Goal: Transaction & Acquisition: Purchase product/service

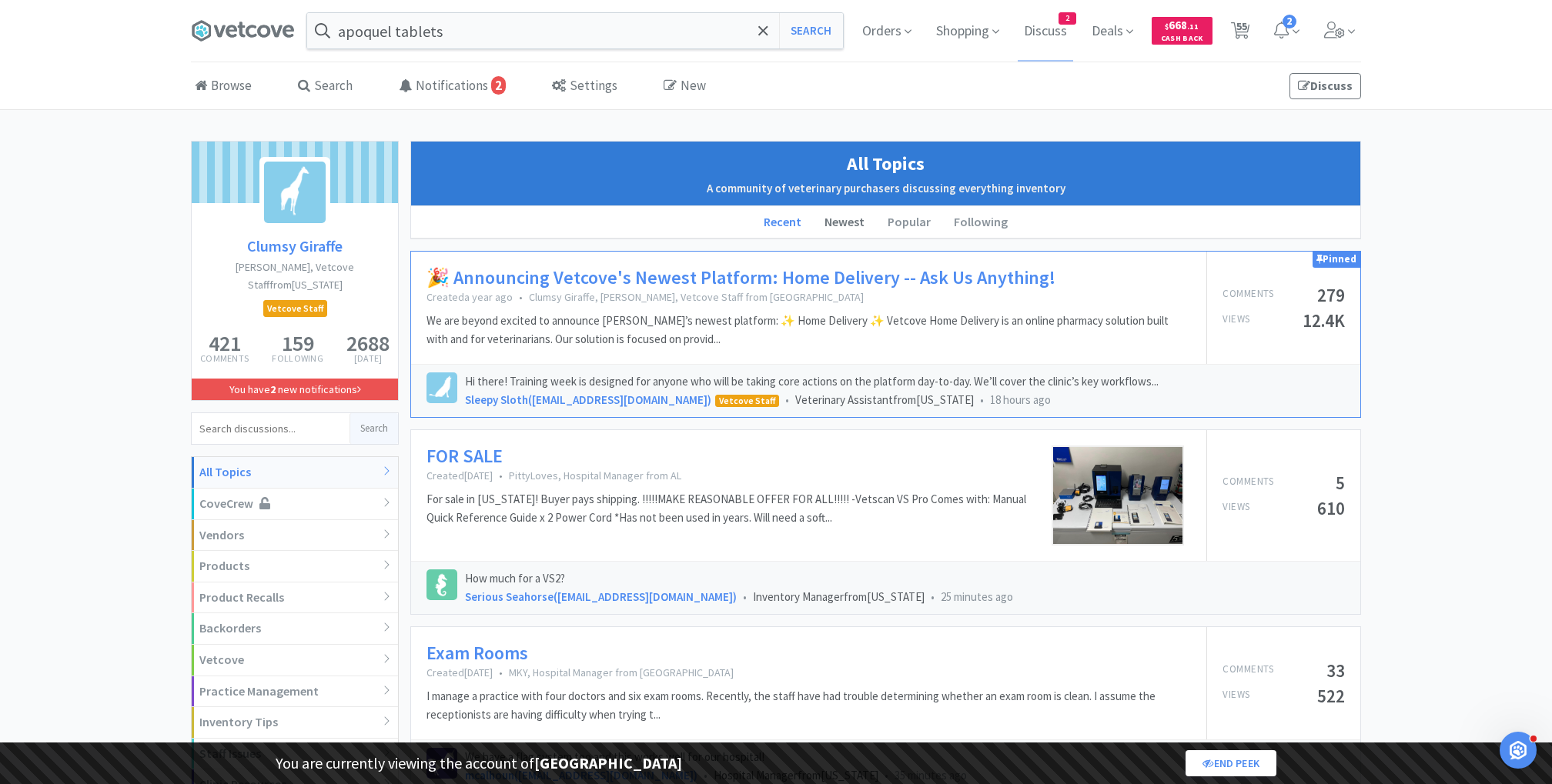
click at [845, 221] on li "Newest" at bounding box center [844, 222] width 63 height 33
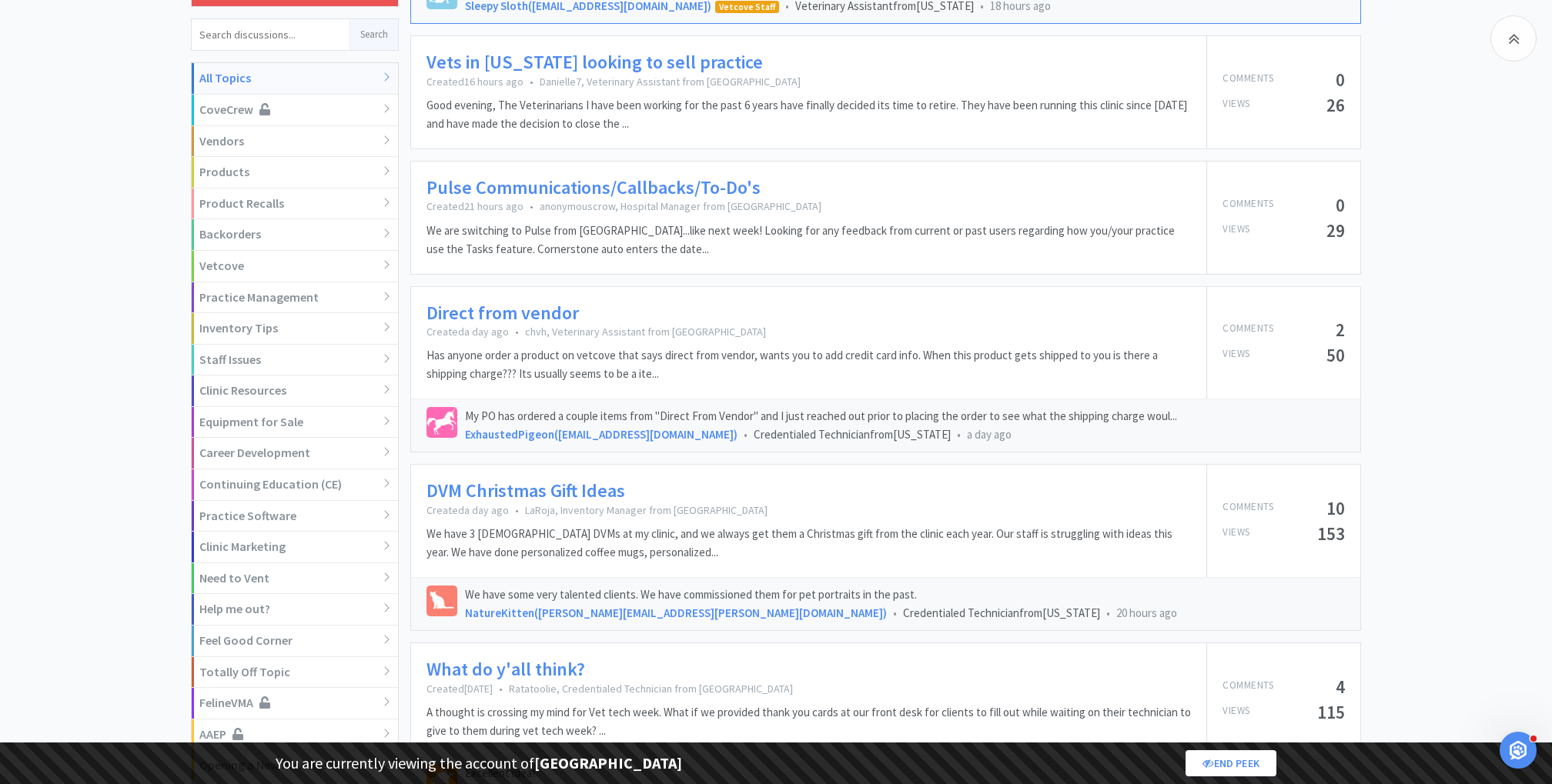
scroll to position [396, 0]
click at [523, 309] on link "Direct from vendor" at bounding box center [503, 312] width 152 height 23
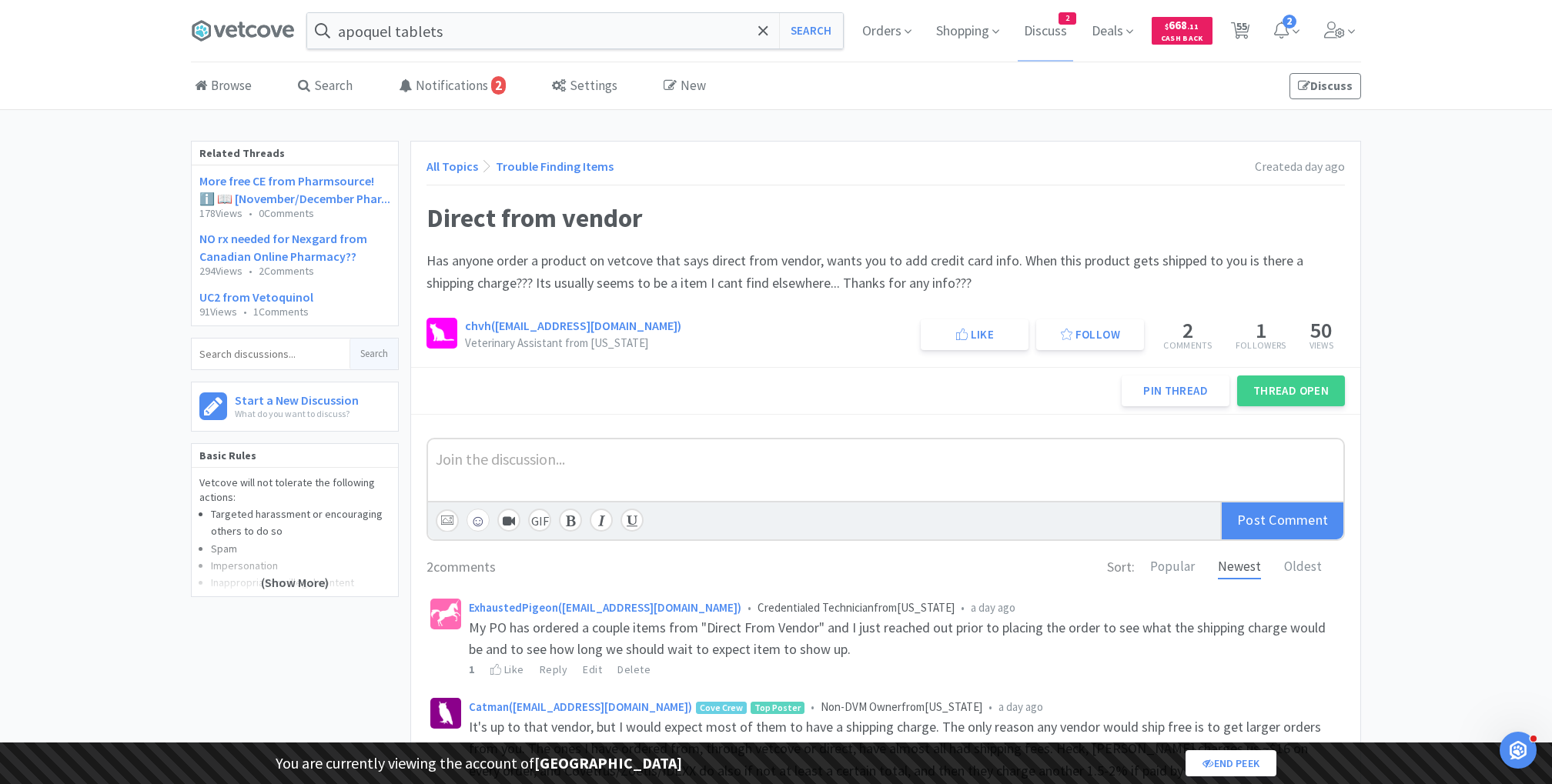
click at [510, 450] on div at bounding box center [885, 458] width 900 height 23
click at [478, 522] on button "☺" at bounding box center [478, 520] width 23 height 23
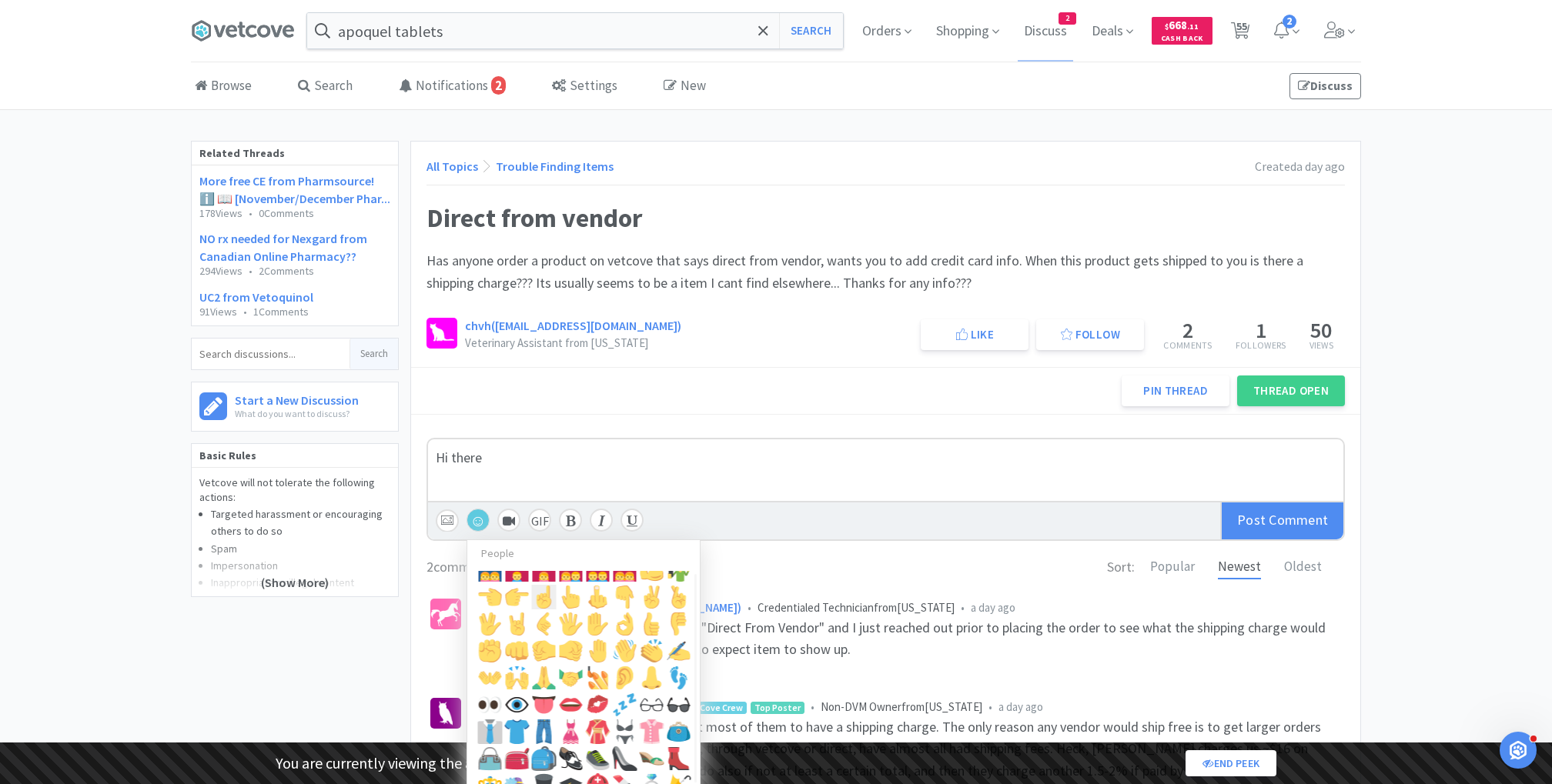
scroll to position [531, 0]
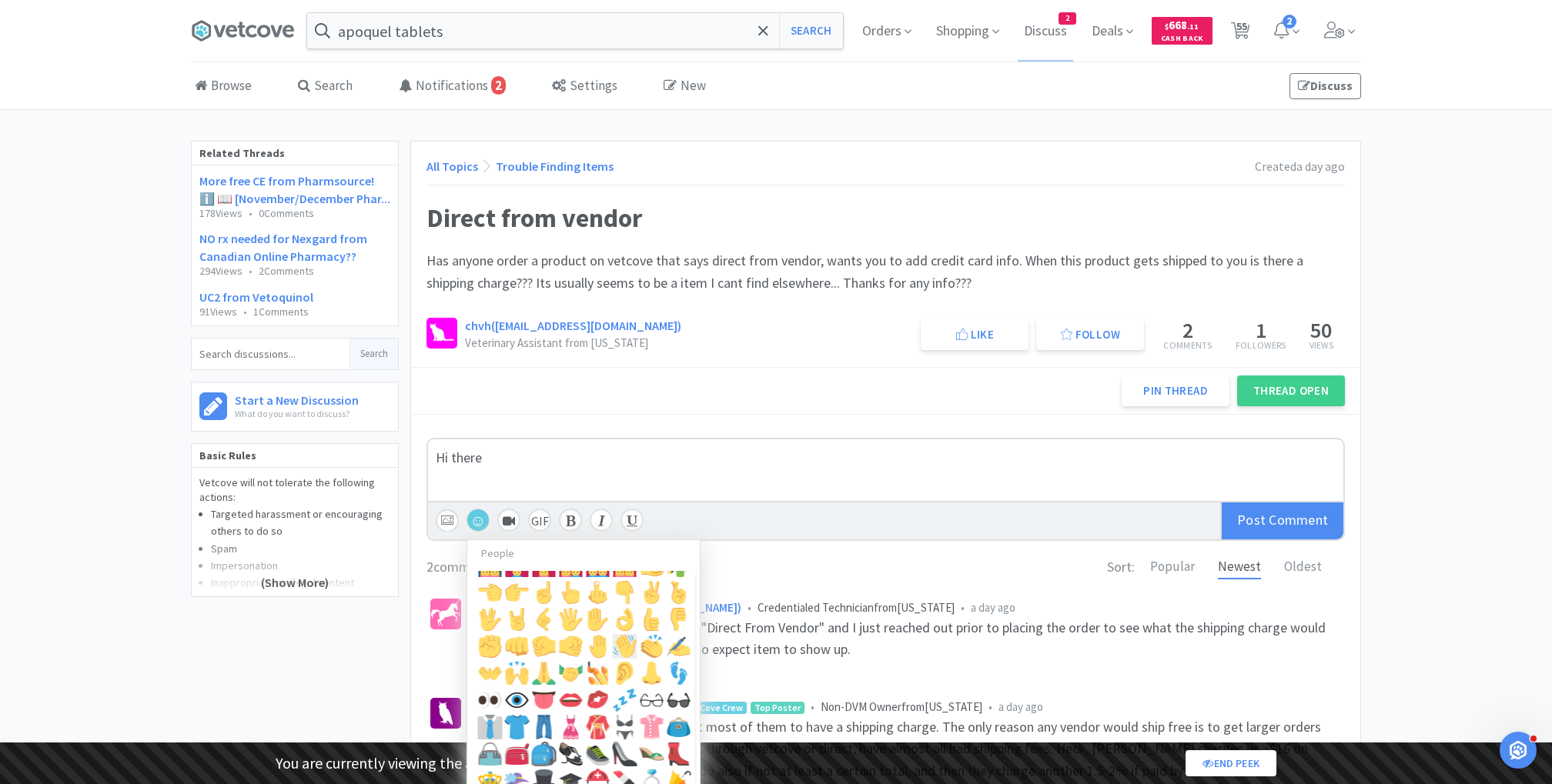
click at [622, 646] on button at bounding box center [625, 646] width 25 height 25
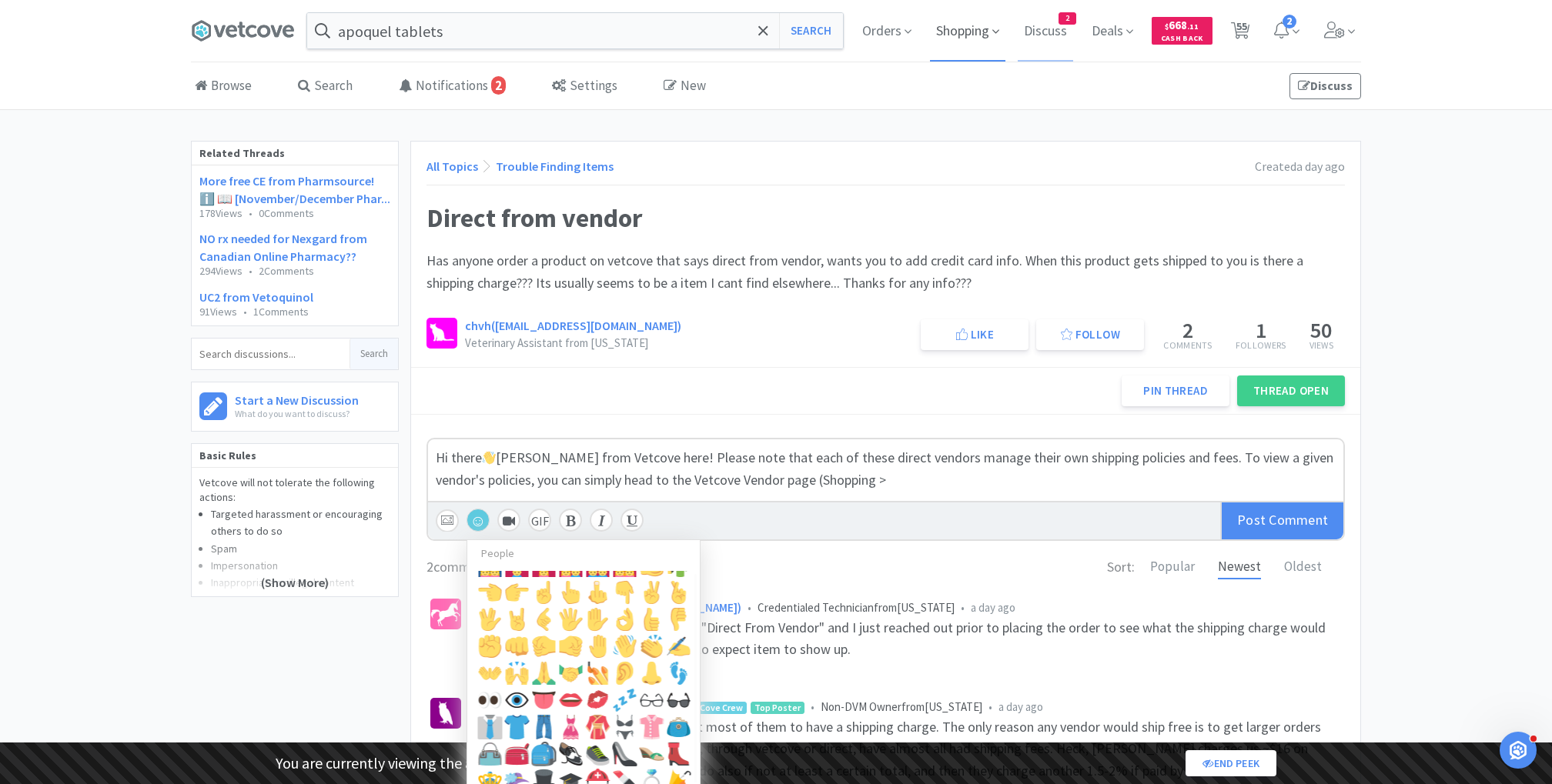
click at [965, 32] on span "Shopping" at bounding box center [967, 30] width 75 height 61
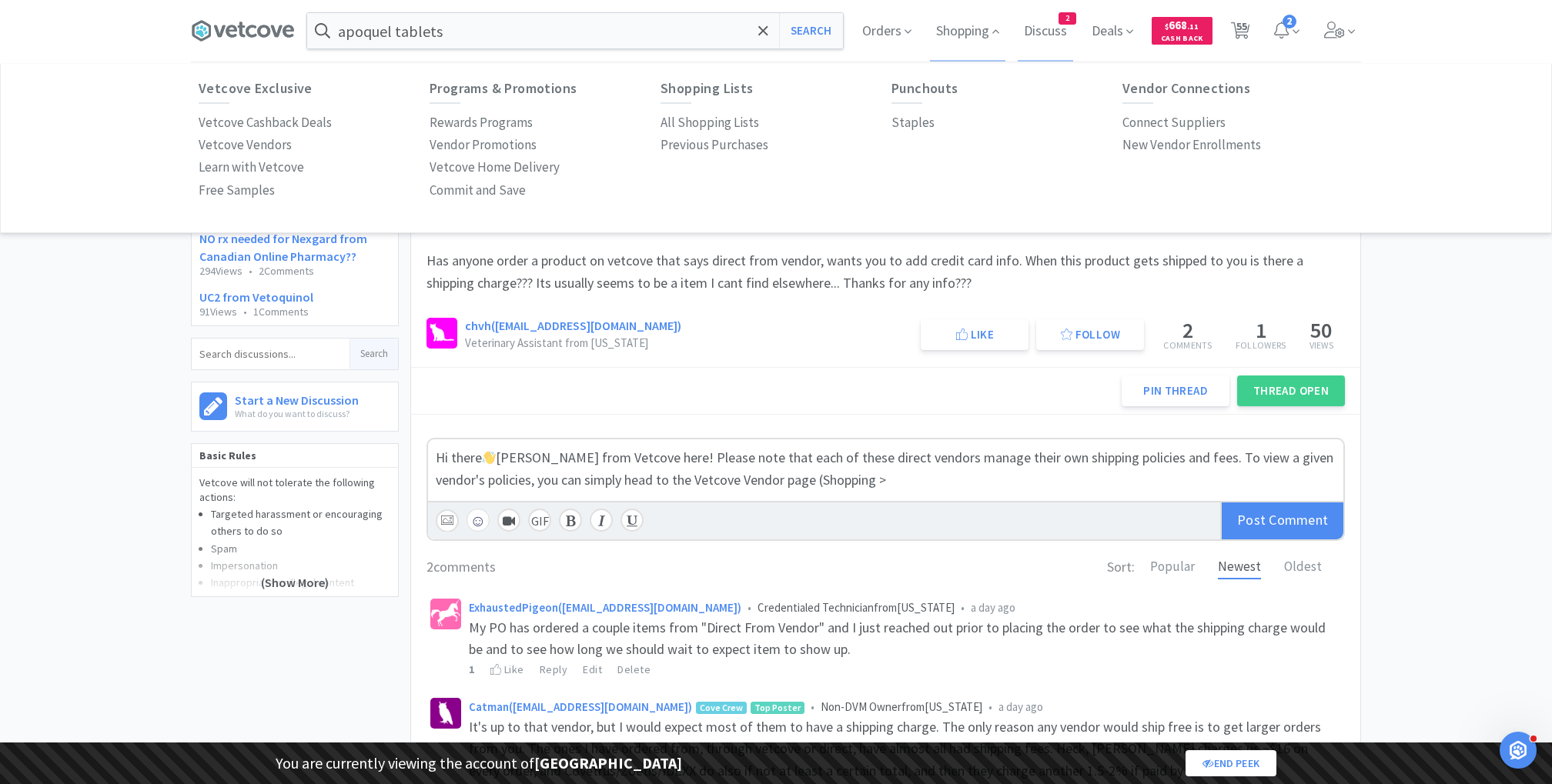
click at [838, 474] on span "[PERSON_NAME] from Vetcove here! Please note that each of these direct vendors …" at bounding box center [886, 468] width 901 height 40
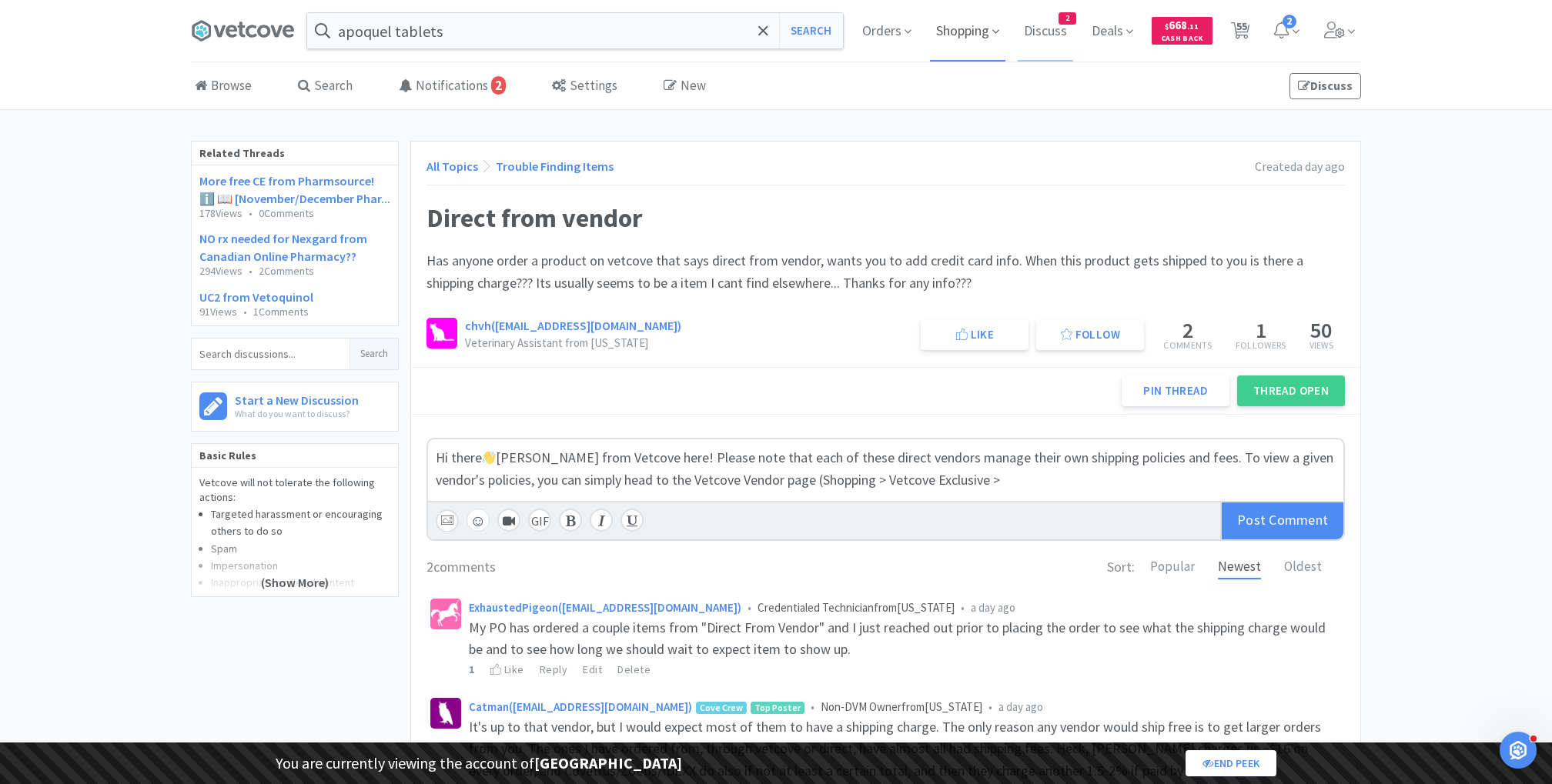
click at [951, 32] on span "Shopping" at bounding box center [967, 30] width 75 height 61
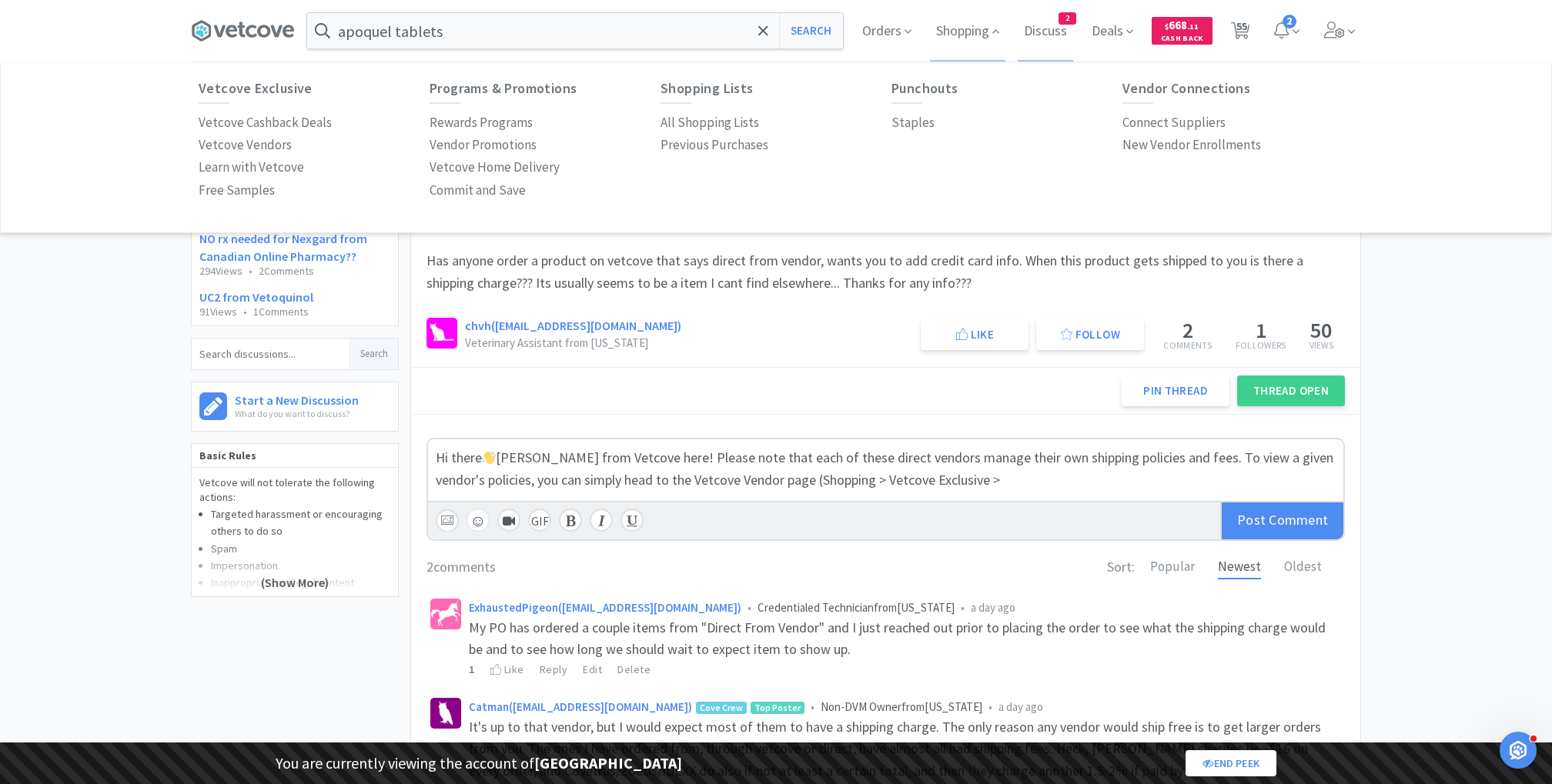
click at [993, 476] on div "Hi there 👋 [PERSON_NAME] from Vetcove here! Please note that each of these dire…" at bounding box center [885, 469] width 900 height 44
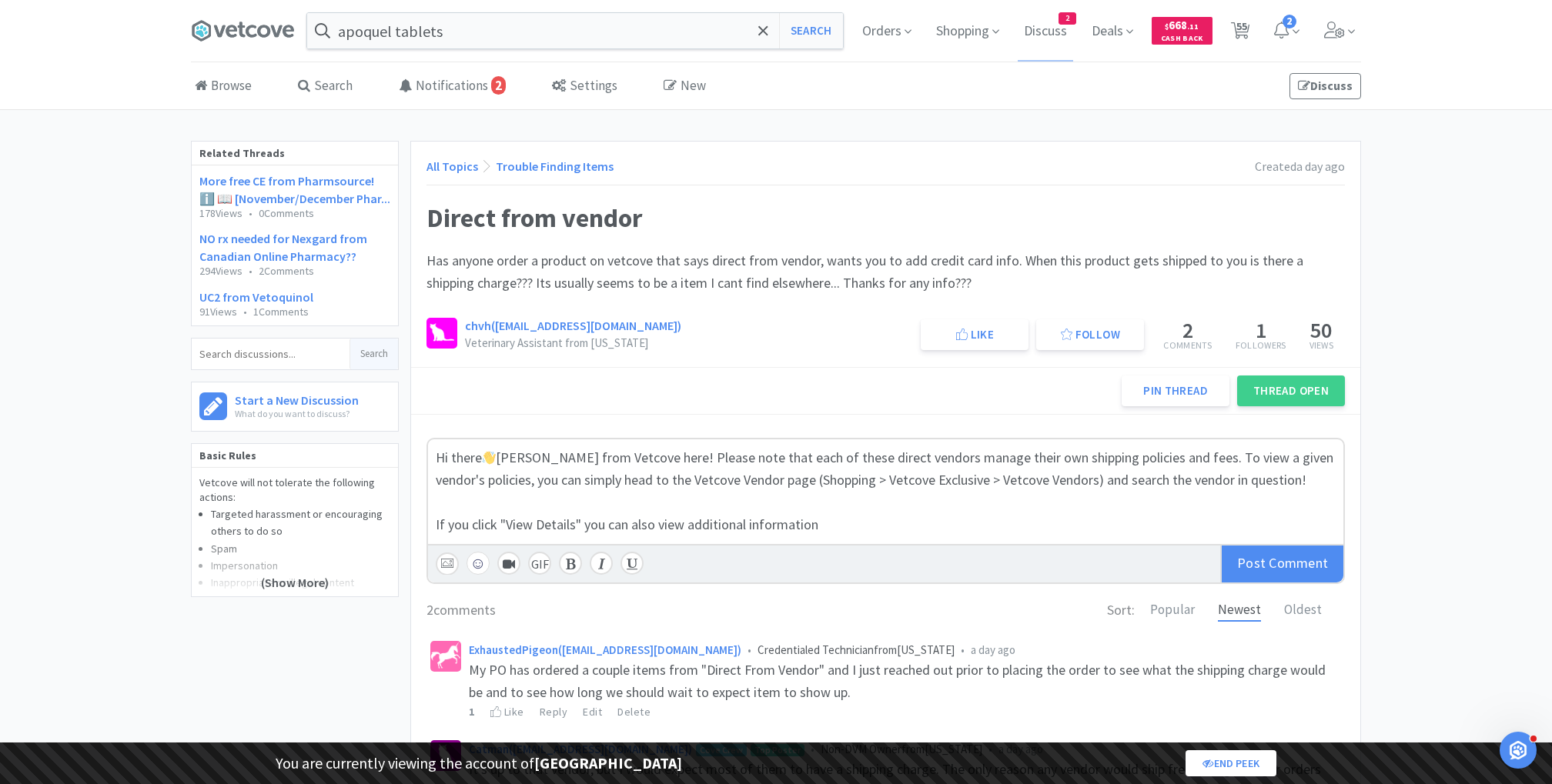
drag, startPoint x: 689, startPoint y: 522, endPoint x: 1012, endPoint y: 522, distance: 323.0
click at [1012, 522] on div "If you click "View Details" you can also view additional information" at bounding box center [885, 525] width 900 height 23
click at [883, 493] on div at bounding box center [885, 502] width 900 height 23
click at [447, 552] on input "file" at bounding box center [447, 564] width 23 height 23
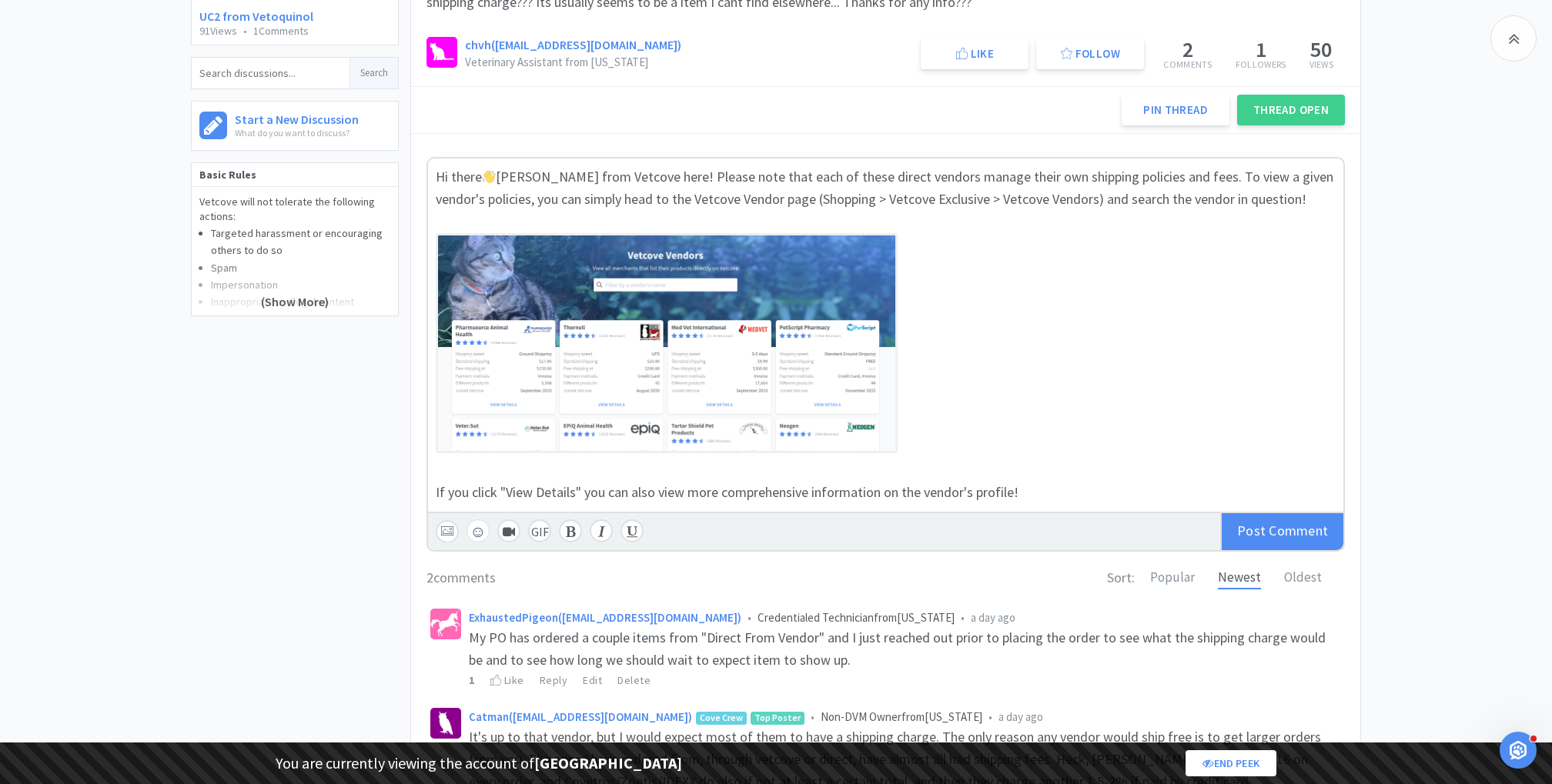
scroll to position [324, 0]
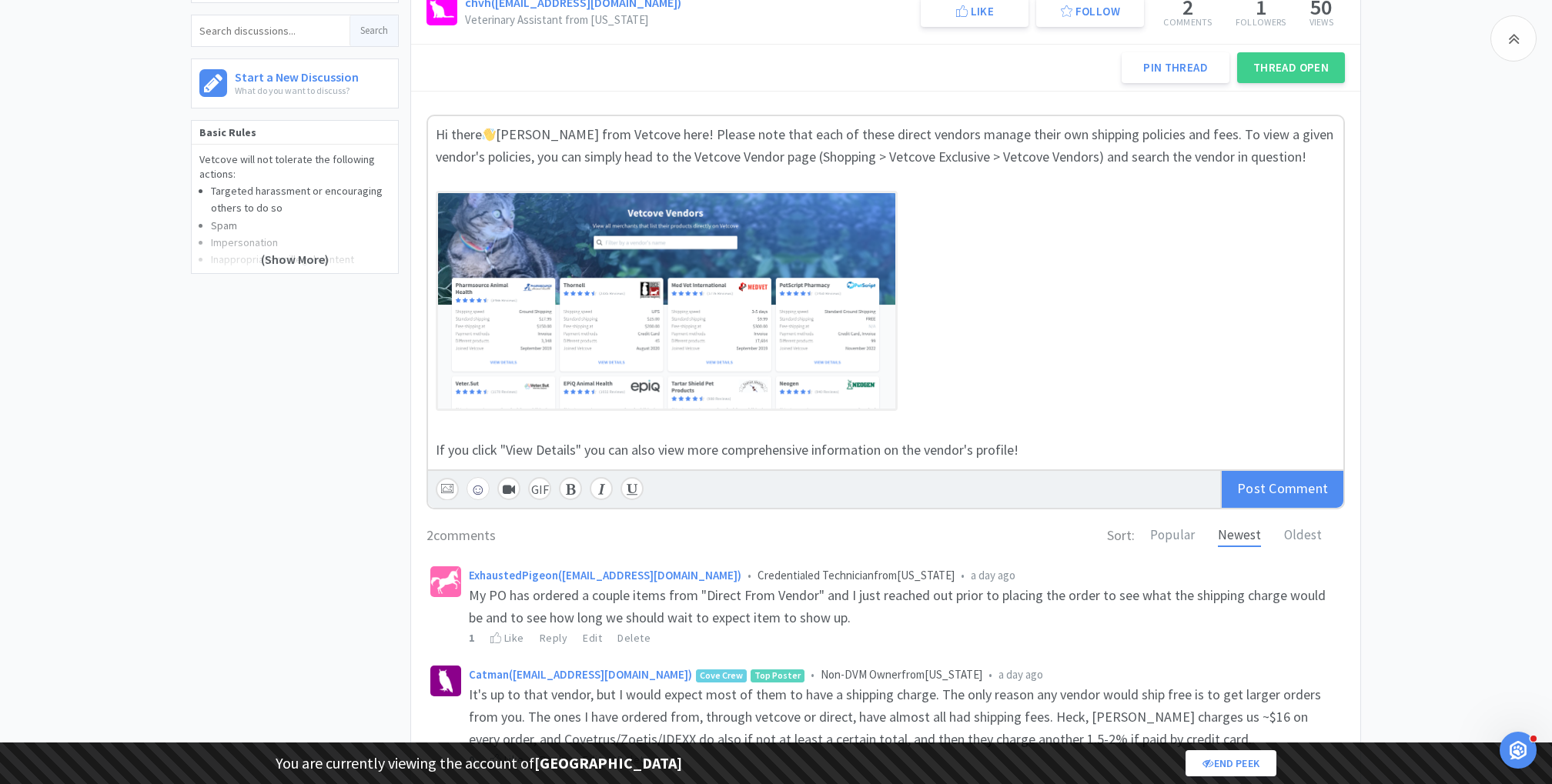
click at [1046, 443] on div "If you click "View Details" you can also view more comprehensive information on…" at bounding box center [885, 450] width 900 height 23
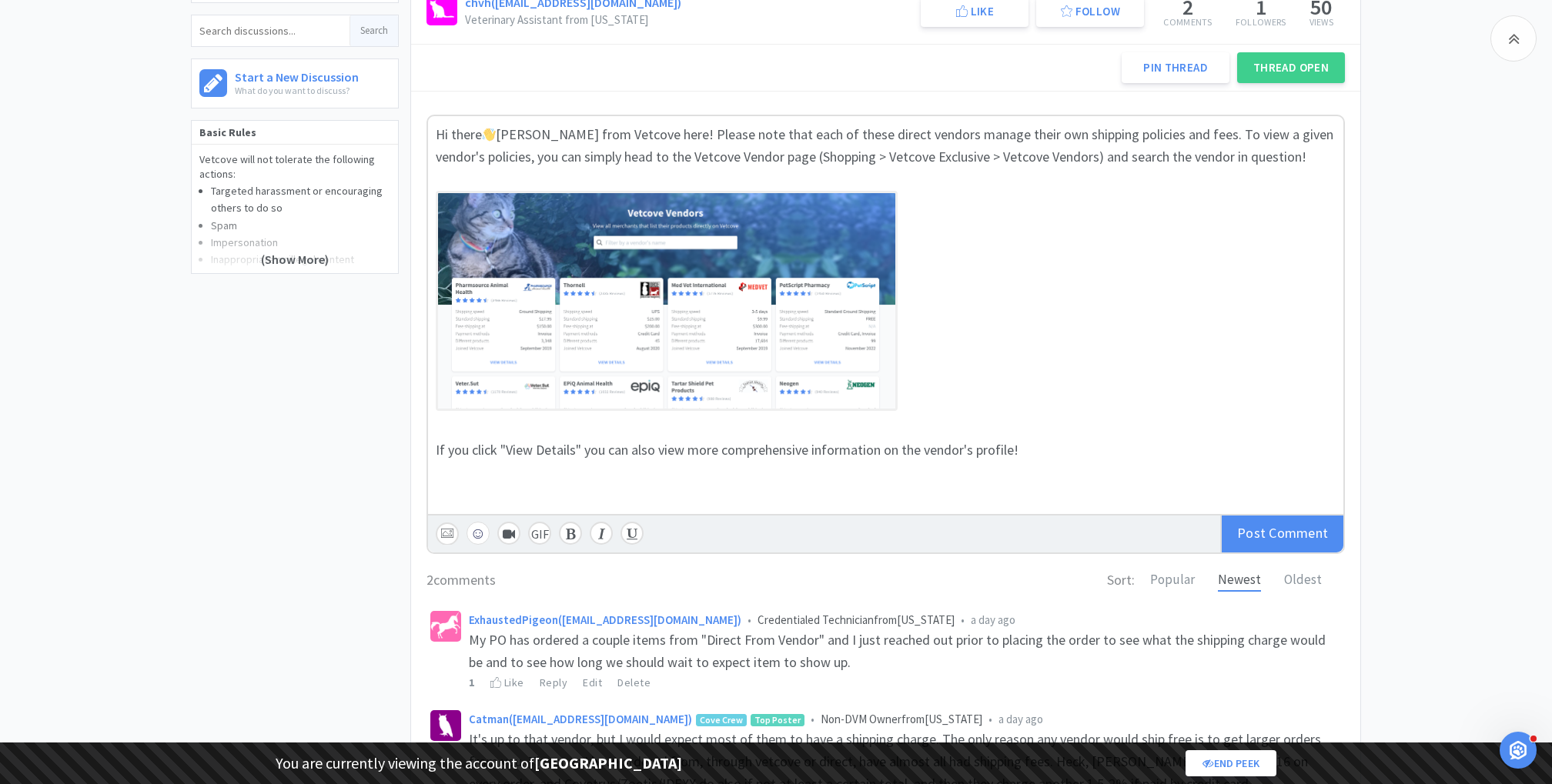
click at [527, 425] on div at bounding box center [885, 429] width 900 height 23
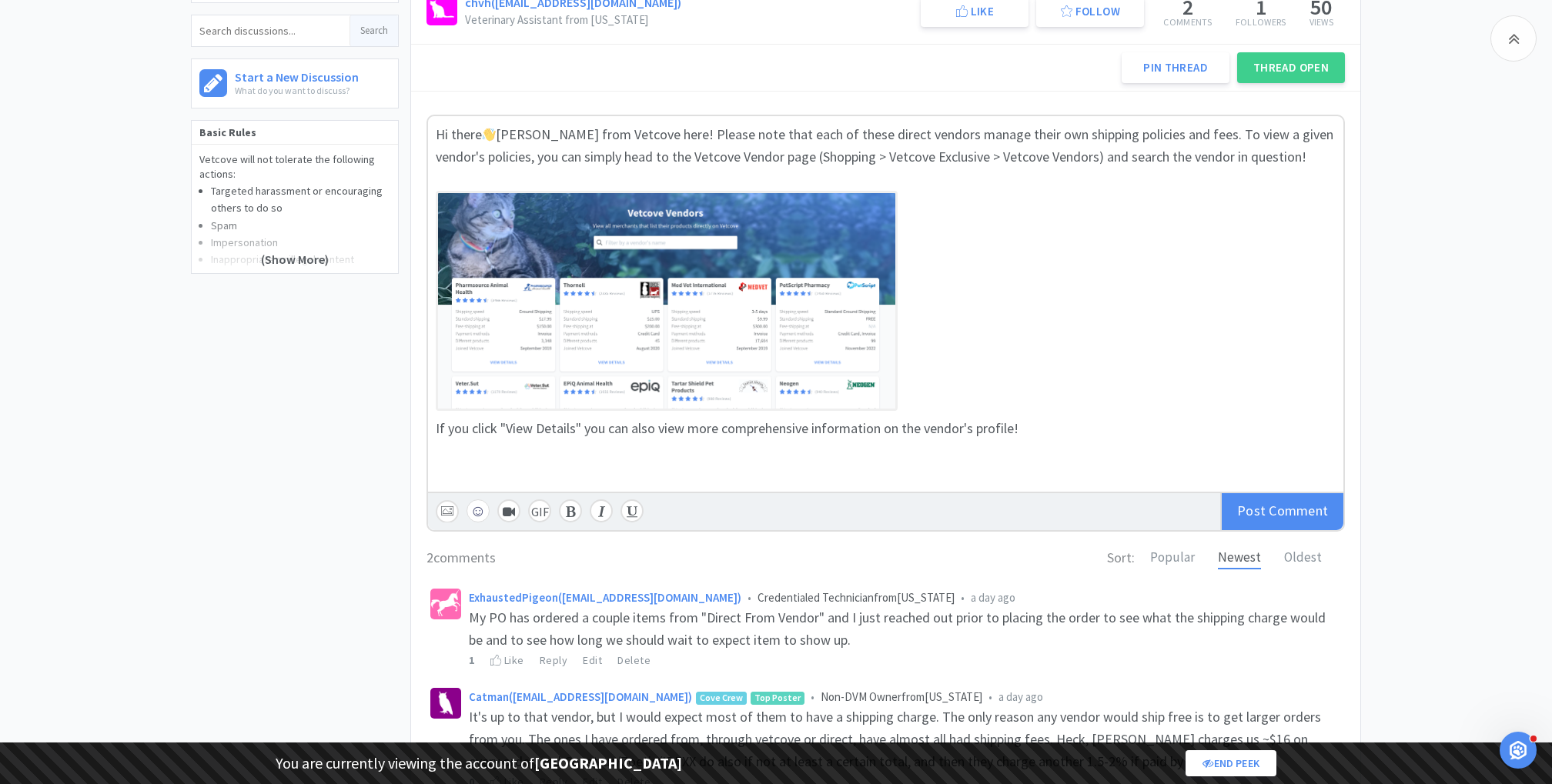
click at [510, 469] on div at bounding box center [885, 473] width 900 height 23
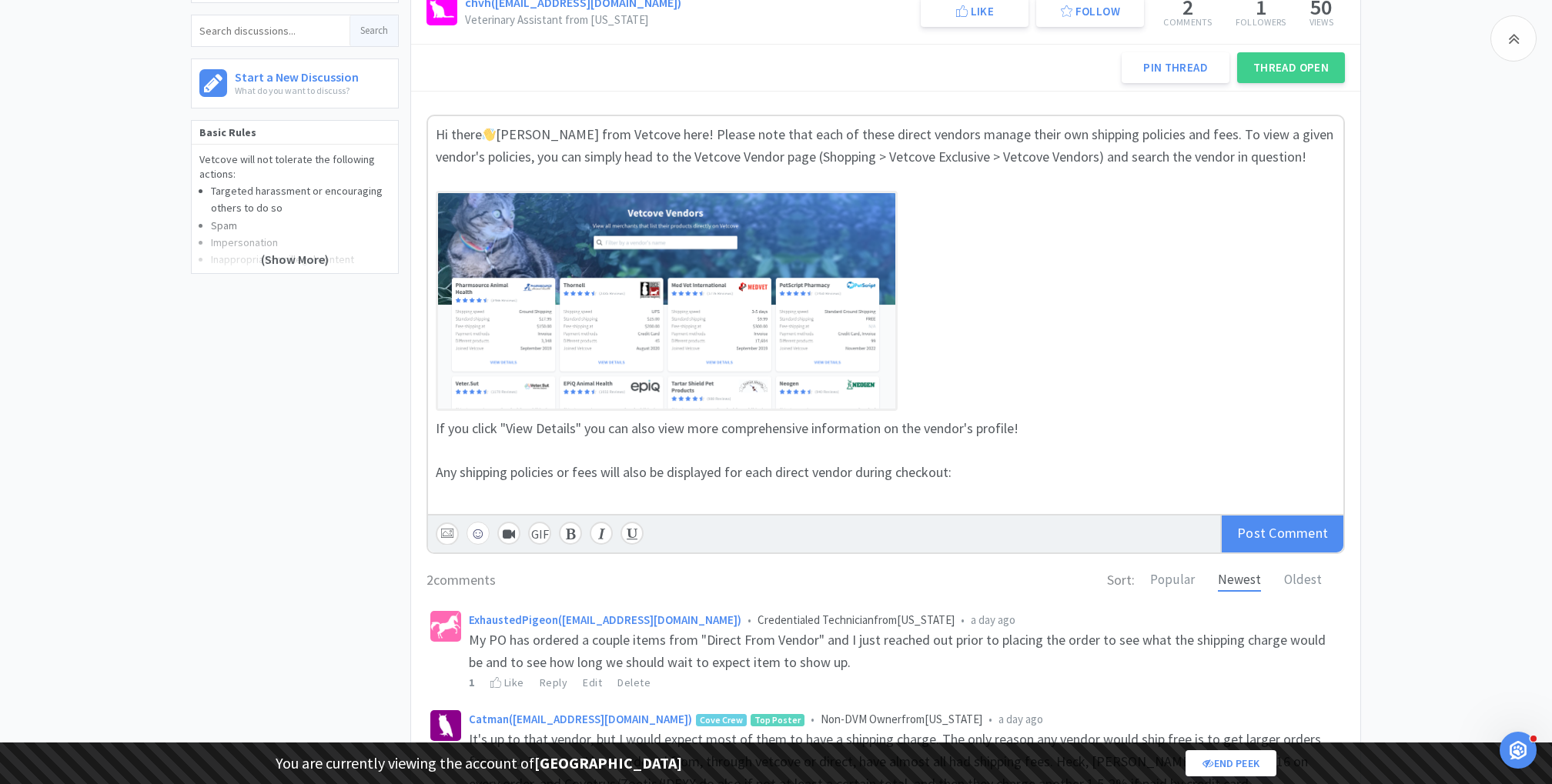
click at [449, 530] on input "file" at bounding box center [447, 534] width 23 height 23
type input "C:\fakepath\Screenshot [DATE] 12.48.25 PM.png"
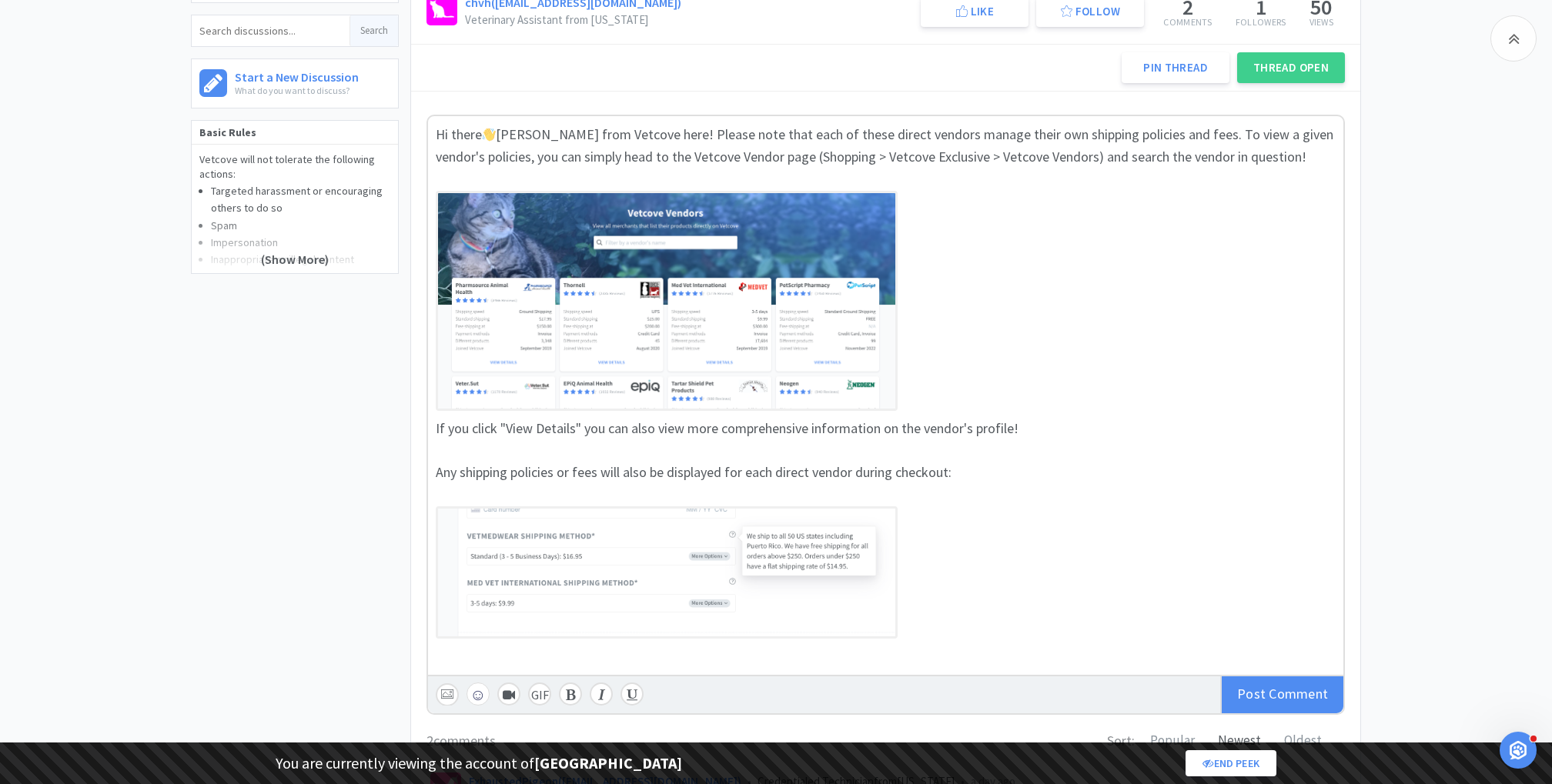
click at [447, 467] on span "Any shipping policies or fees will also be displayed for each direct vendor dur…" at bounding box center [693, 472] width 516 height 18
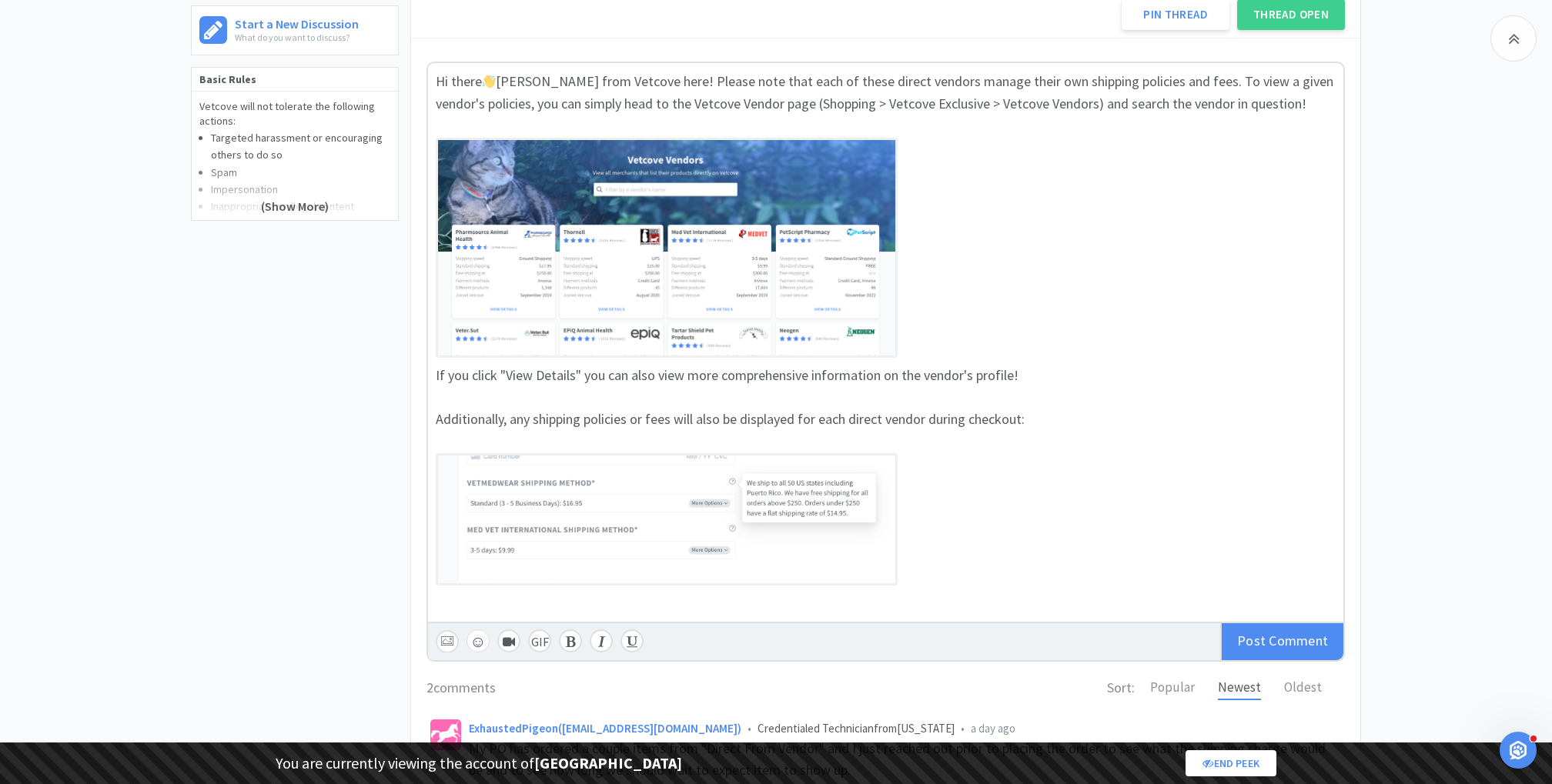
scroll to position [401, 0]
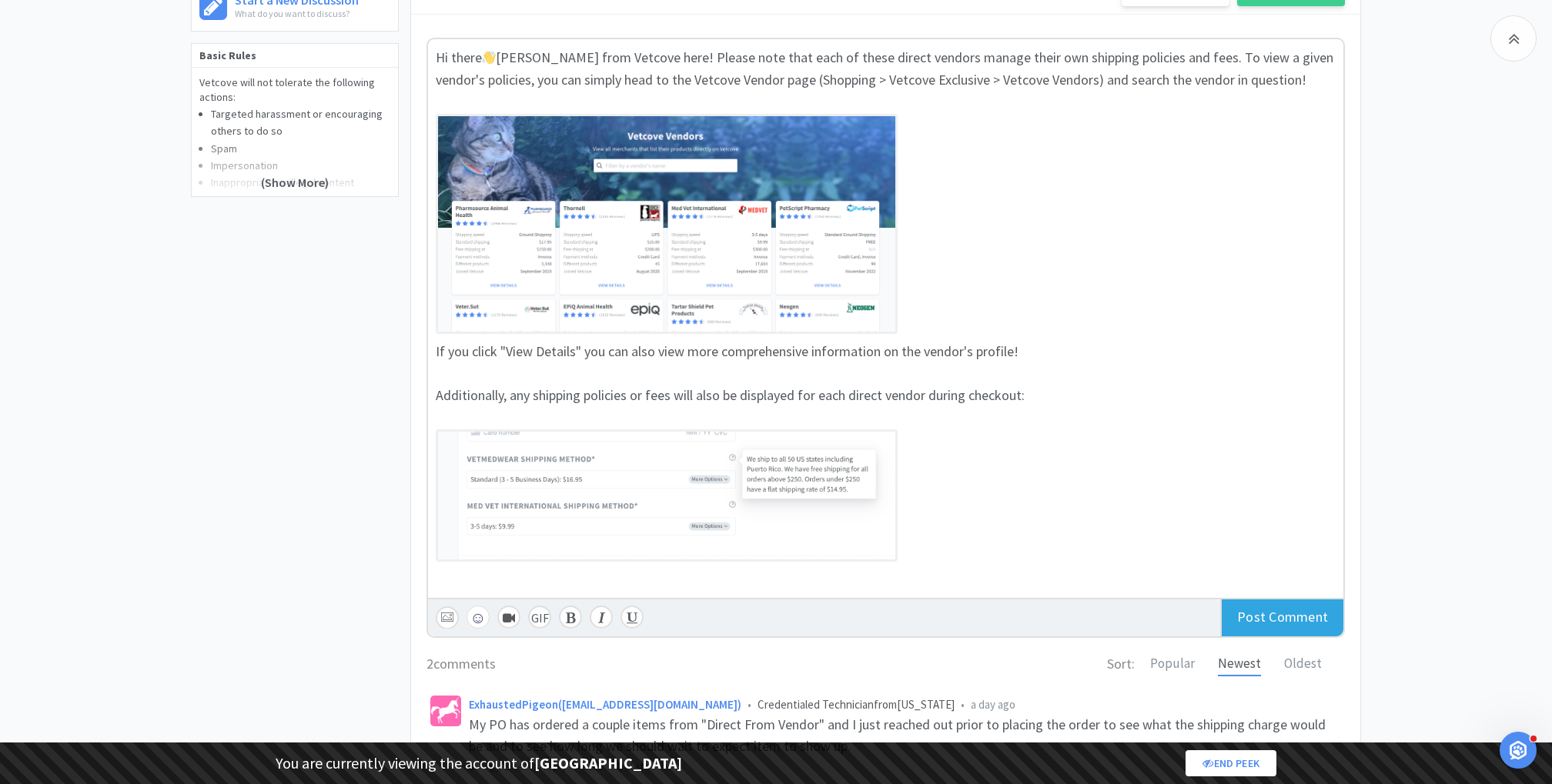
click at [1272, 618] on span "Comment" at bounding box center [1298, 617] width 59 height 18
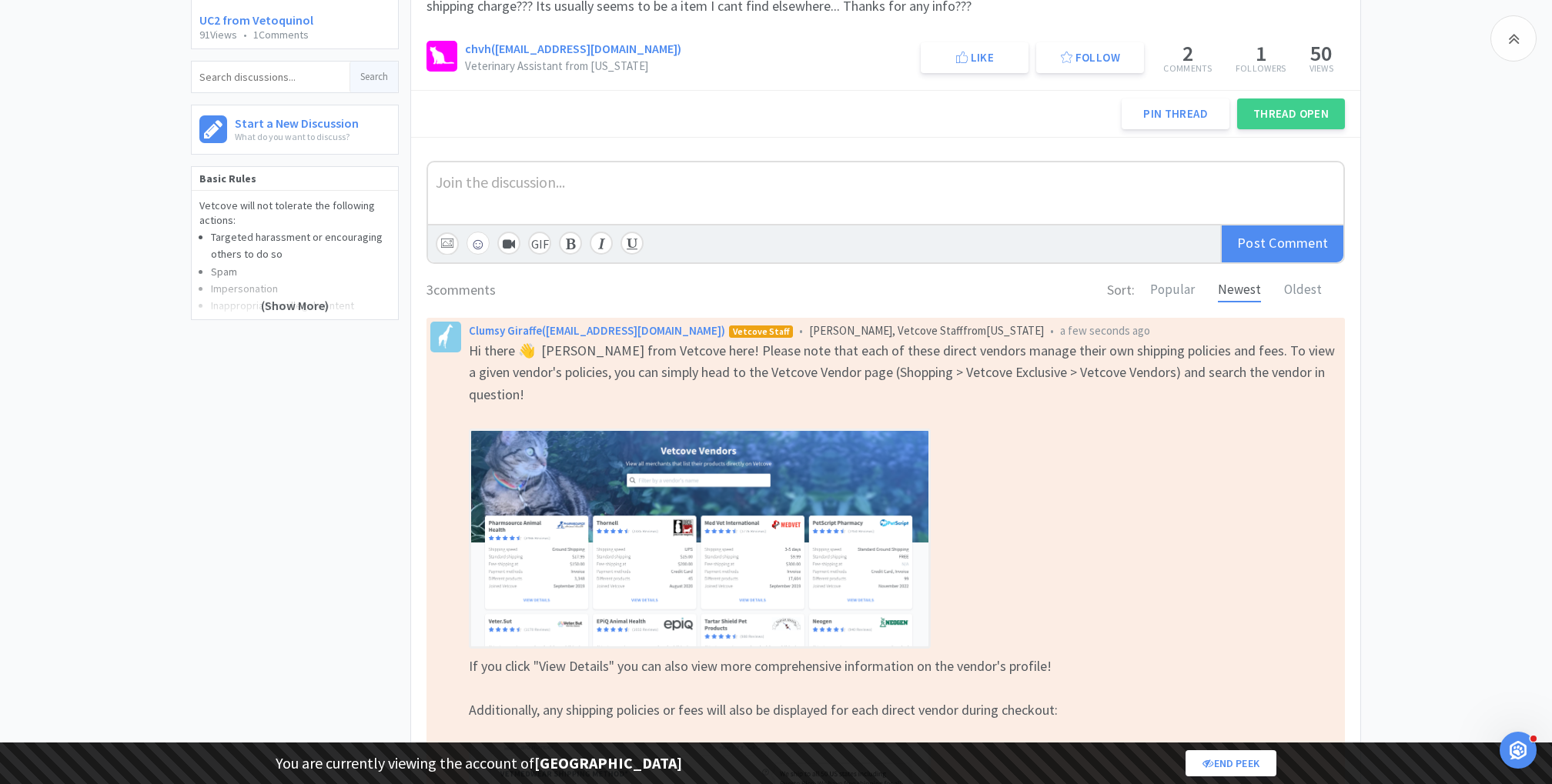
scroll to position [0, 0]
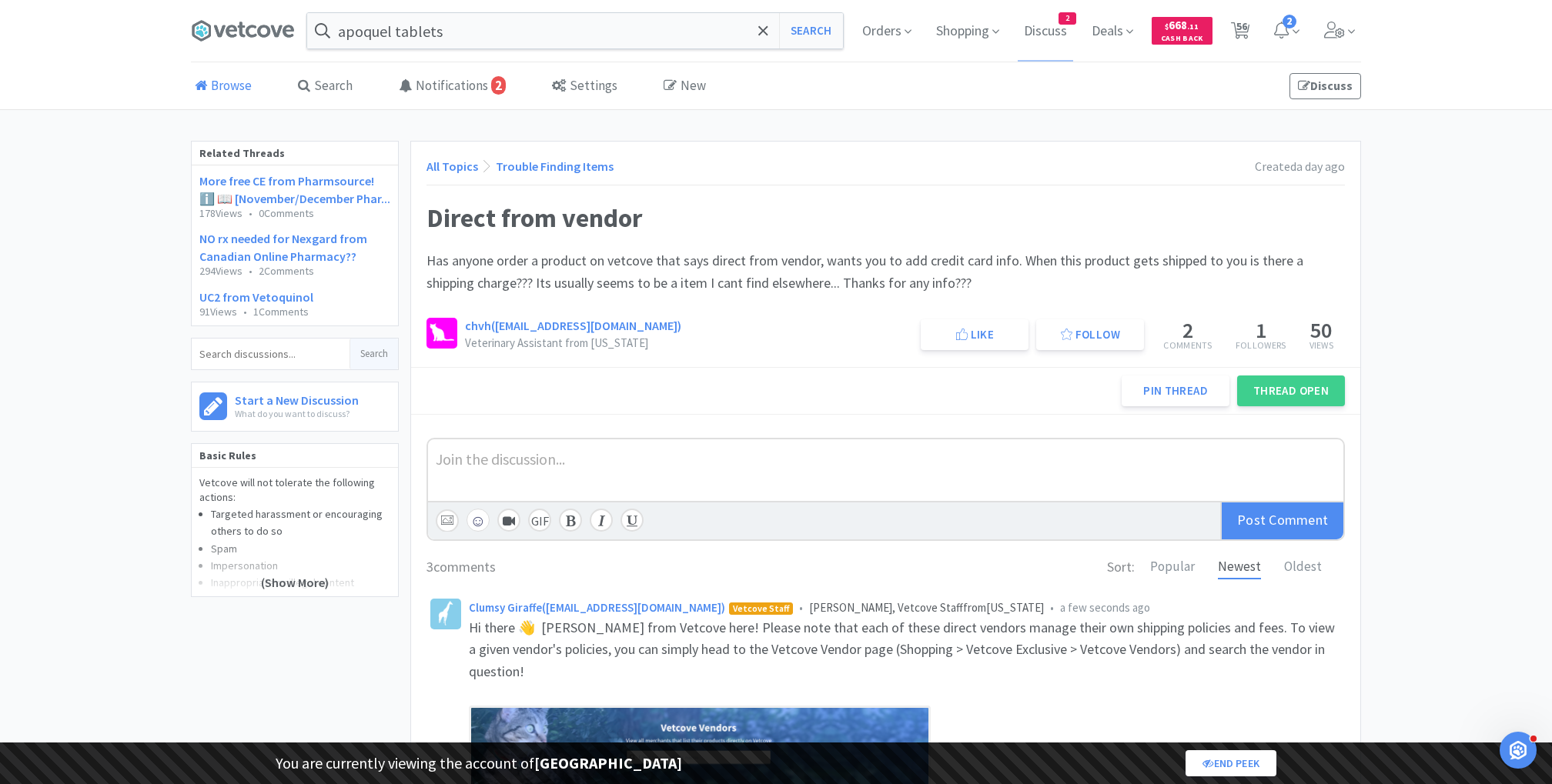
click at [235, 89] on link "Browse" at bounding box center [222, 86] width 65 height 47
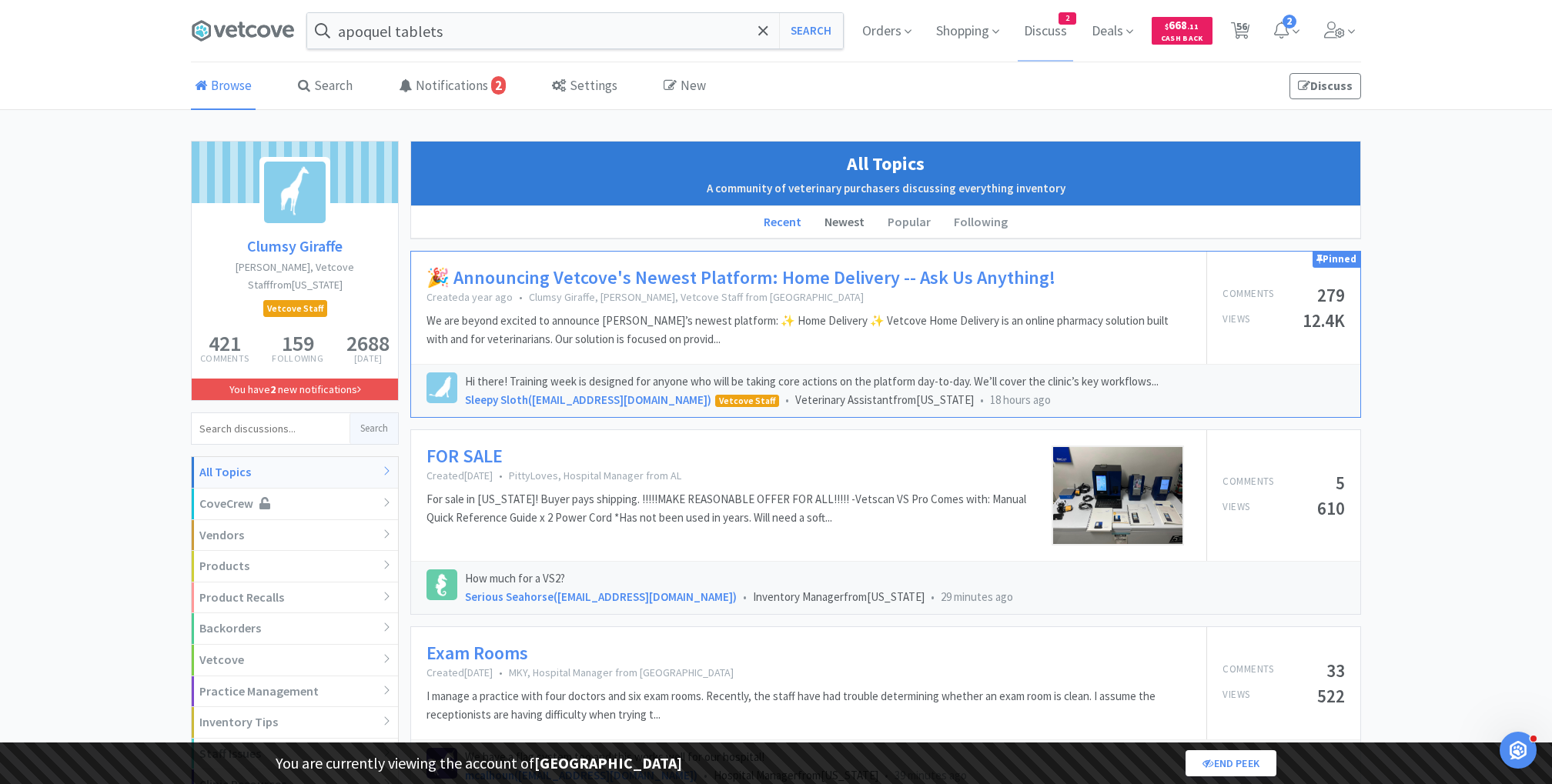
click at [850, 226] on li "Newest" at bounding box center [844, 222] width 63 height 33
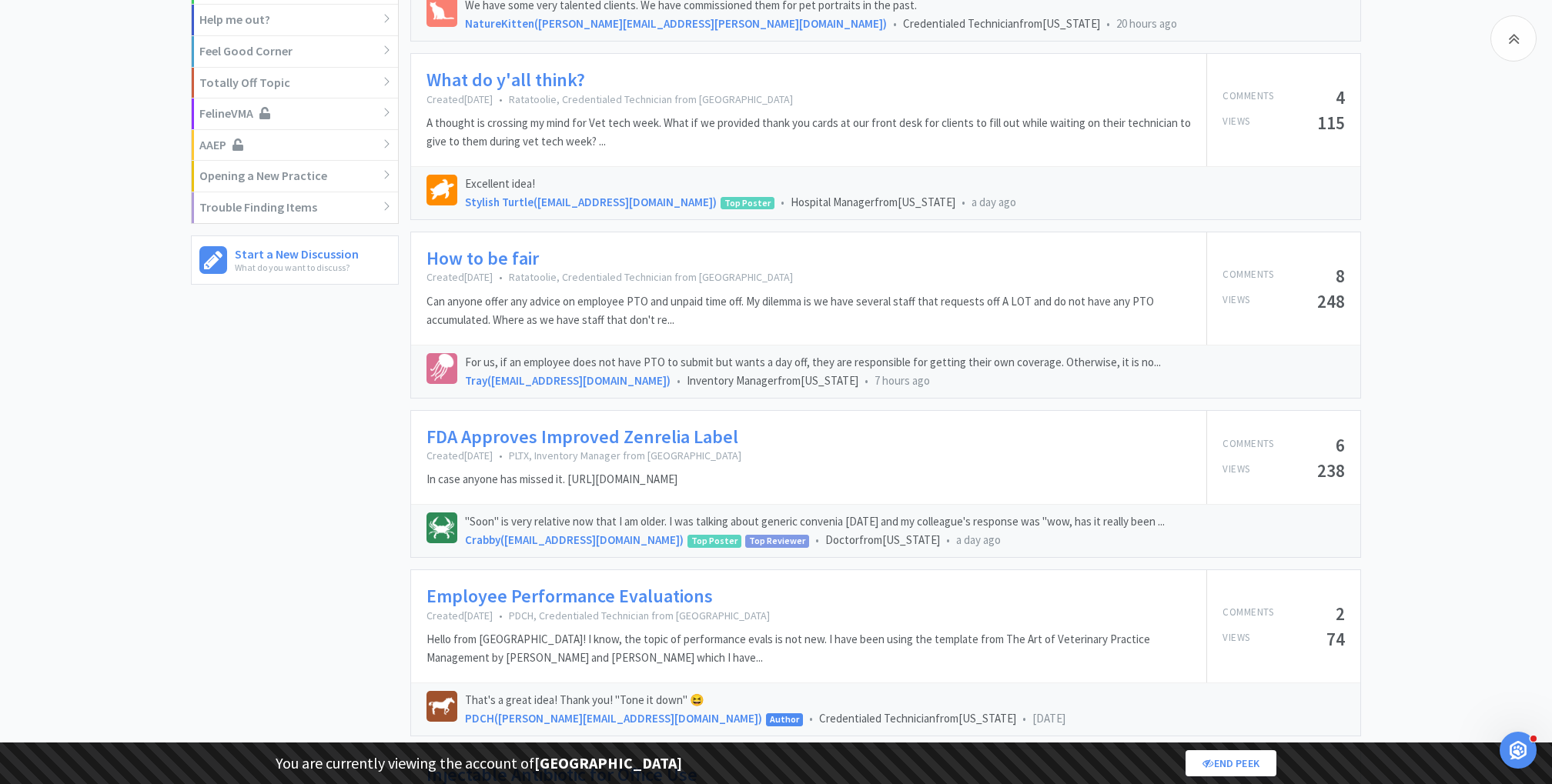
scroll to position [958, 0]
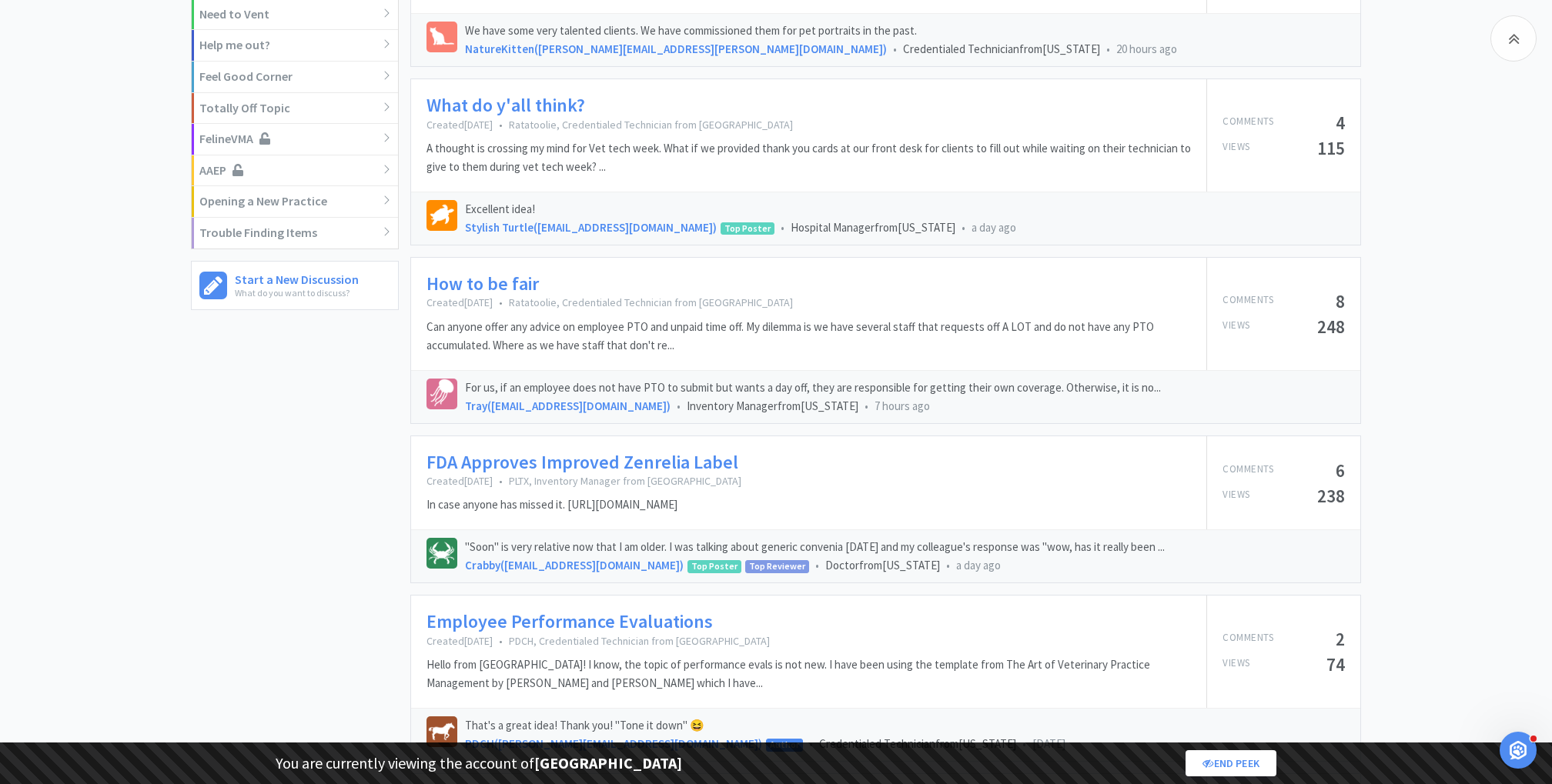
click at [525, 105] on link "What do y'all think?" at bounding box center [506, 106] width 159 height 23
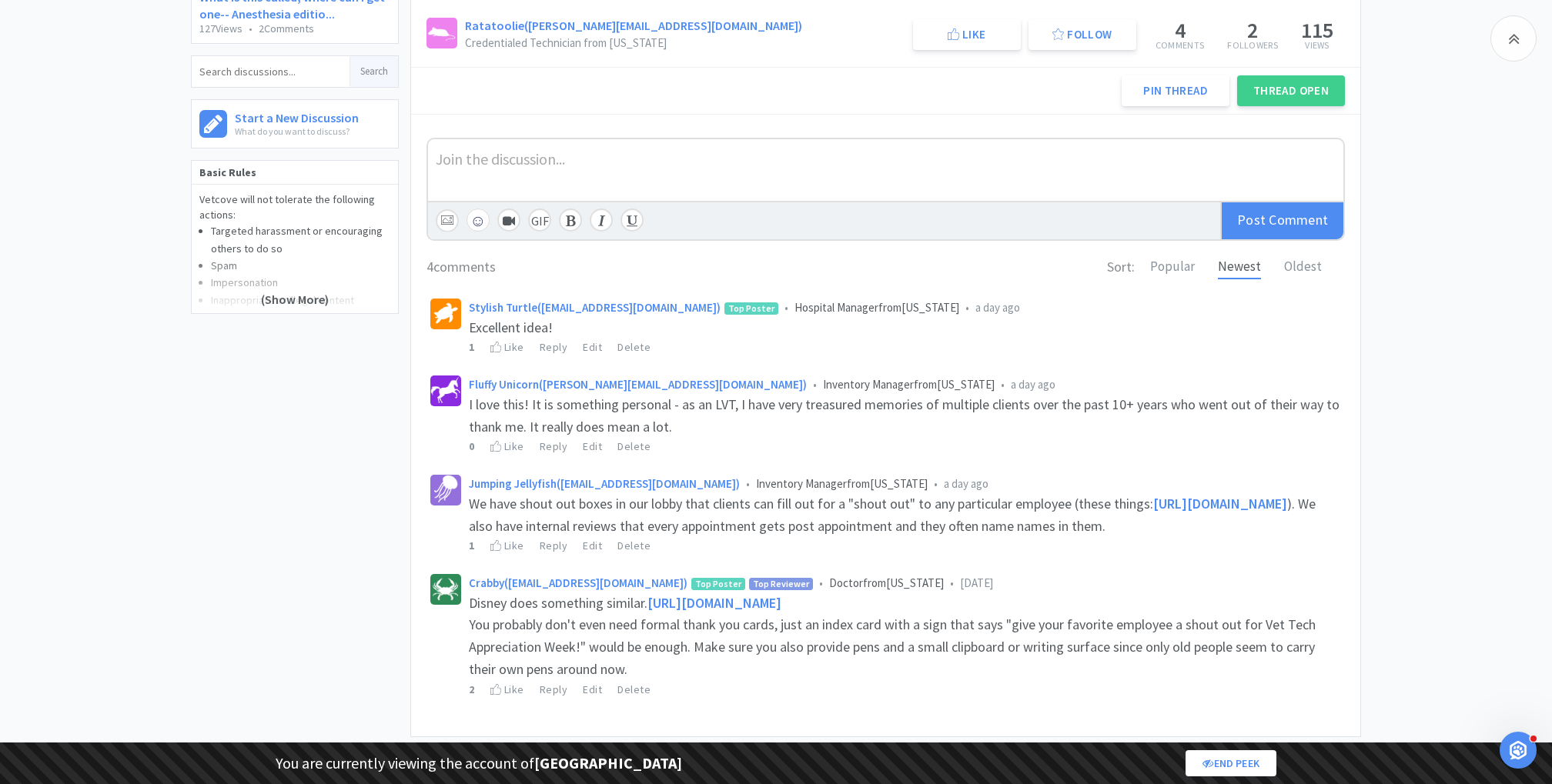
scroll to position [325, 0]
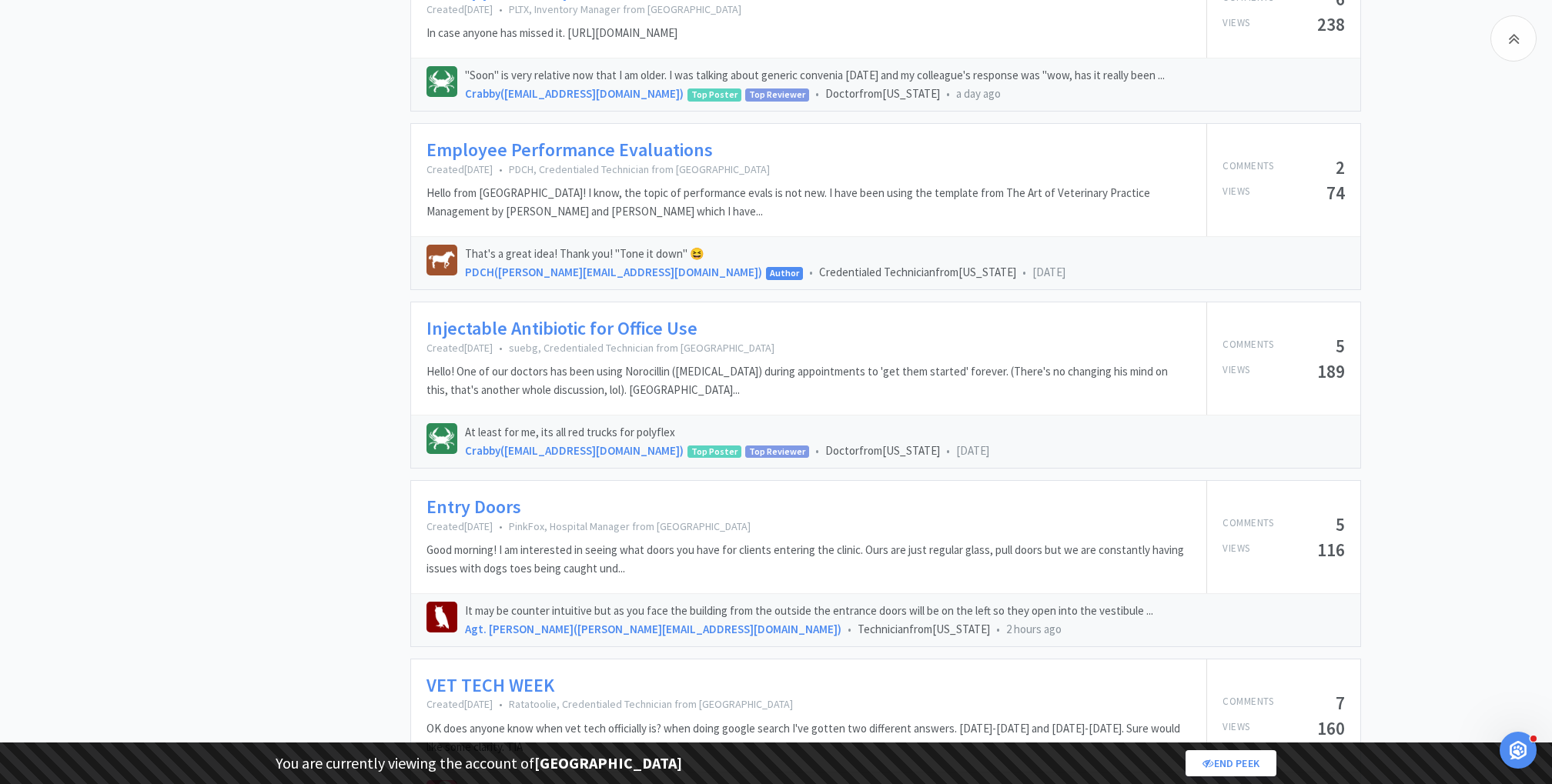
scroll to position [848, 0]
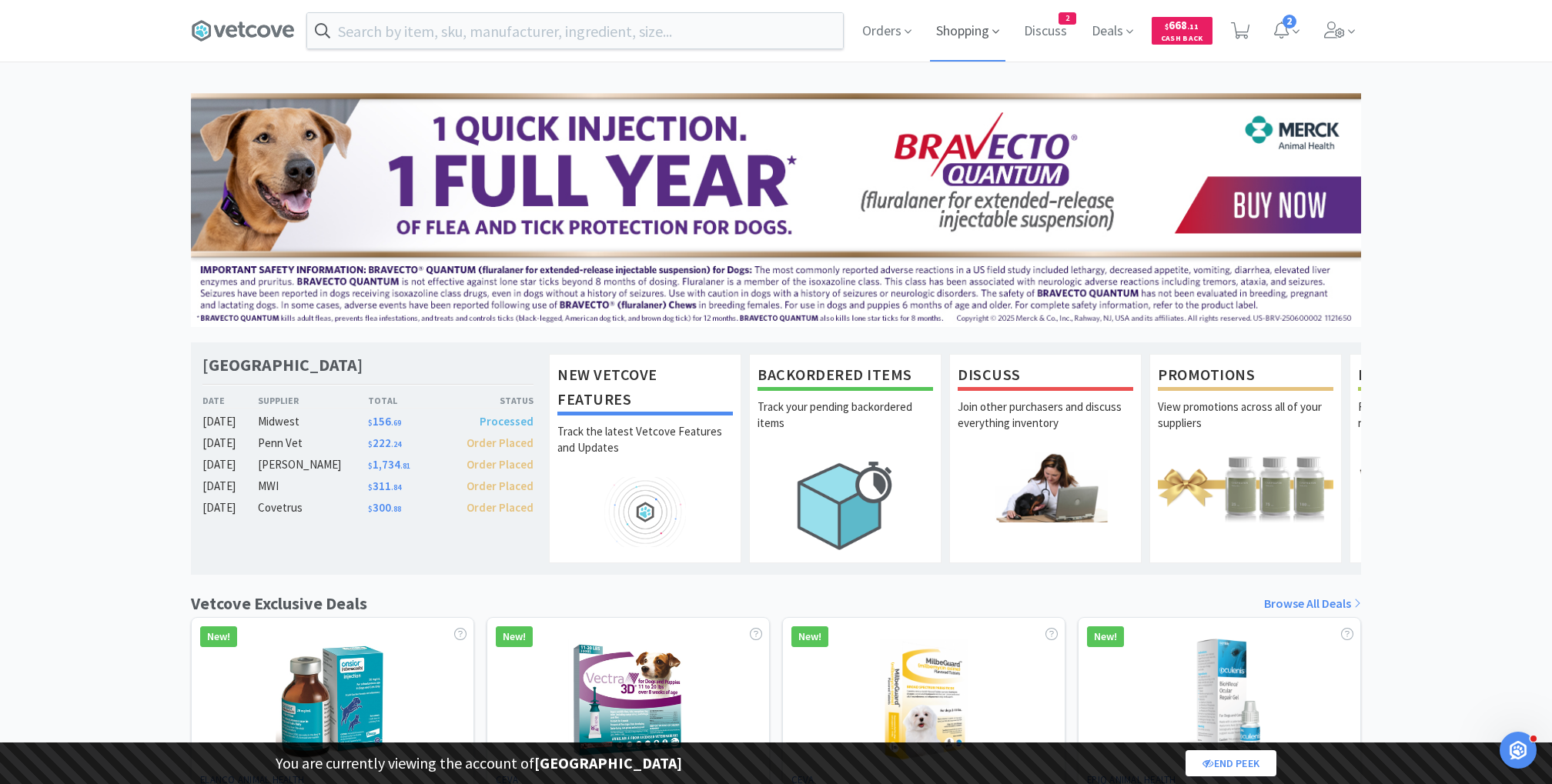
click at [965, 30] on span "Shopping" at bounding box center [967, 30] width 75 height 61
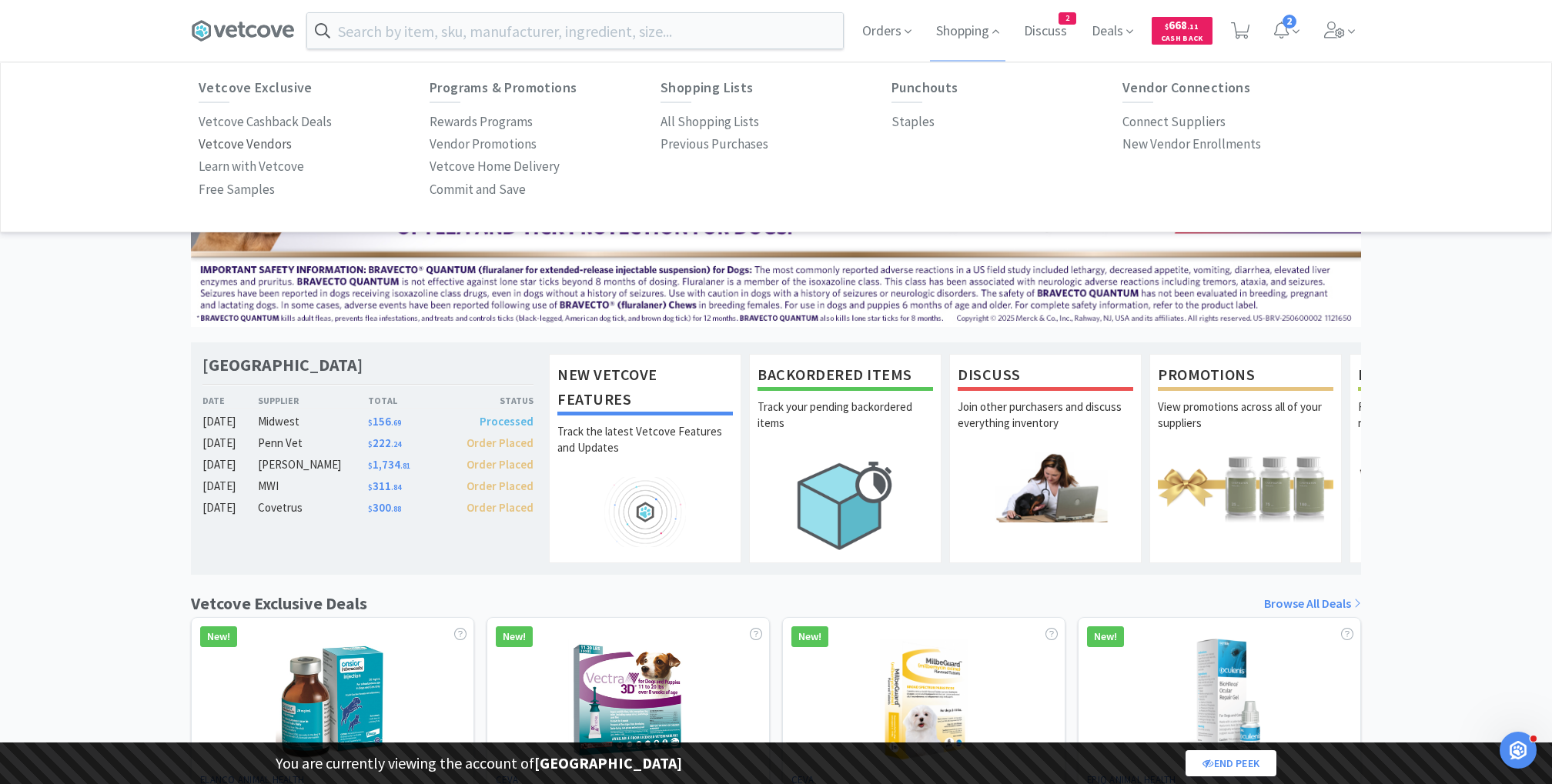
click at [240, 142] on p "Vetcove Vendors" at bounding box center [245, 144] width 93 height 21
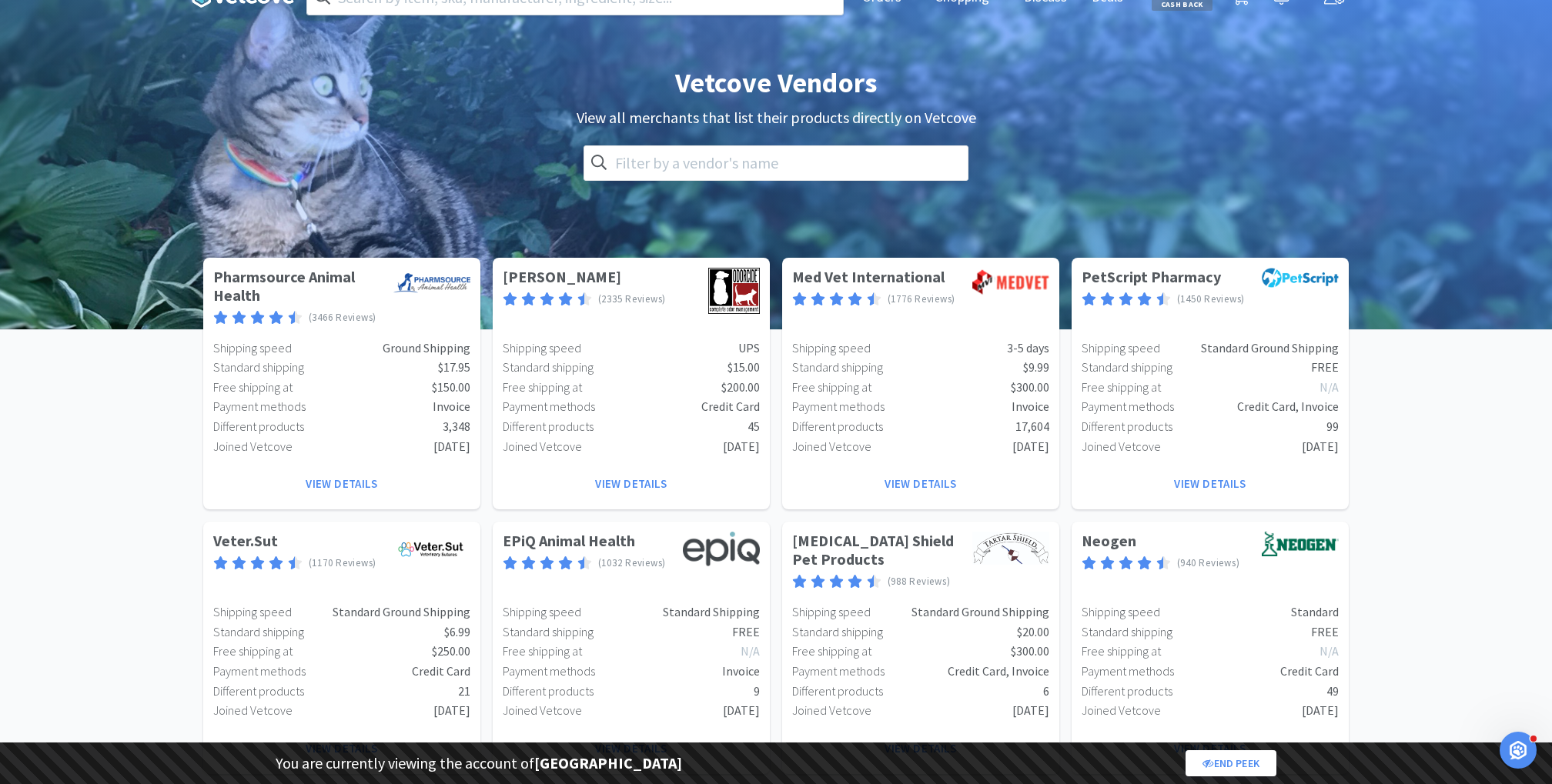
scroll to position [22, 0]
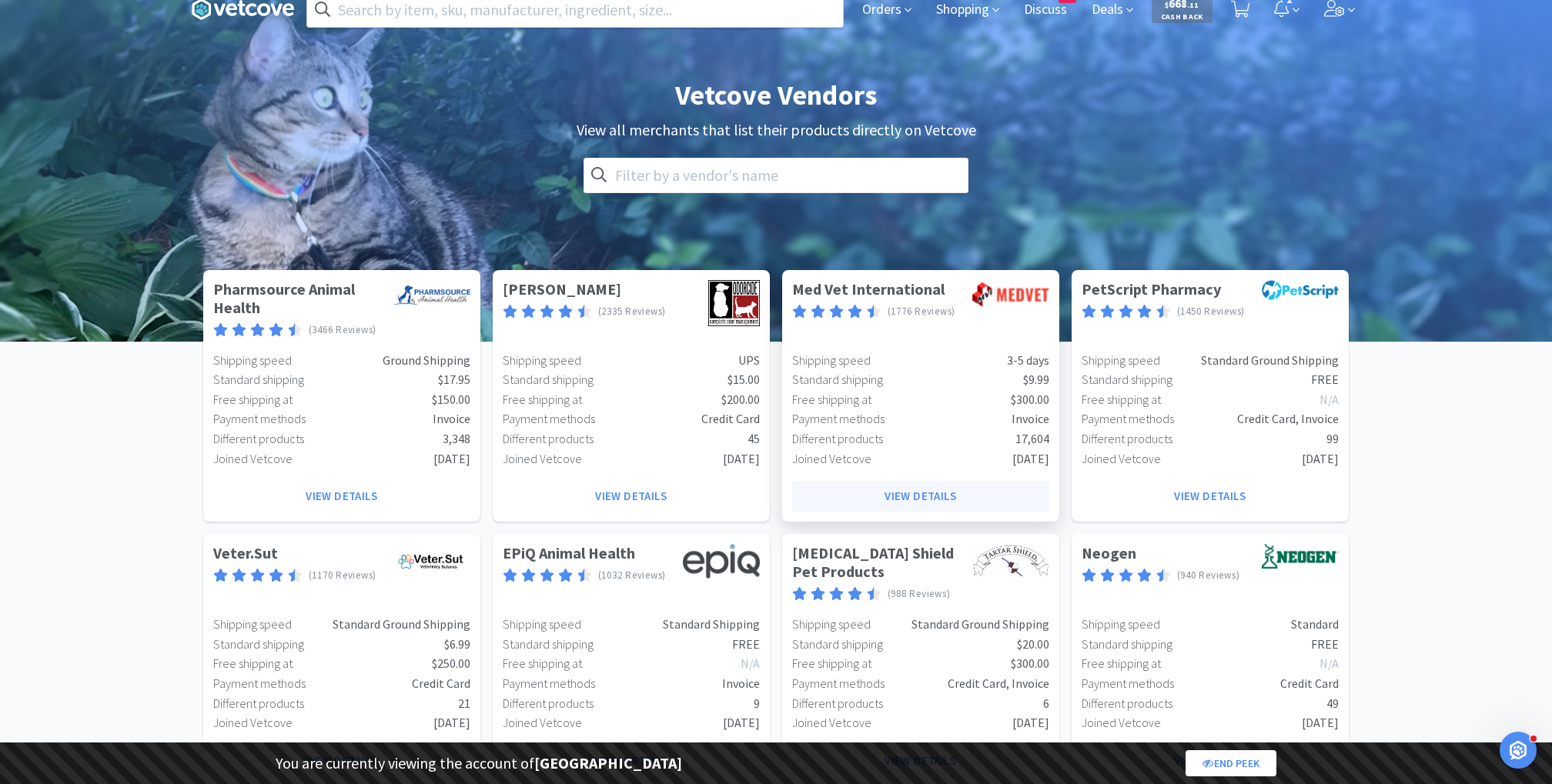
click at [906, 496] on button "View Details" at bounding box center [920, 496] width 257 height 31
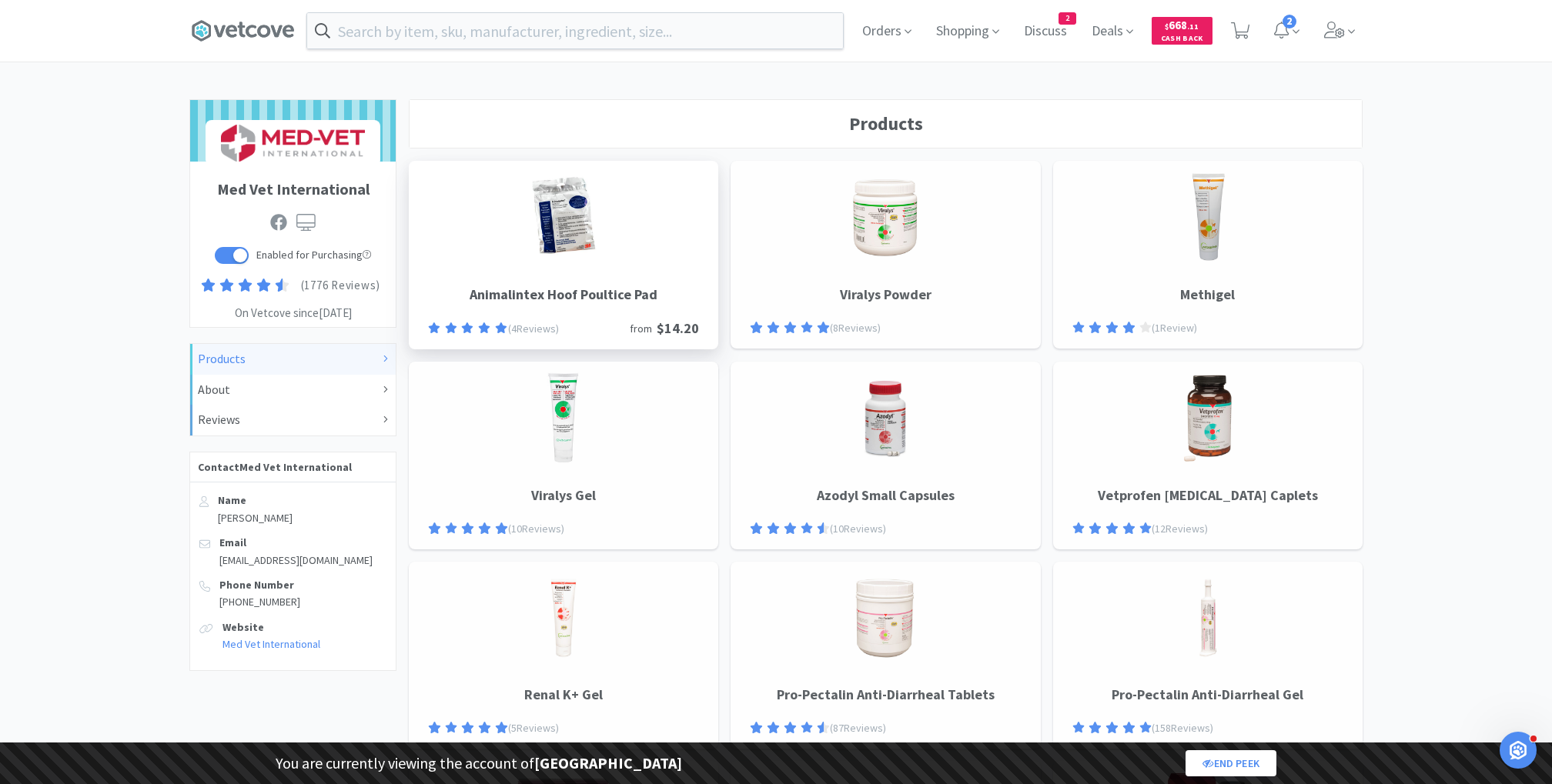
click at [587, 234] on img at bounding box center [563, 217] width 93 height 93
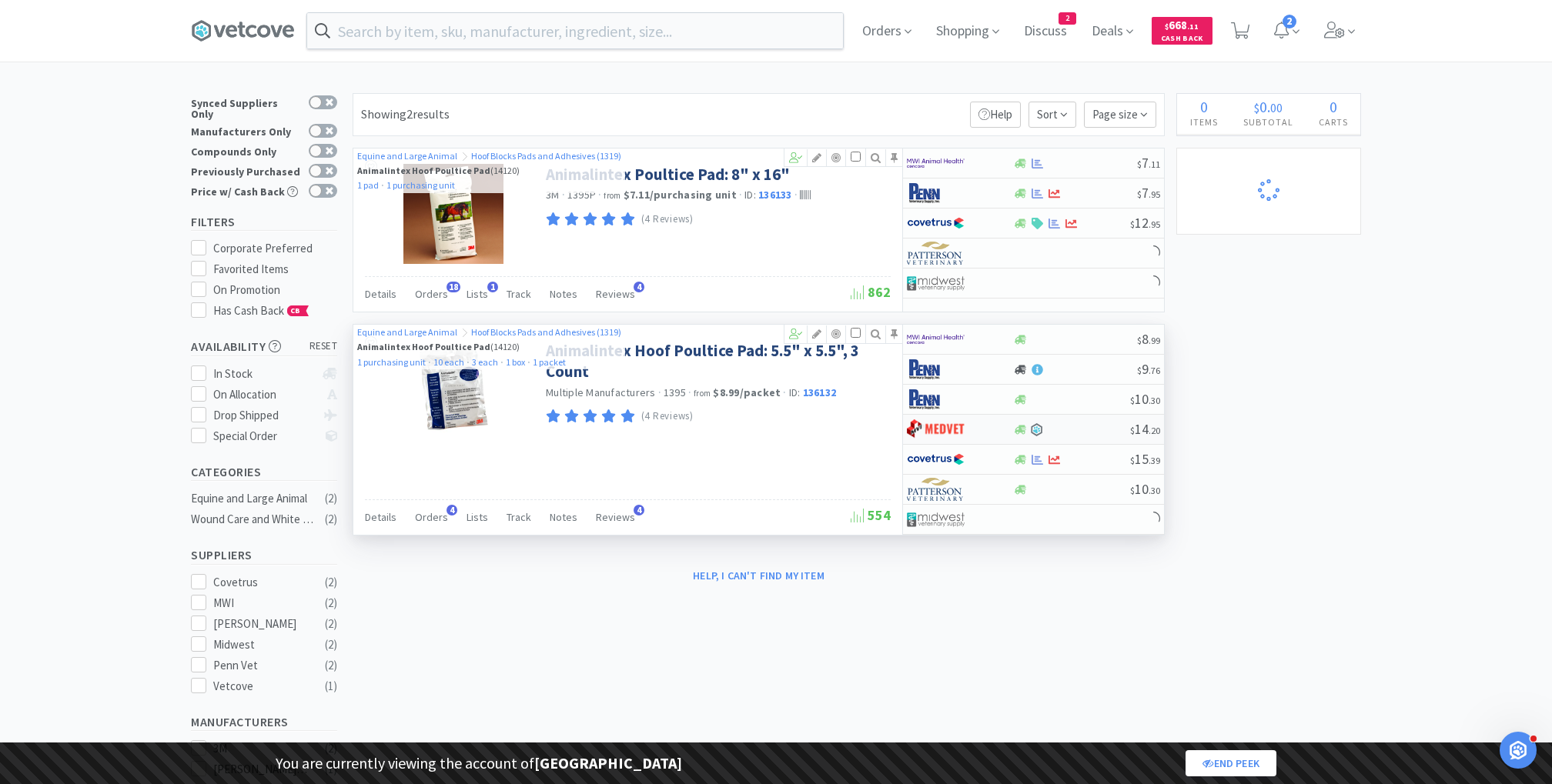
click at [952, 434] on img at bounding box center [936, 429] width 58 height 23
select select "1"
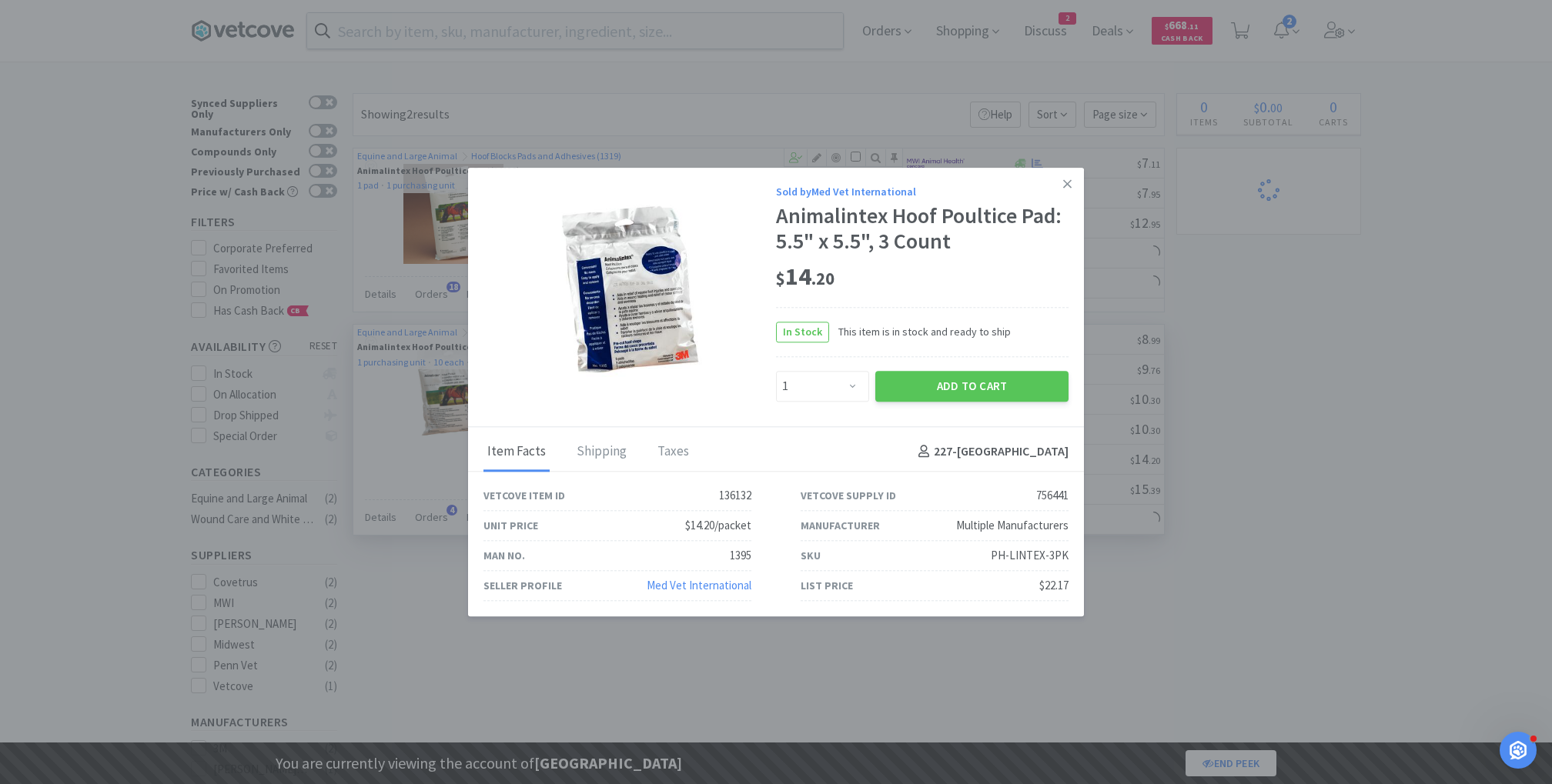
select select "1"
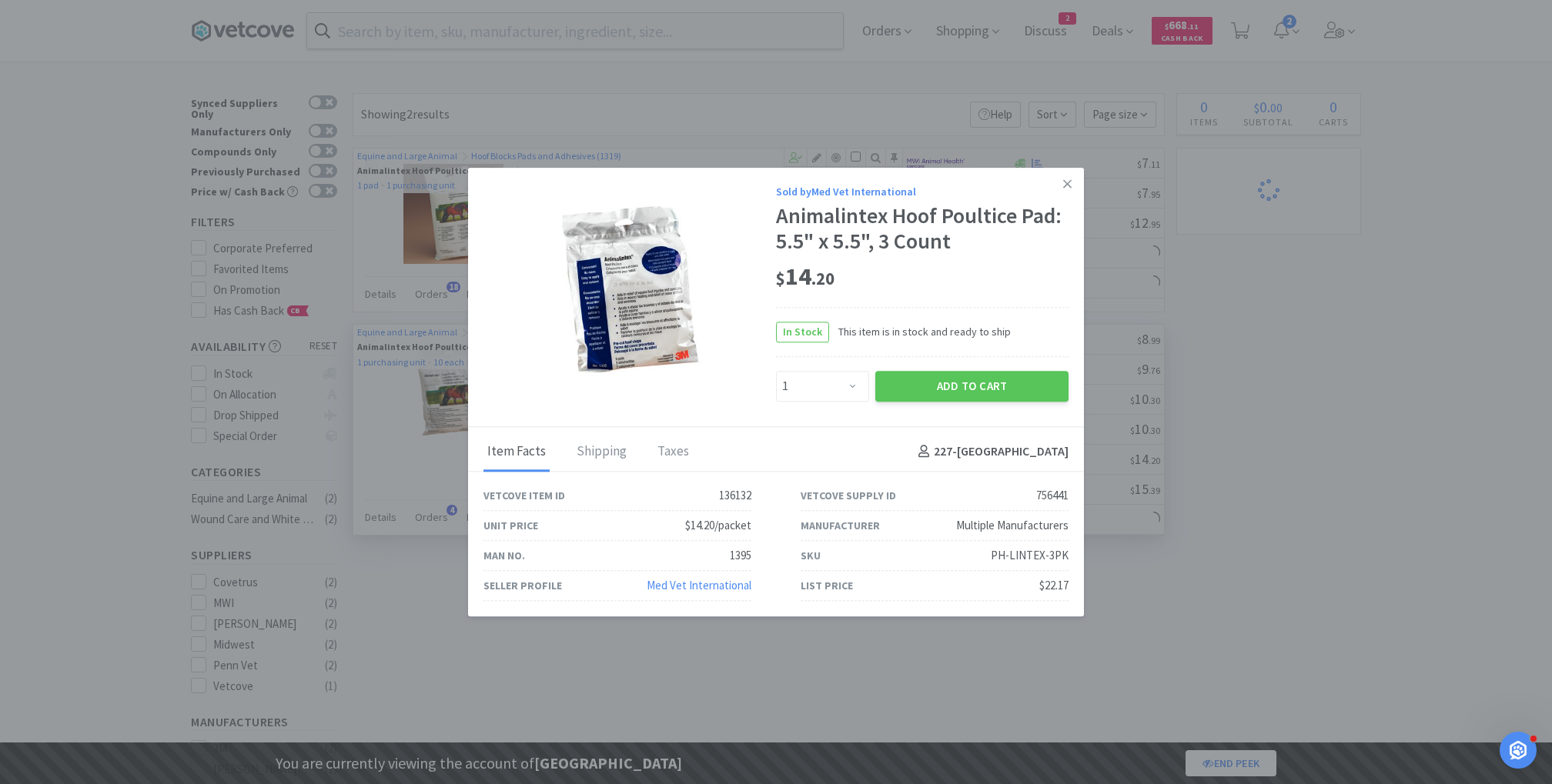
select select "1"
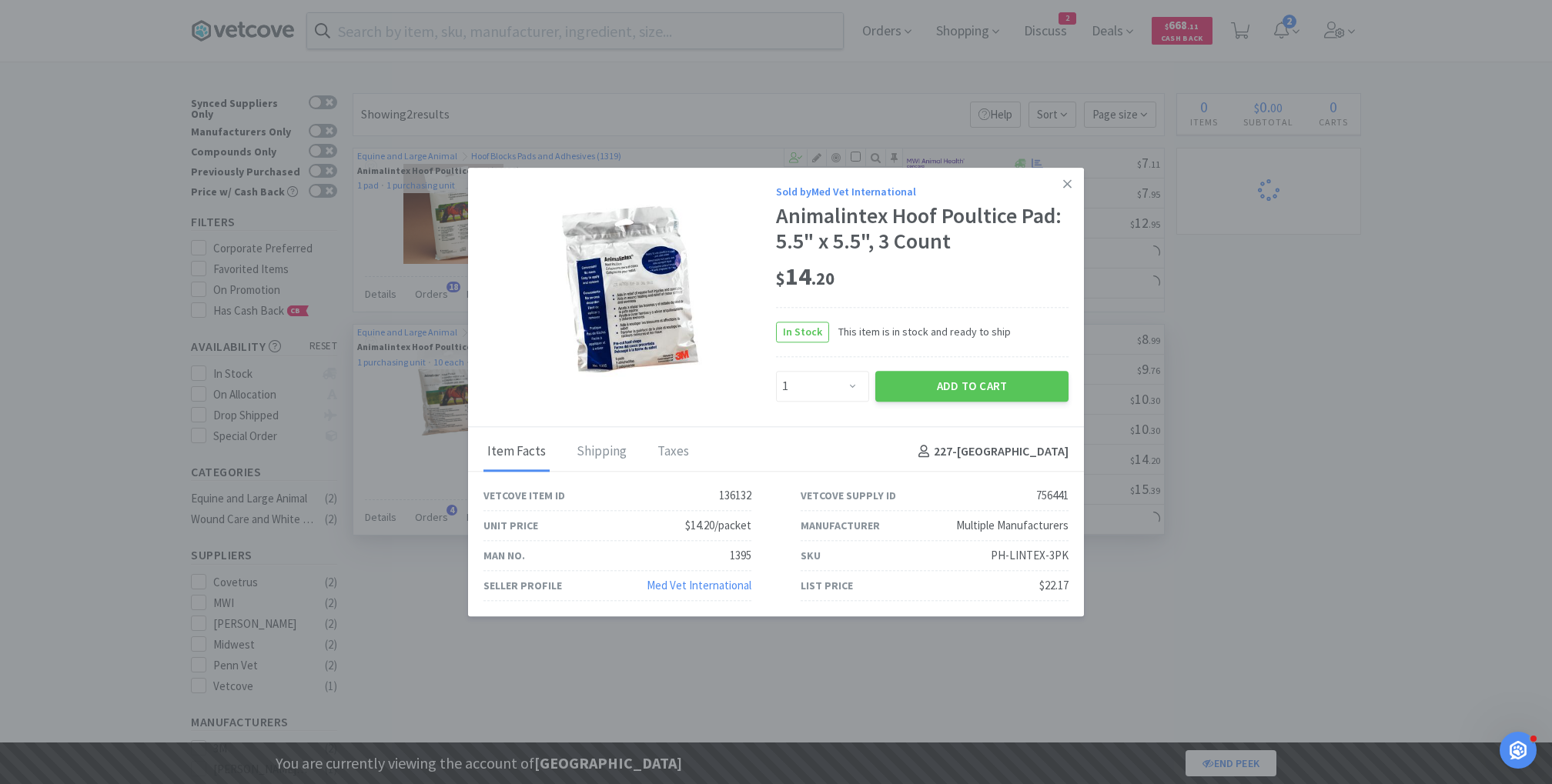
select select "2"
select select "1"
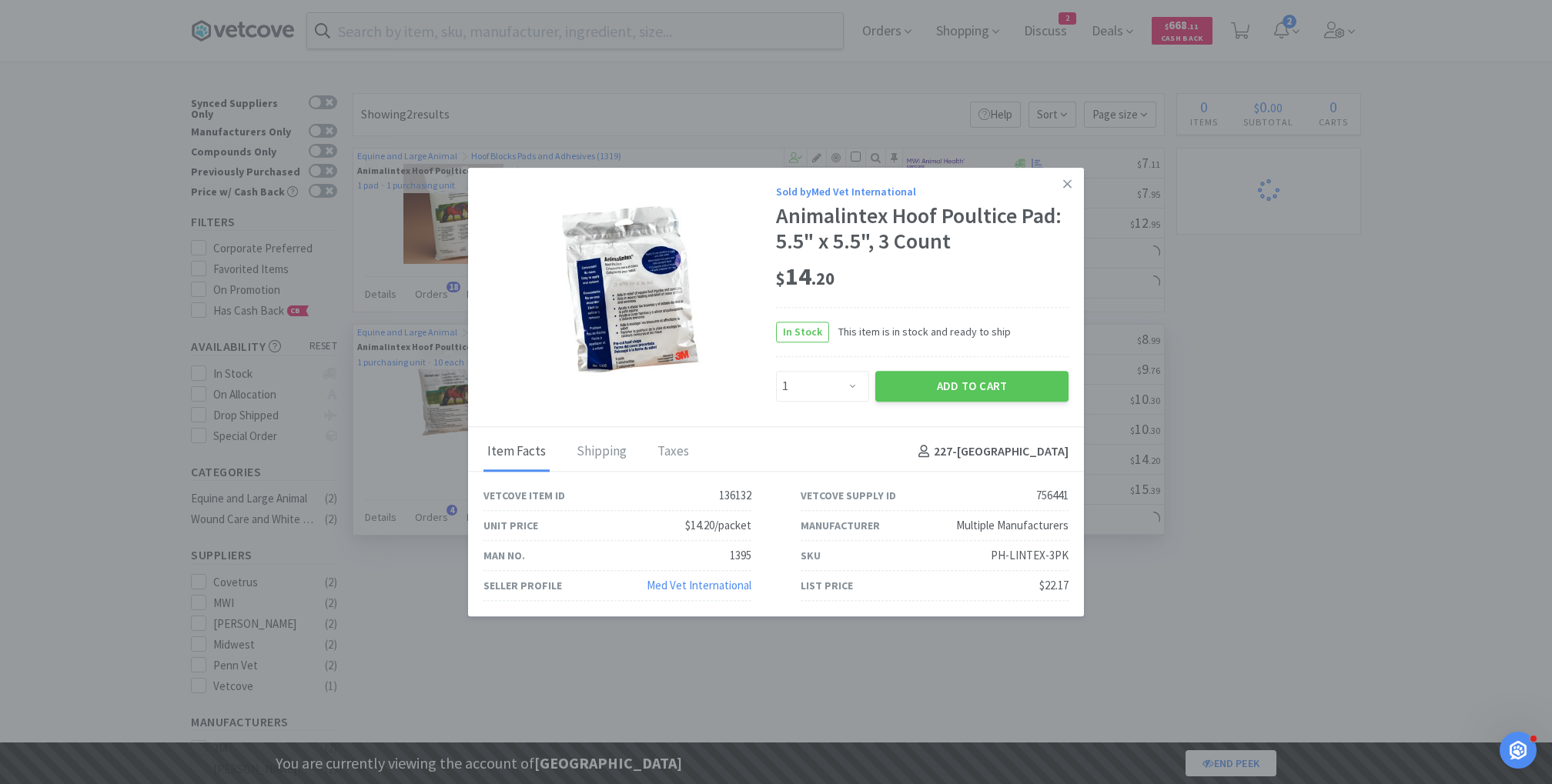
select select "1"
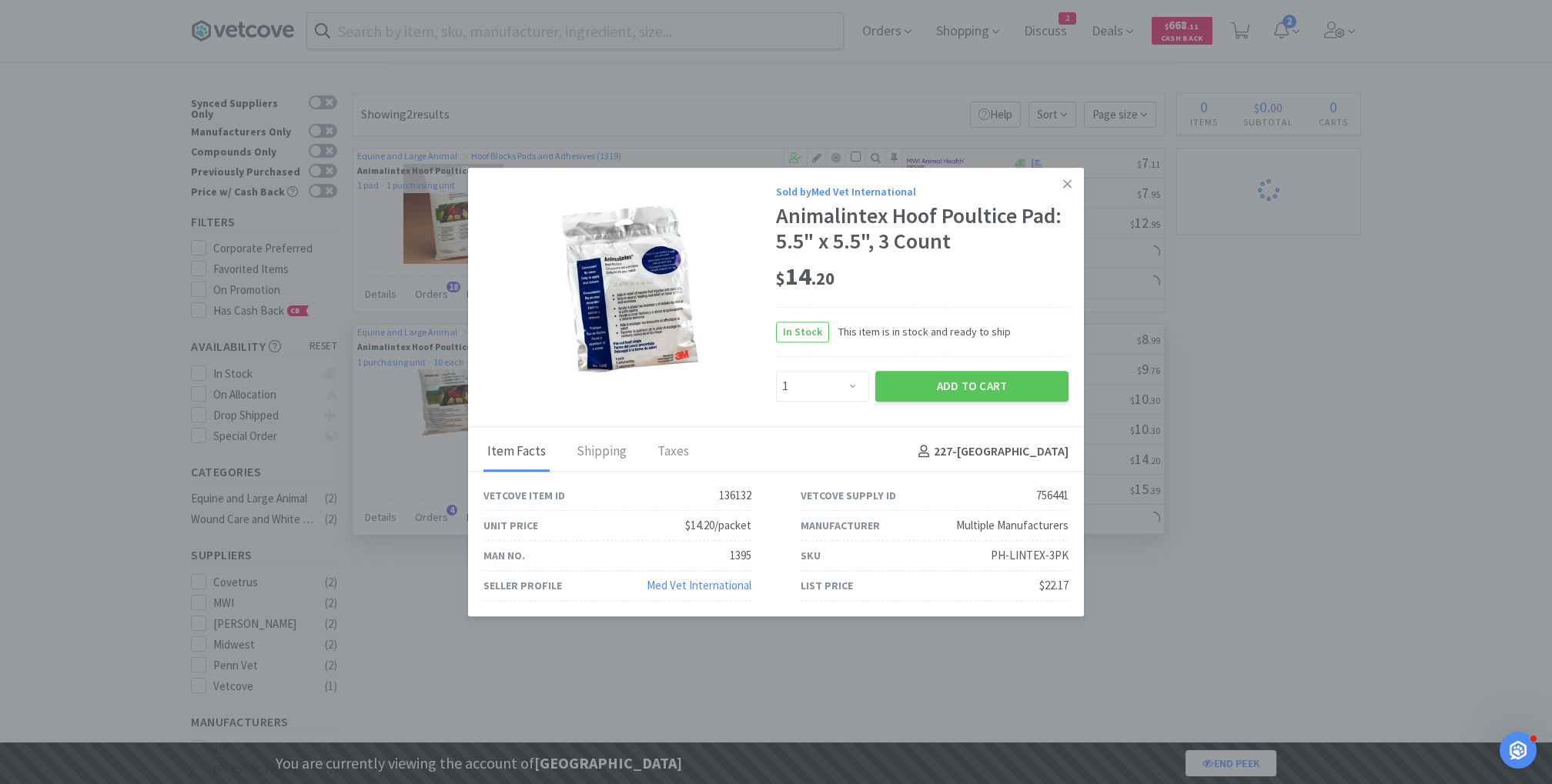
select select "1"
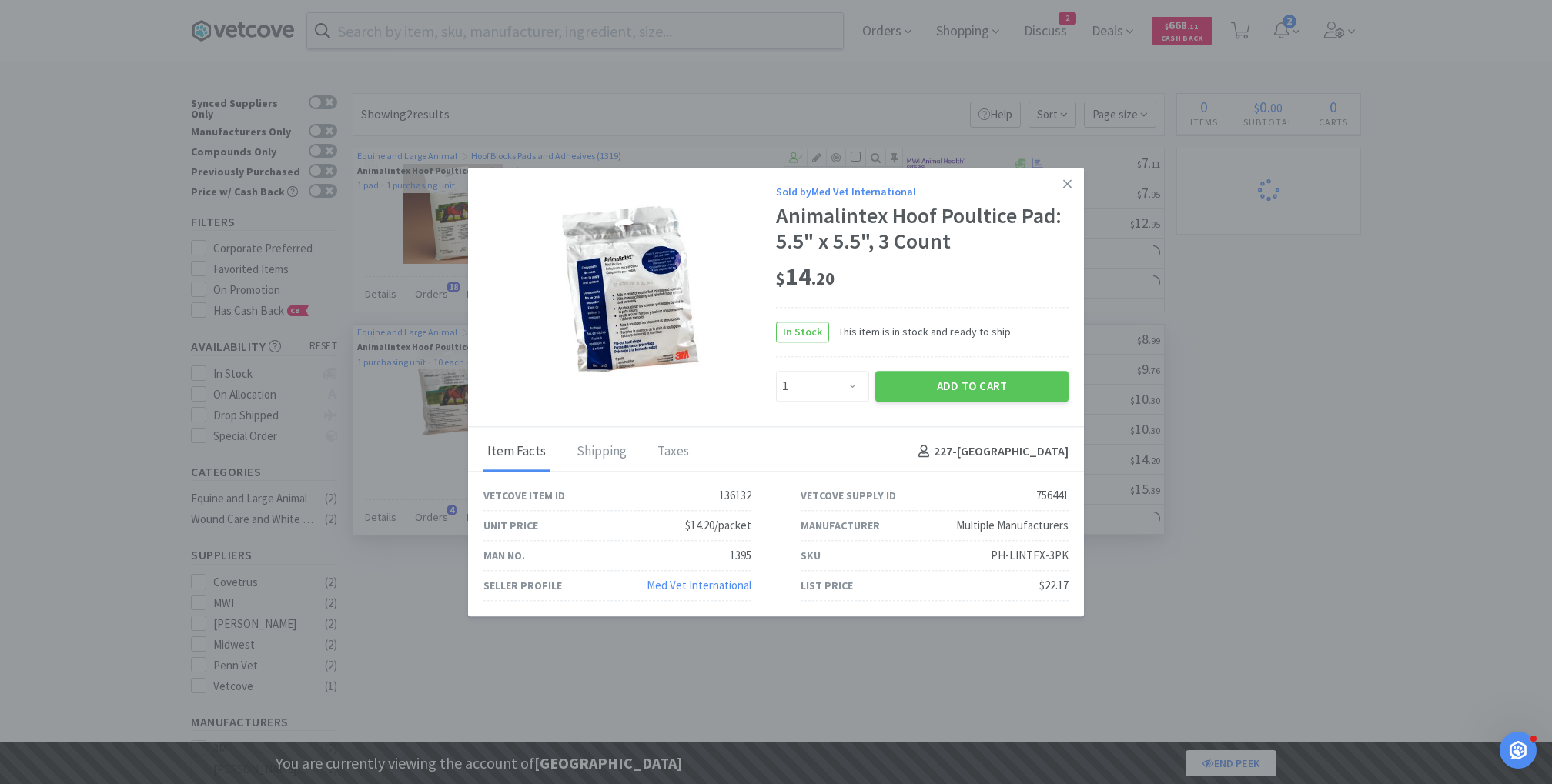
select select "1"
select select "10"
select select "1"
select select "2"
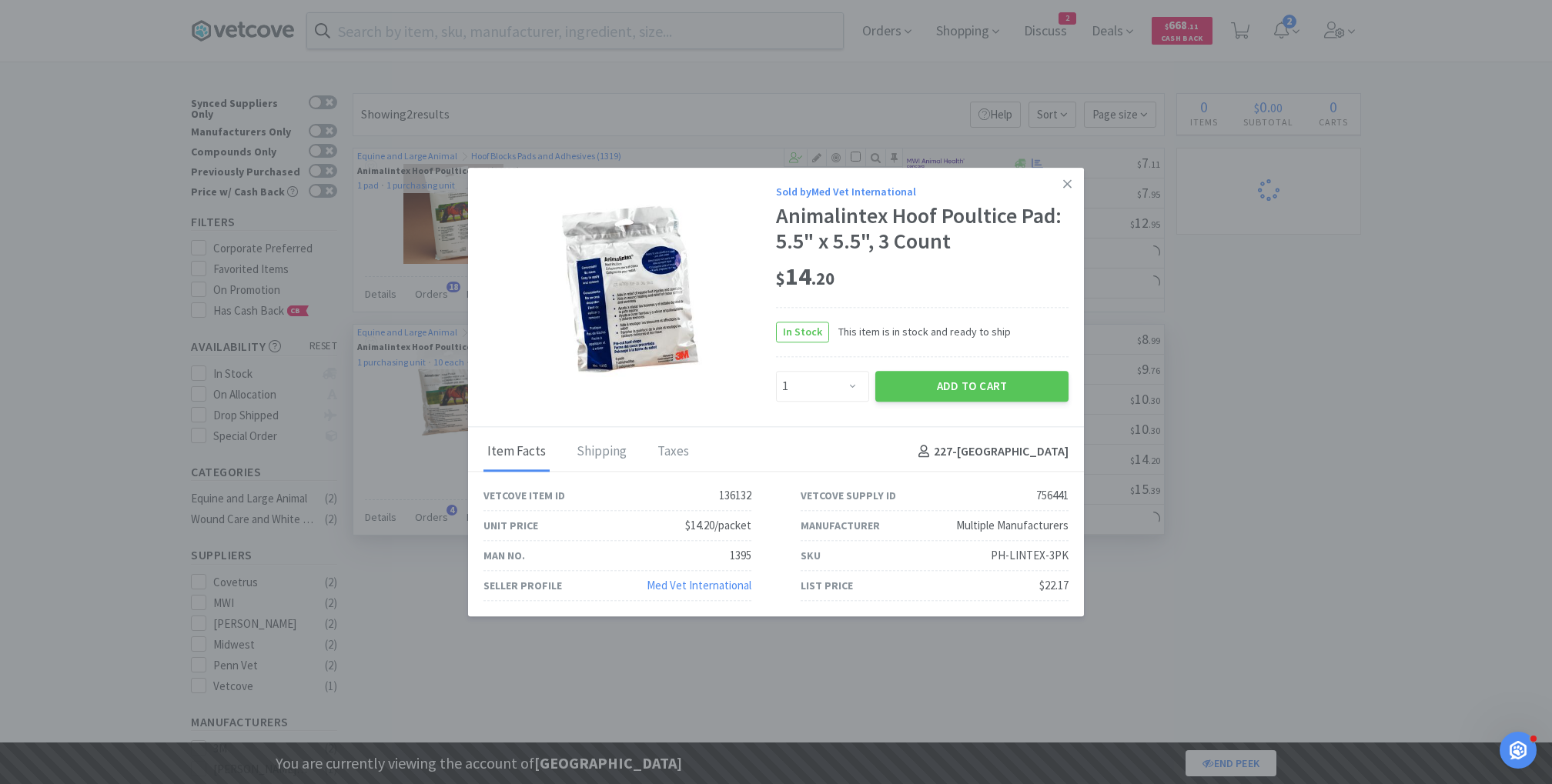
select select "10"
select select "1"
select select "2"
select select "1"
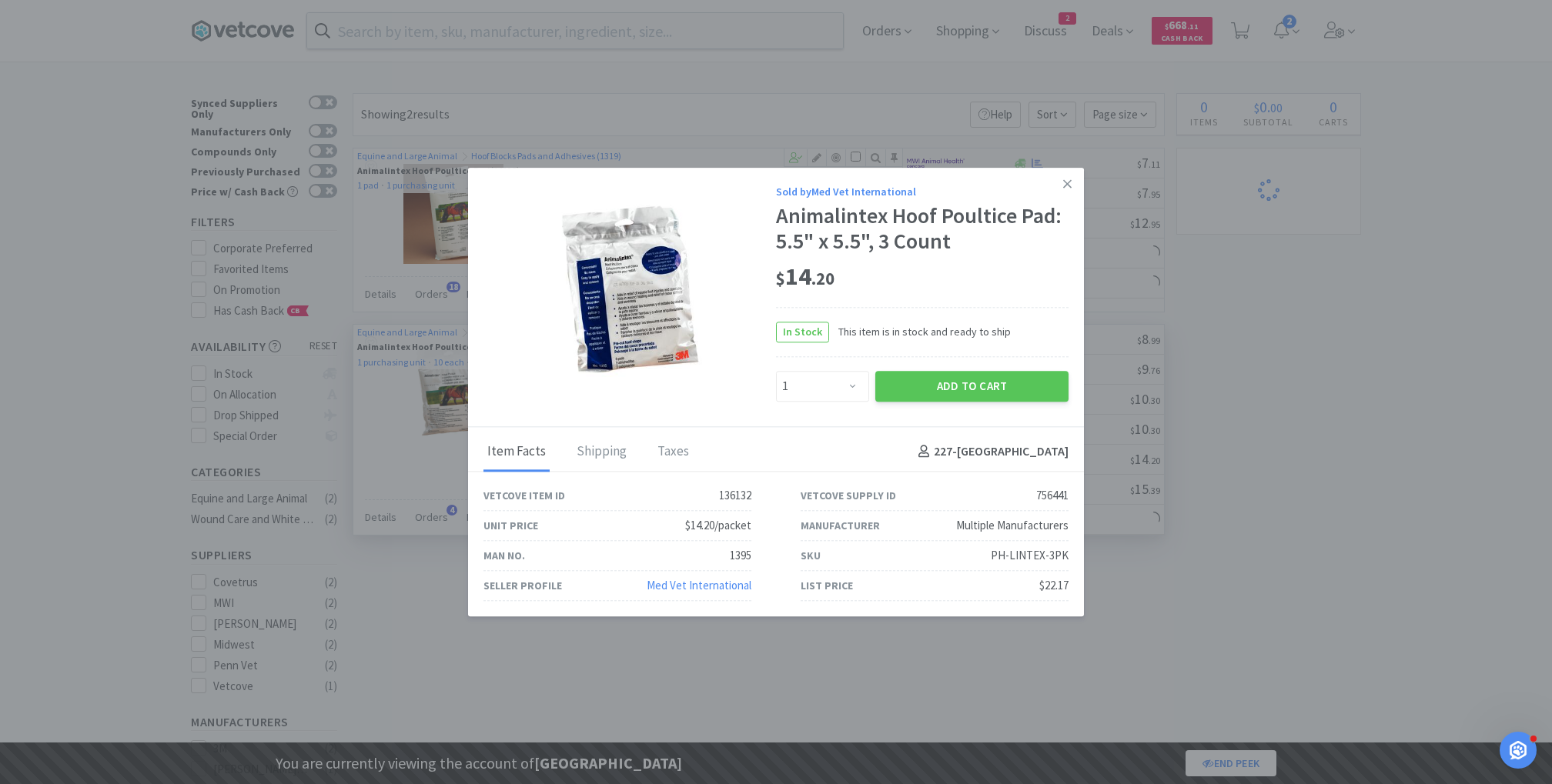
select select "1"
click at [975, 381] on button "Add to Cart" at bounding box center [972, 387] width 193 height 31
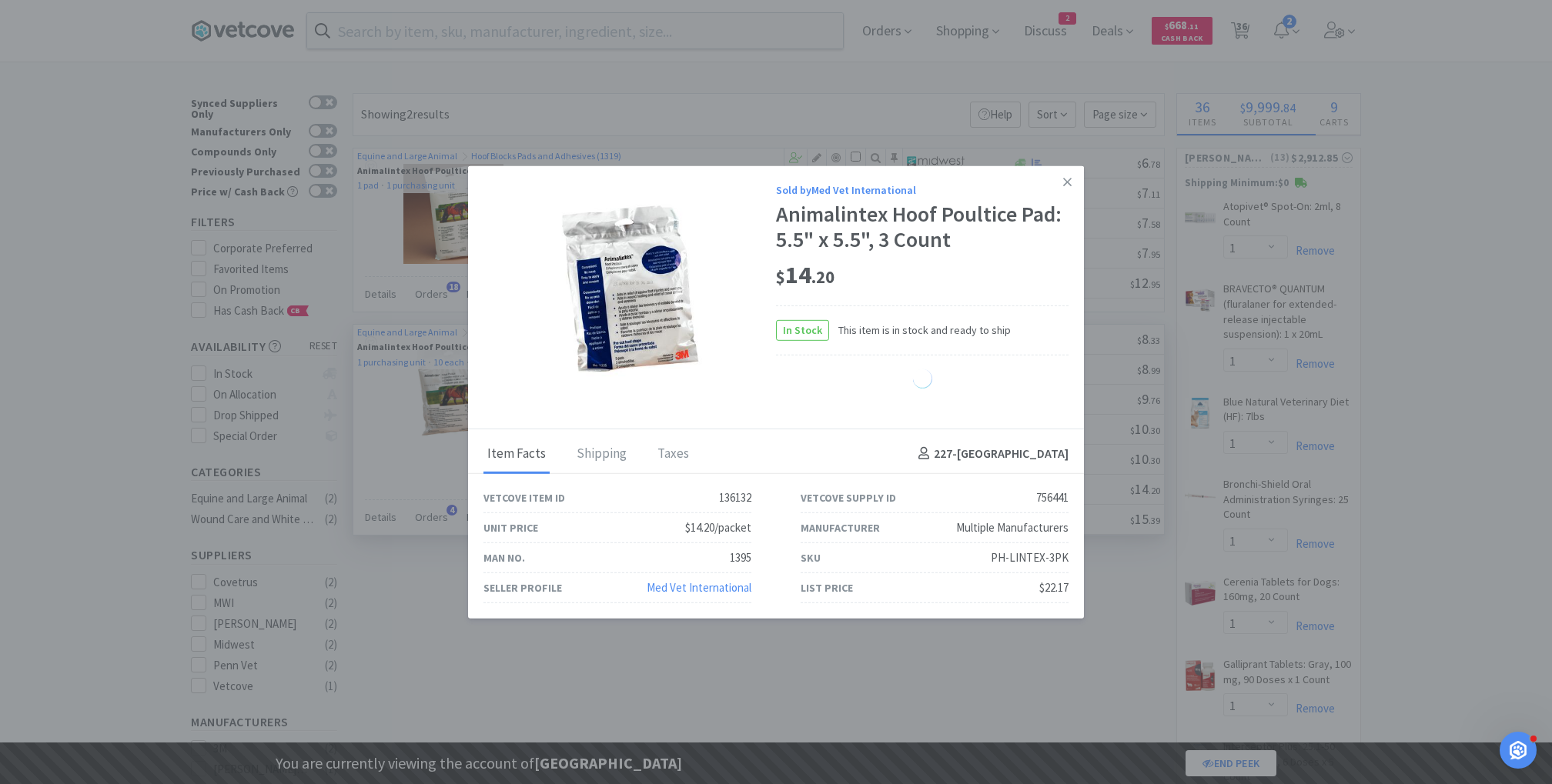
select select "2"
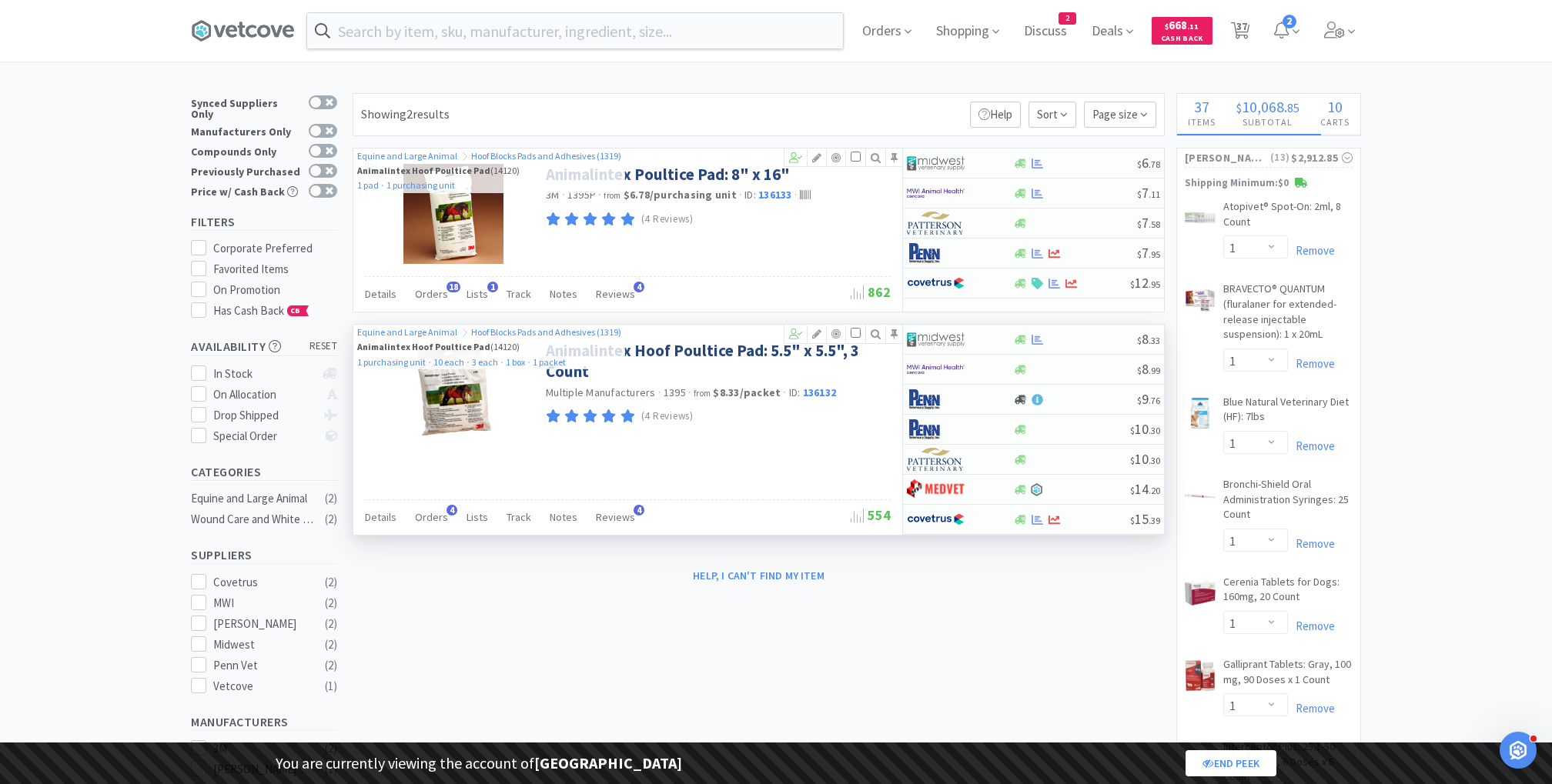
select select "1"
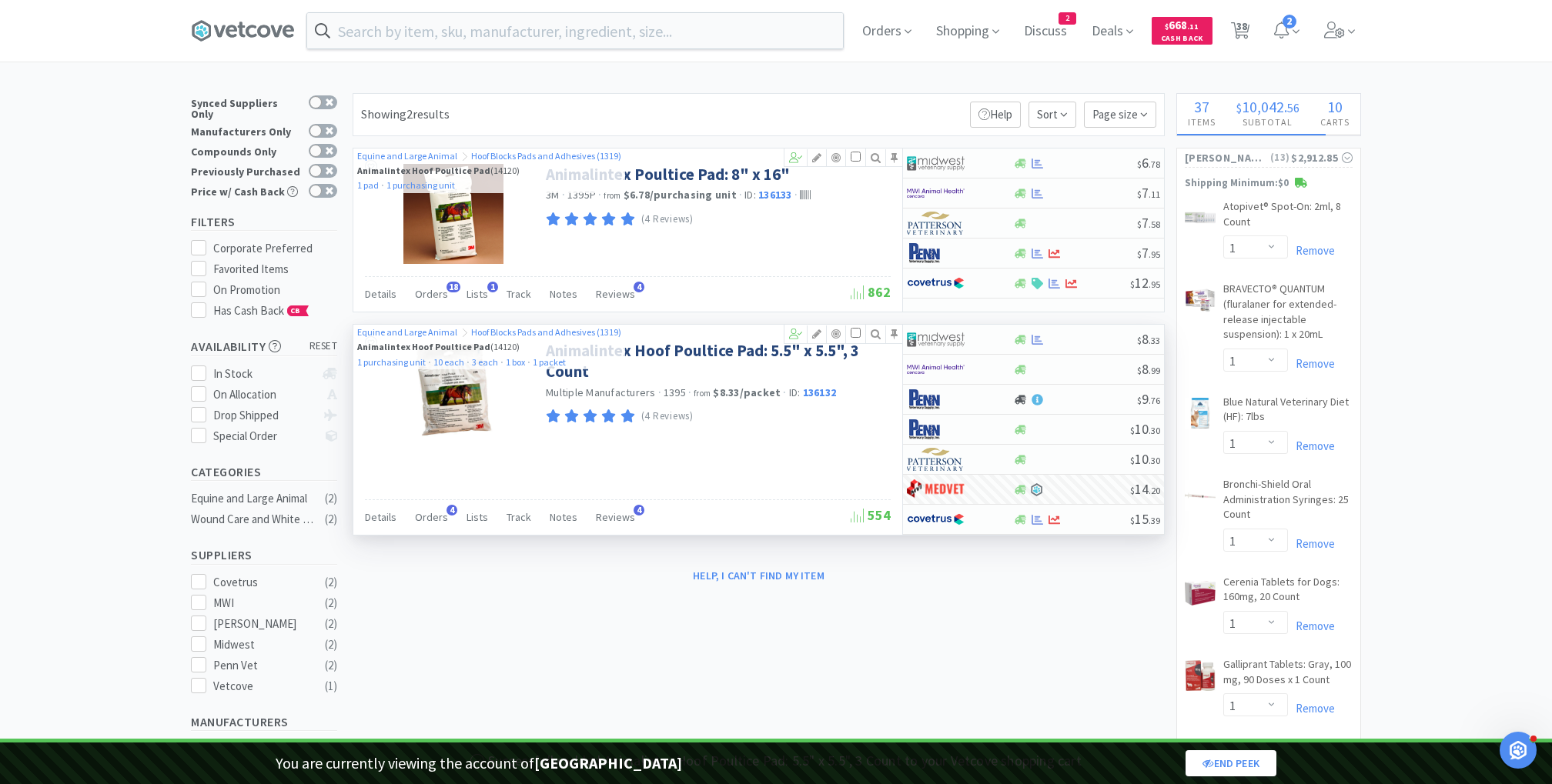
click at [1234, 29] on icon at bounding box center [1240, 31] width 19 height 17
select select "1"
select select "10"
select select "1"
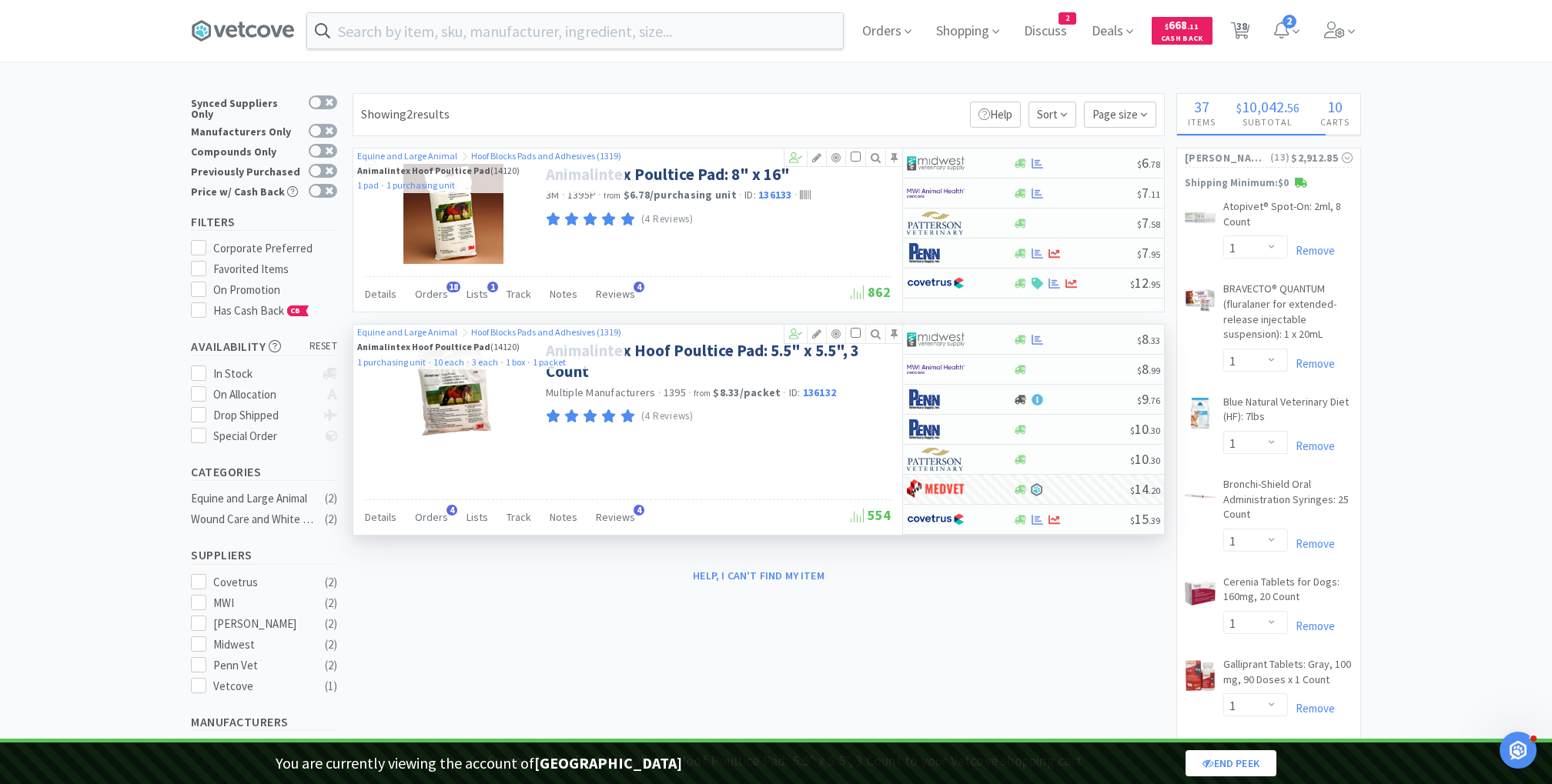
select select "1"
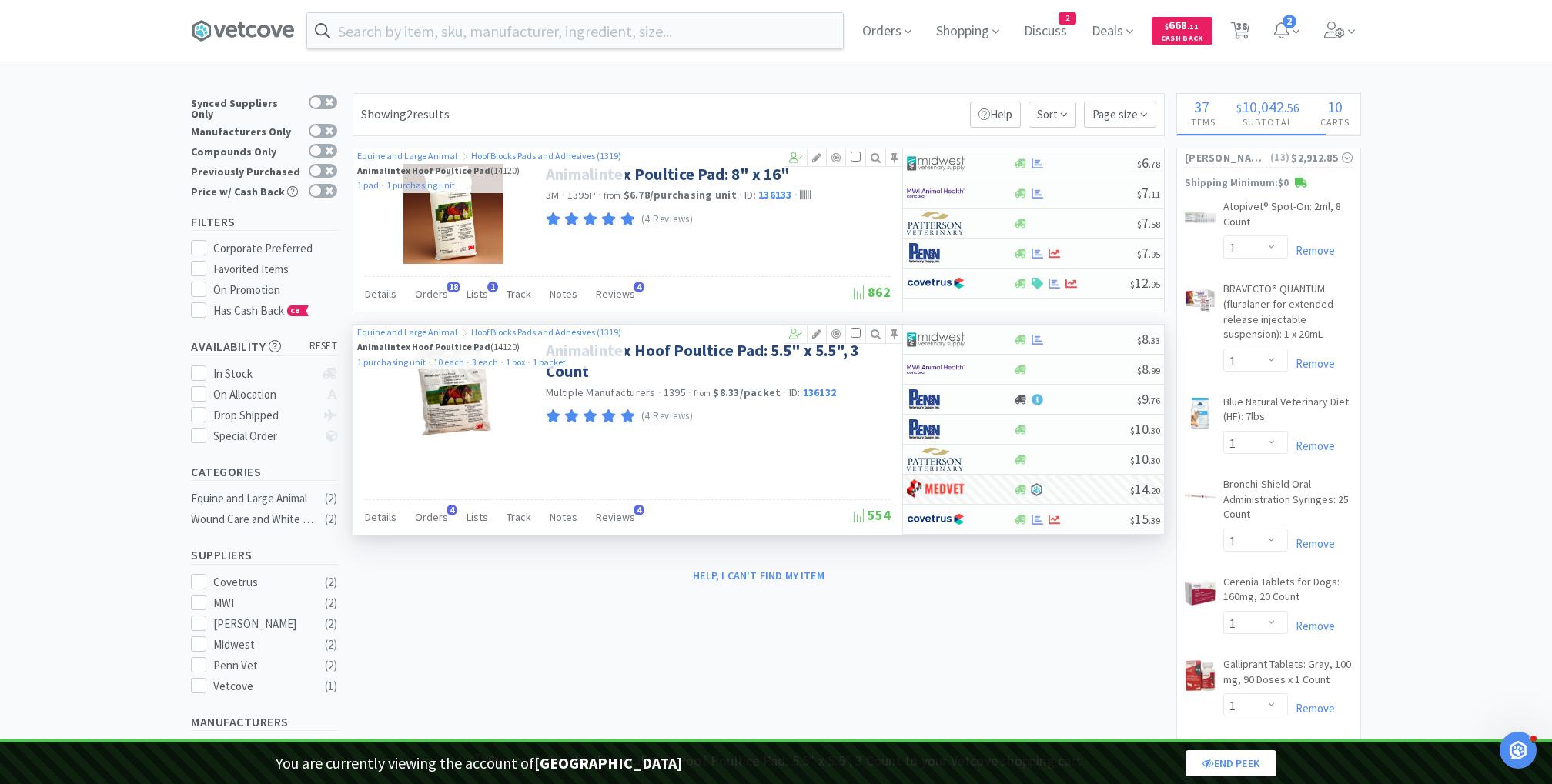
select select "1"
select select "2"
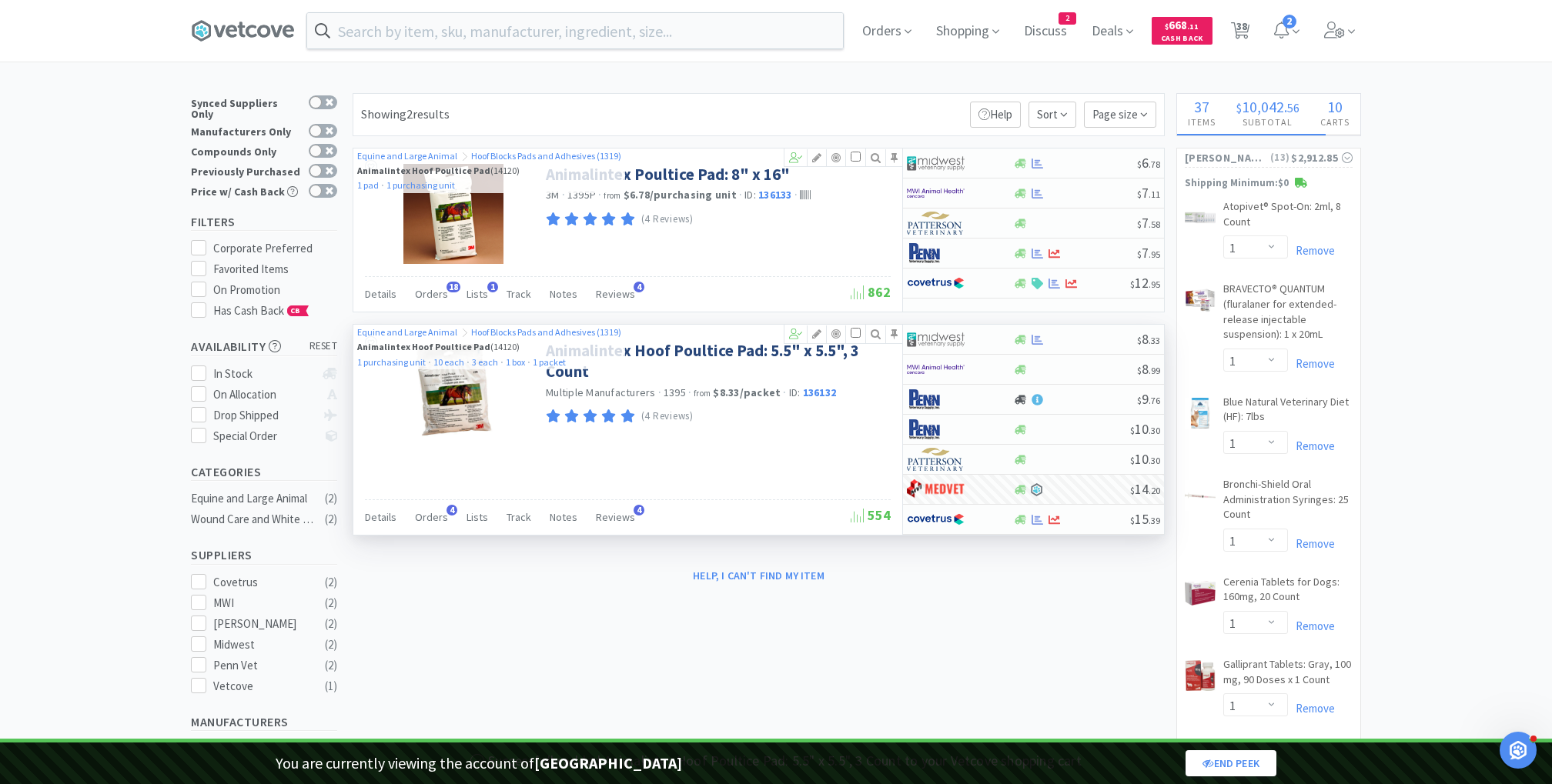
select select "2"
select select "1"
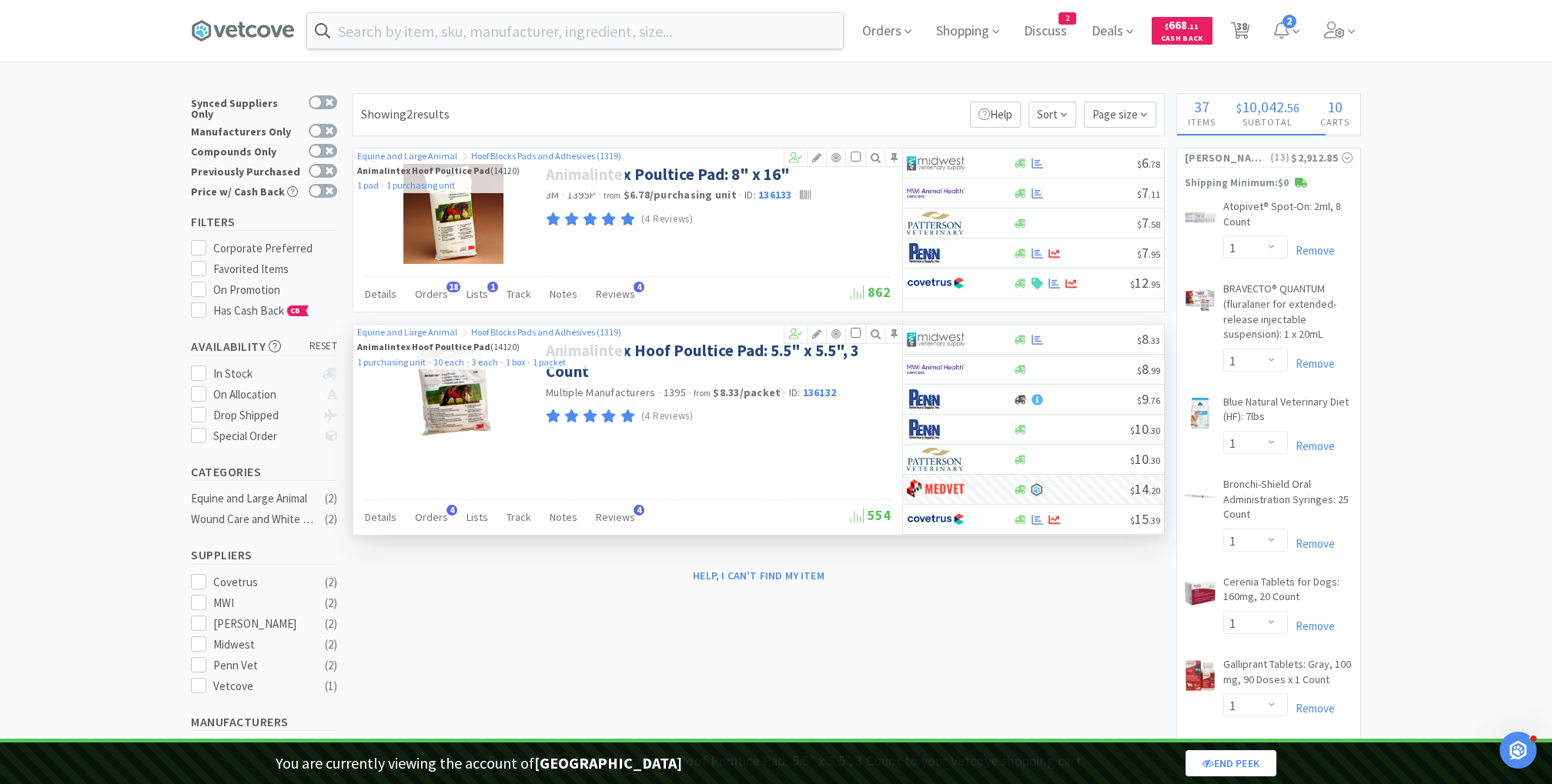
select select "1"
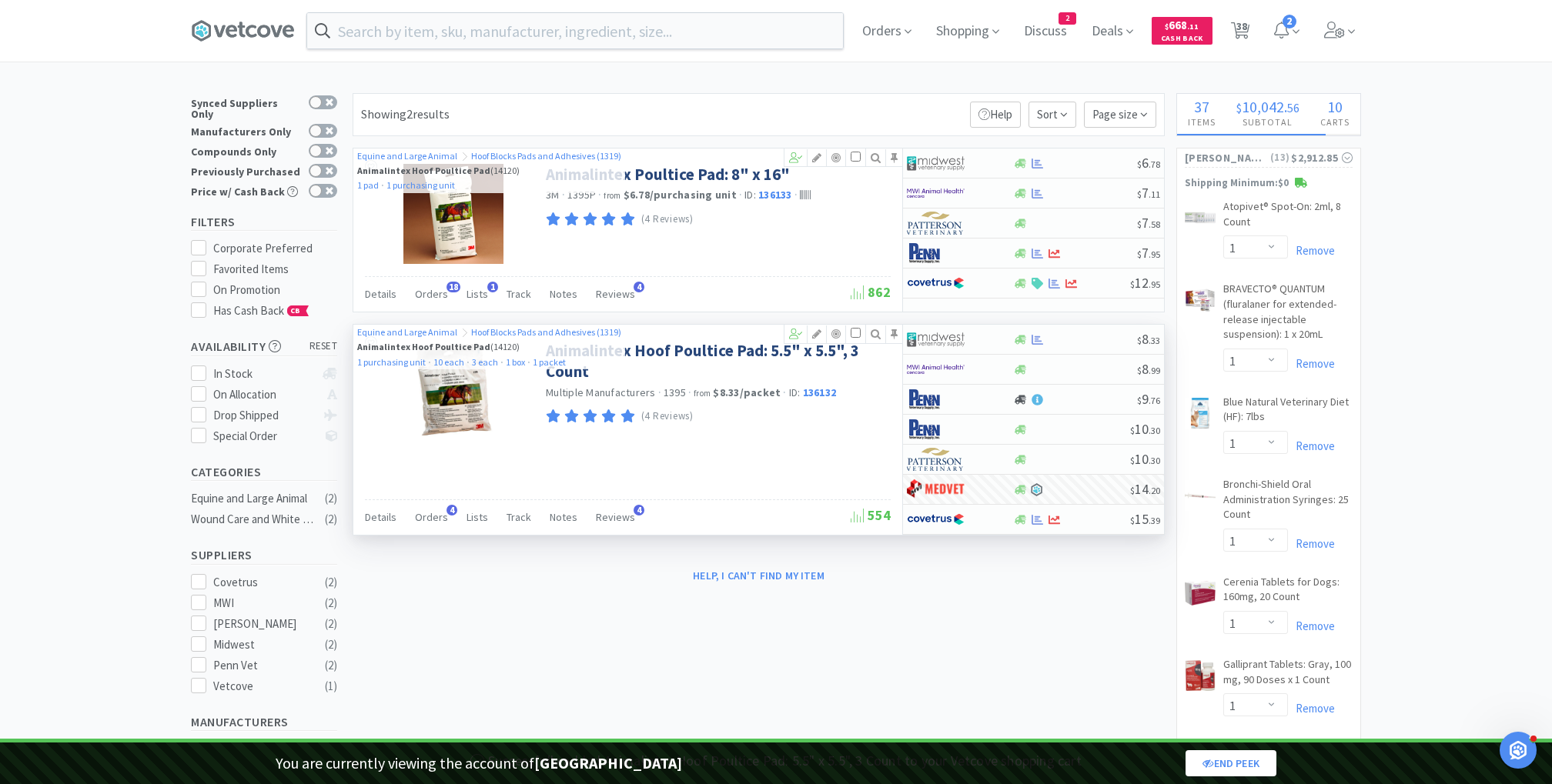
select select "1"
select select "2"
select select "1"
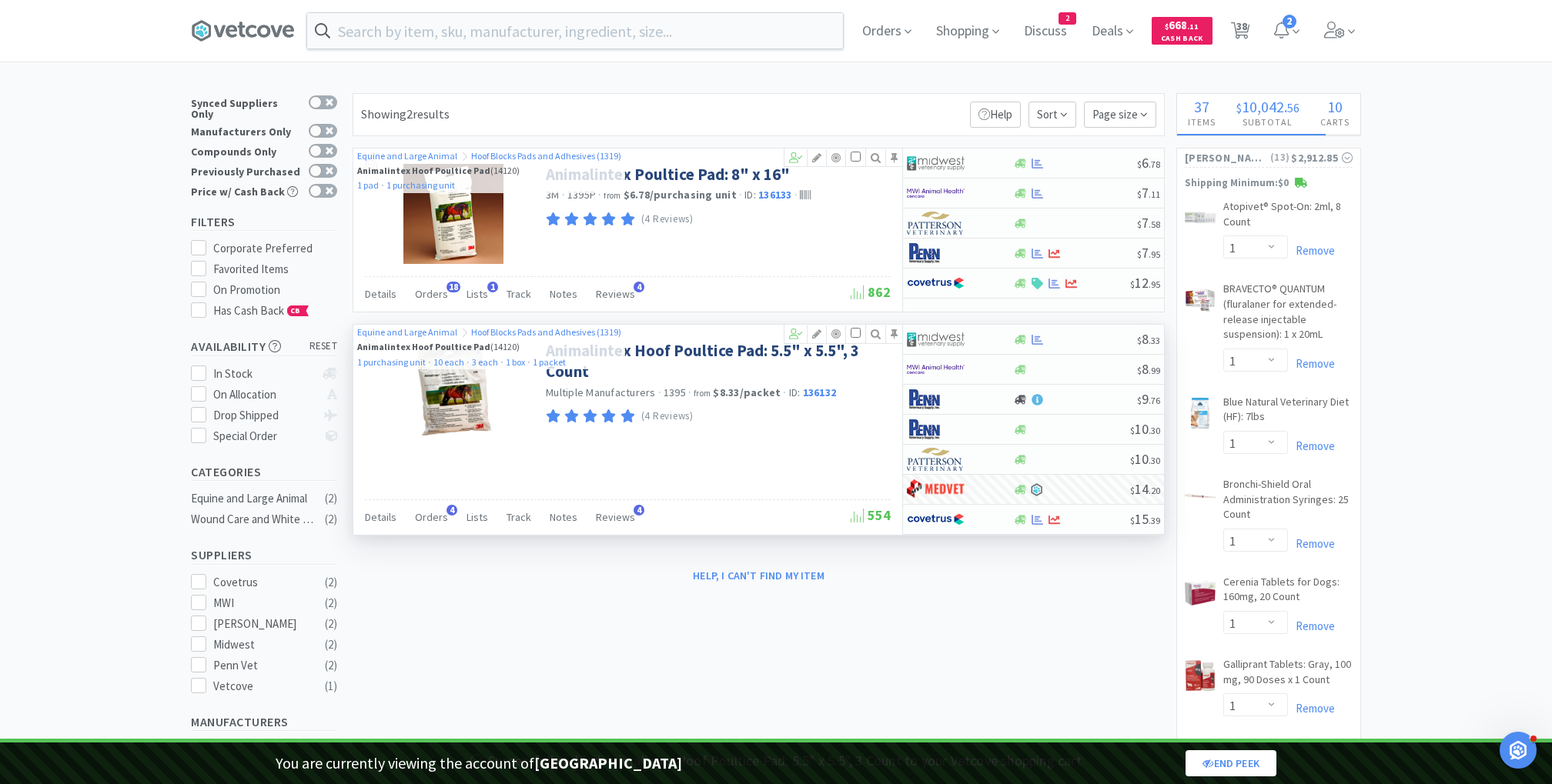
select select "1"
select select "10"
select select "2"
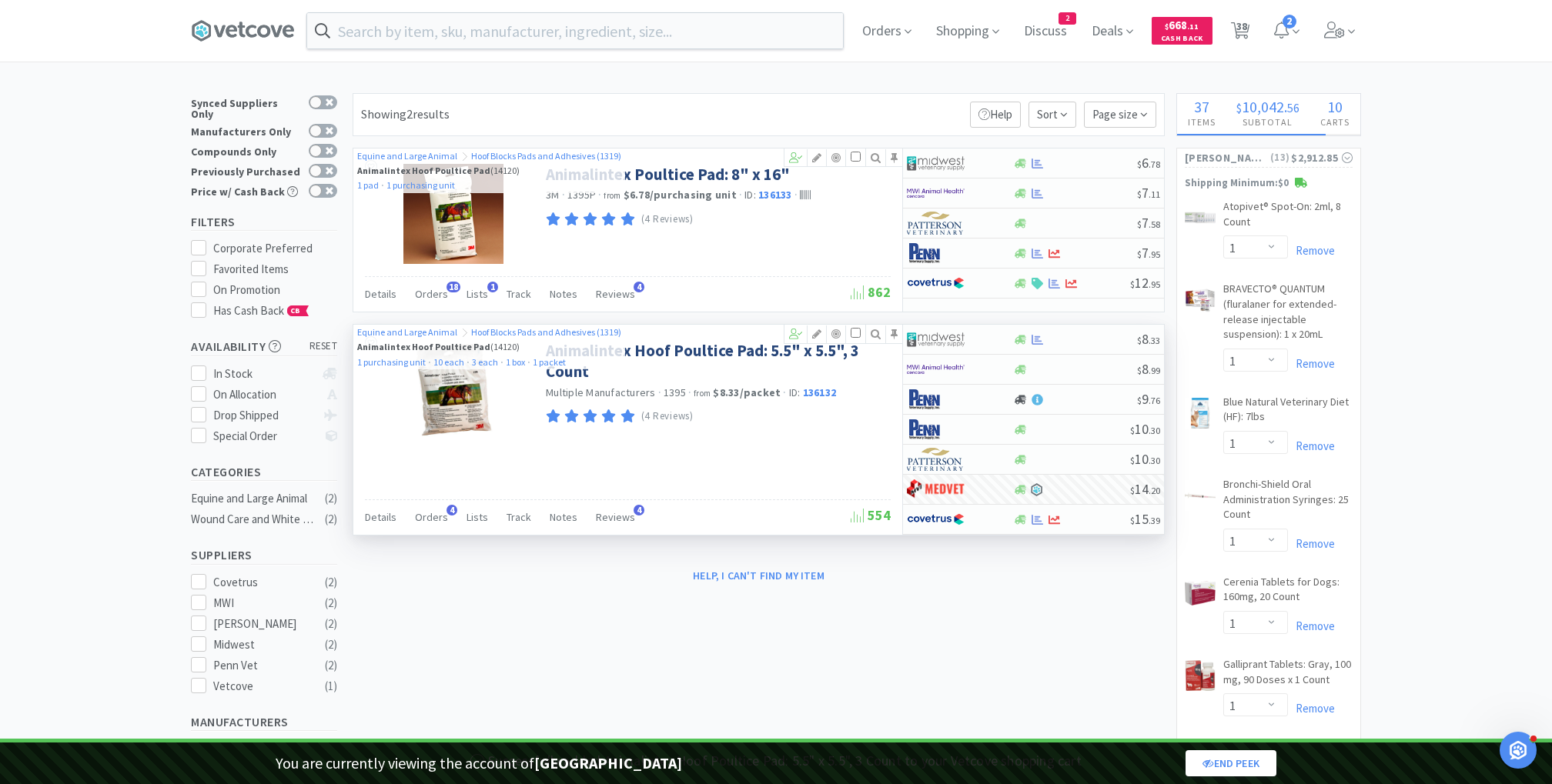
select select "1"
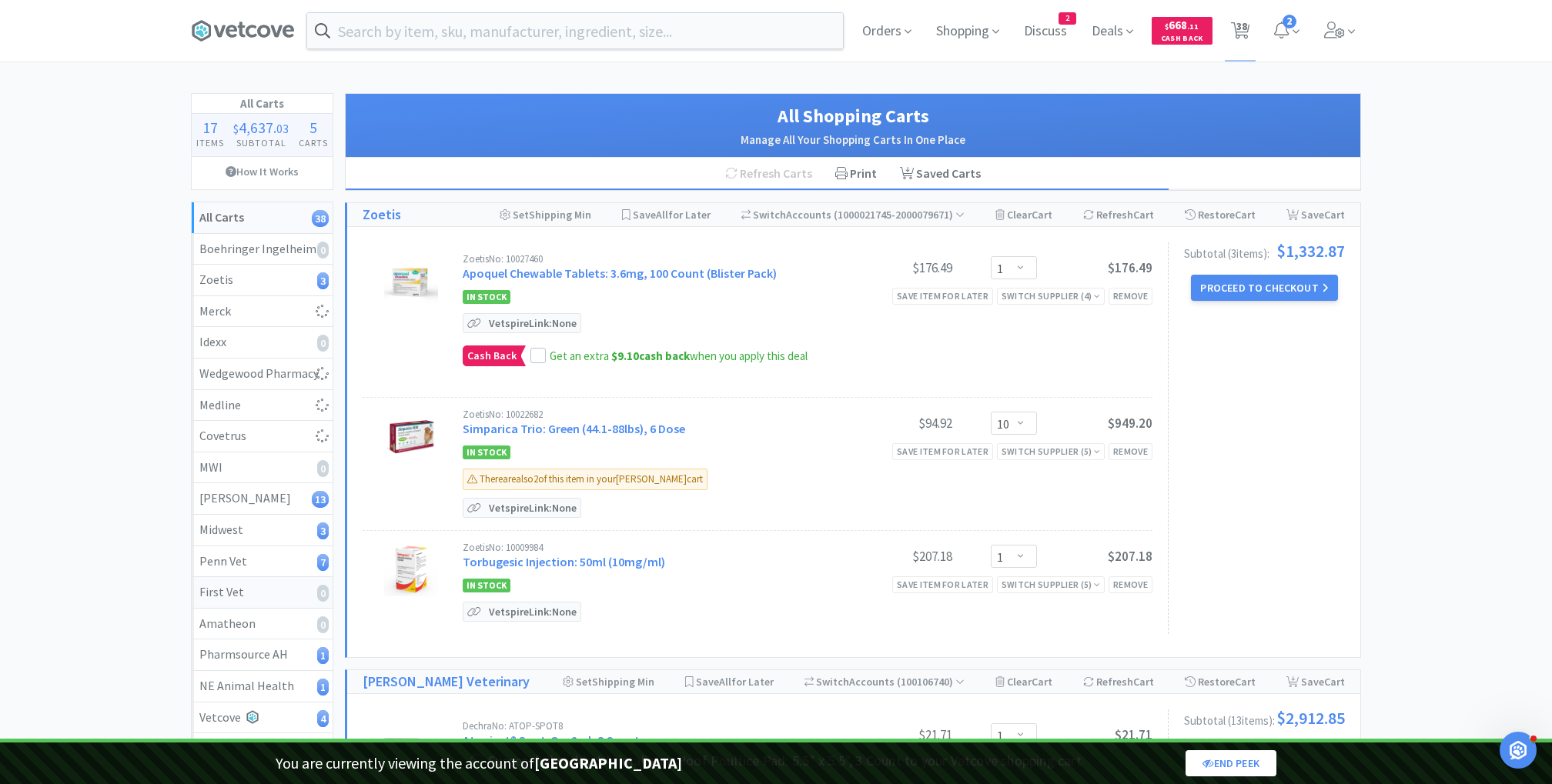
select select "1"
select select "8"
select select "1"
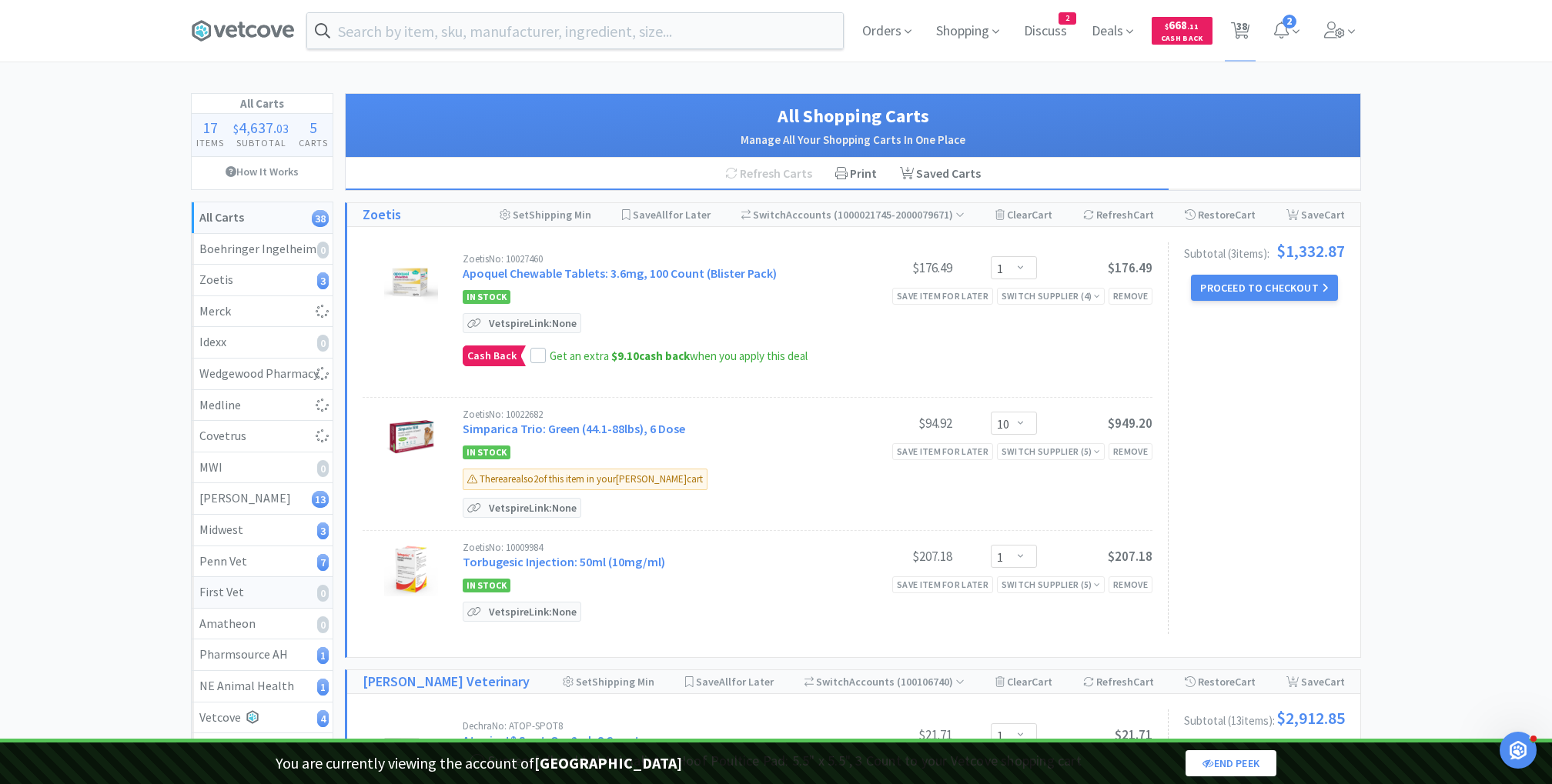
select select "1"
select select "2"
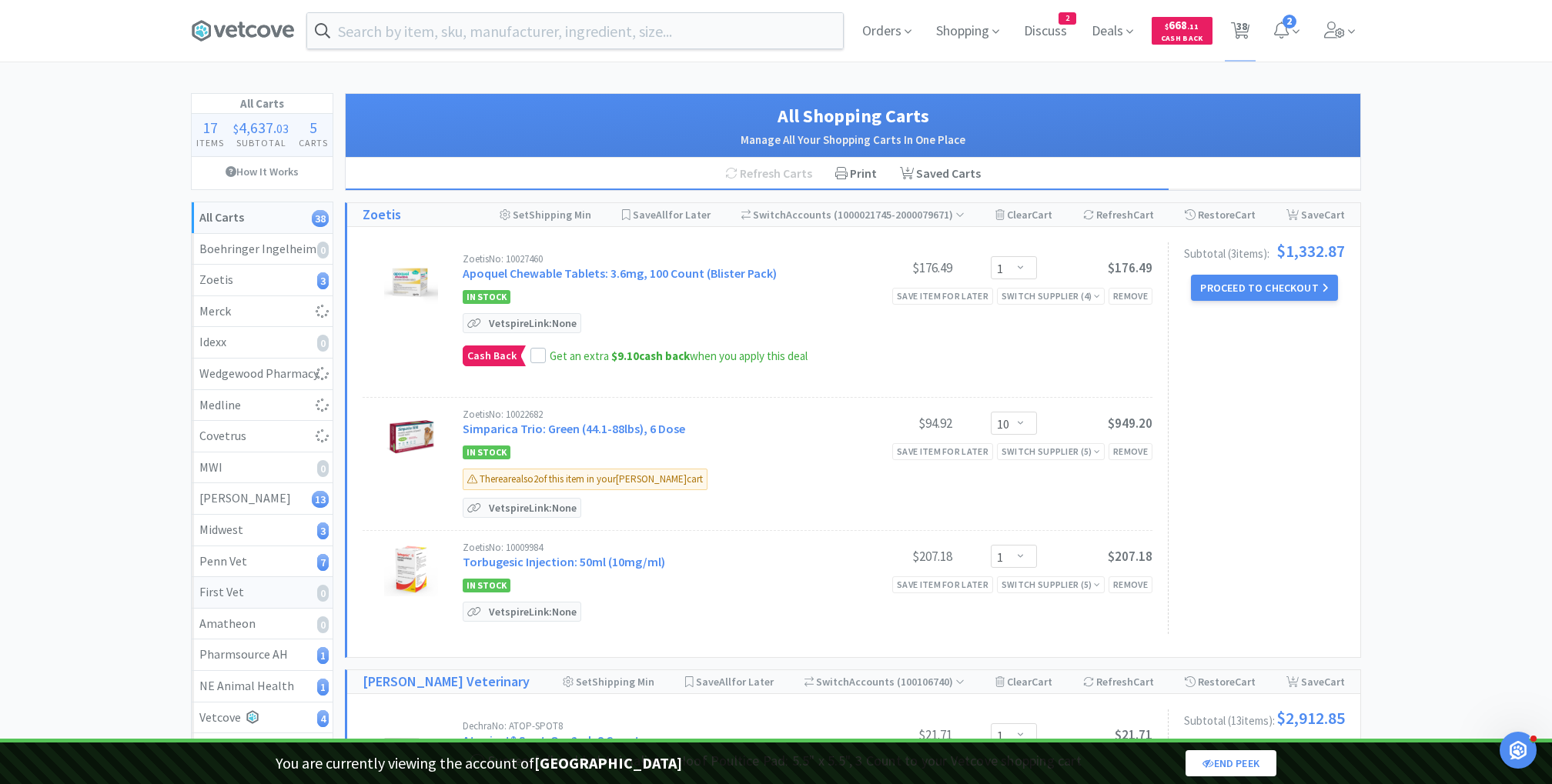
select select "1"
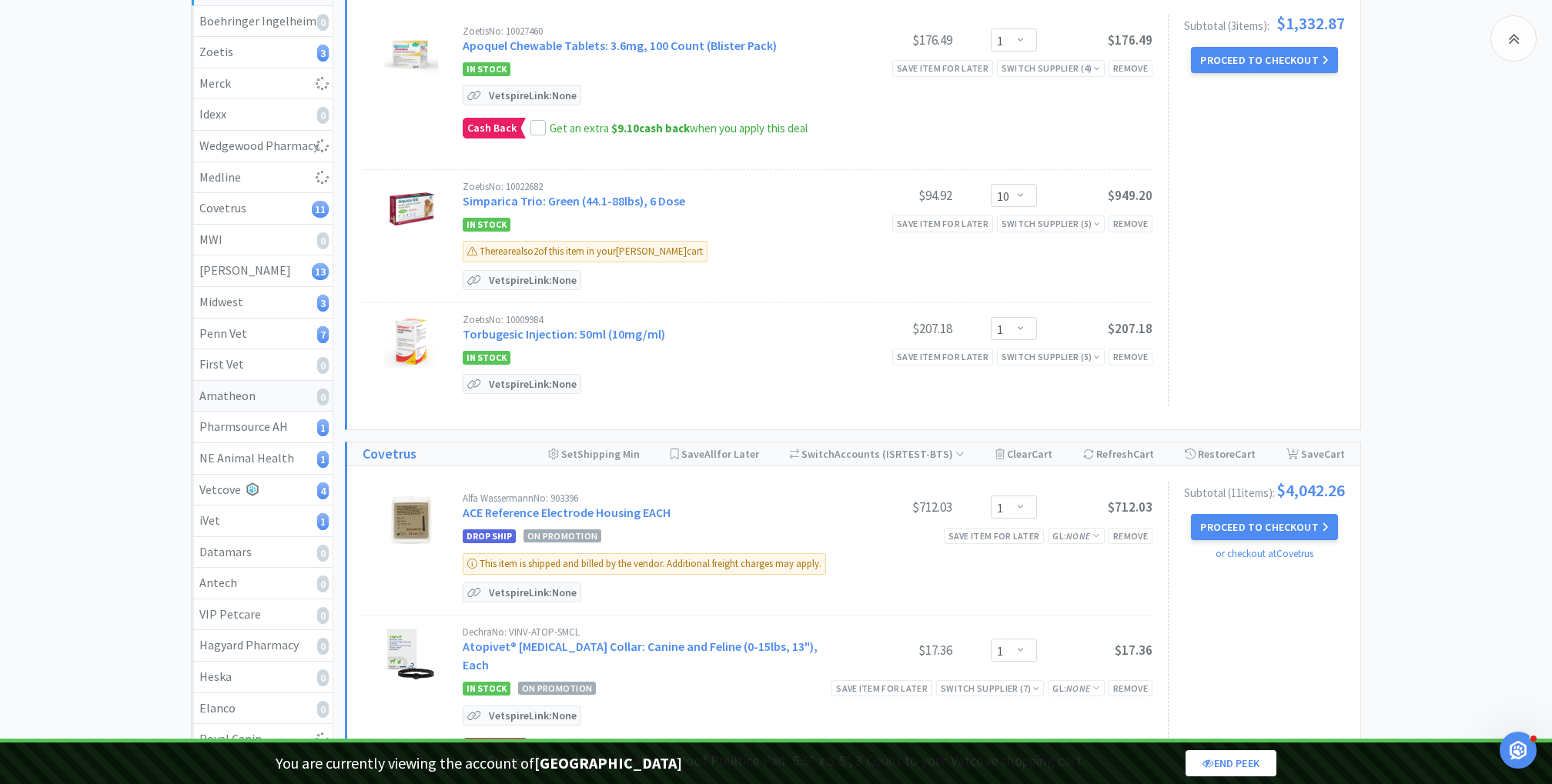
scroll to position [248, 0]
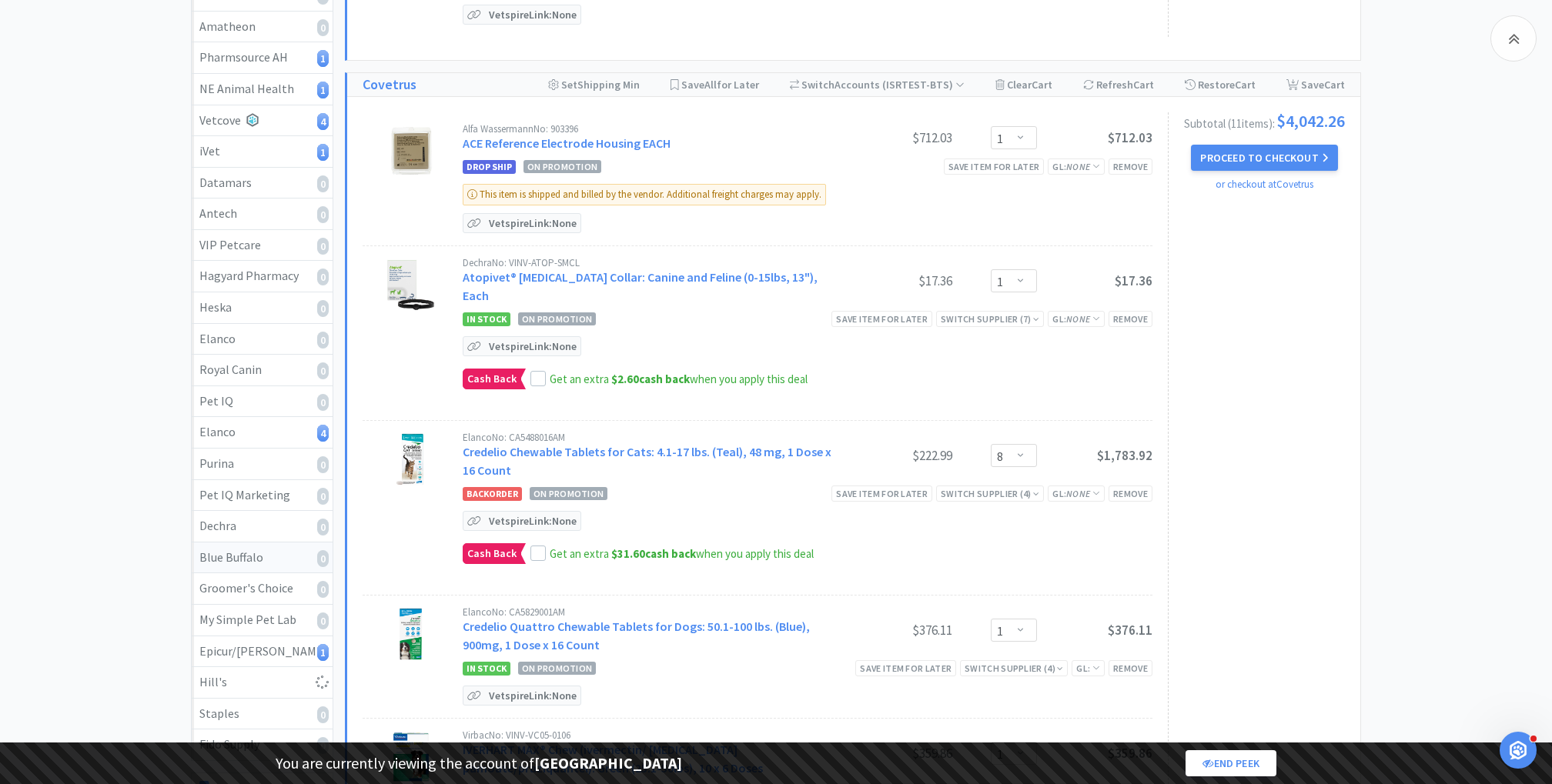
select select "1"
select select "3"
select select "2"
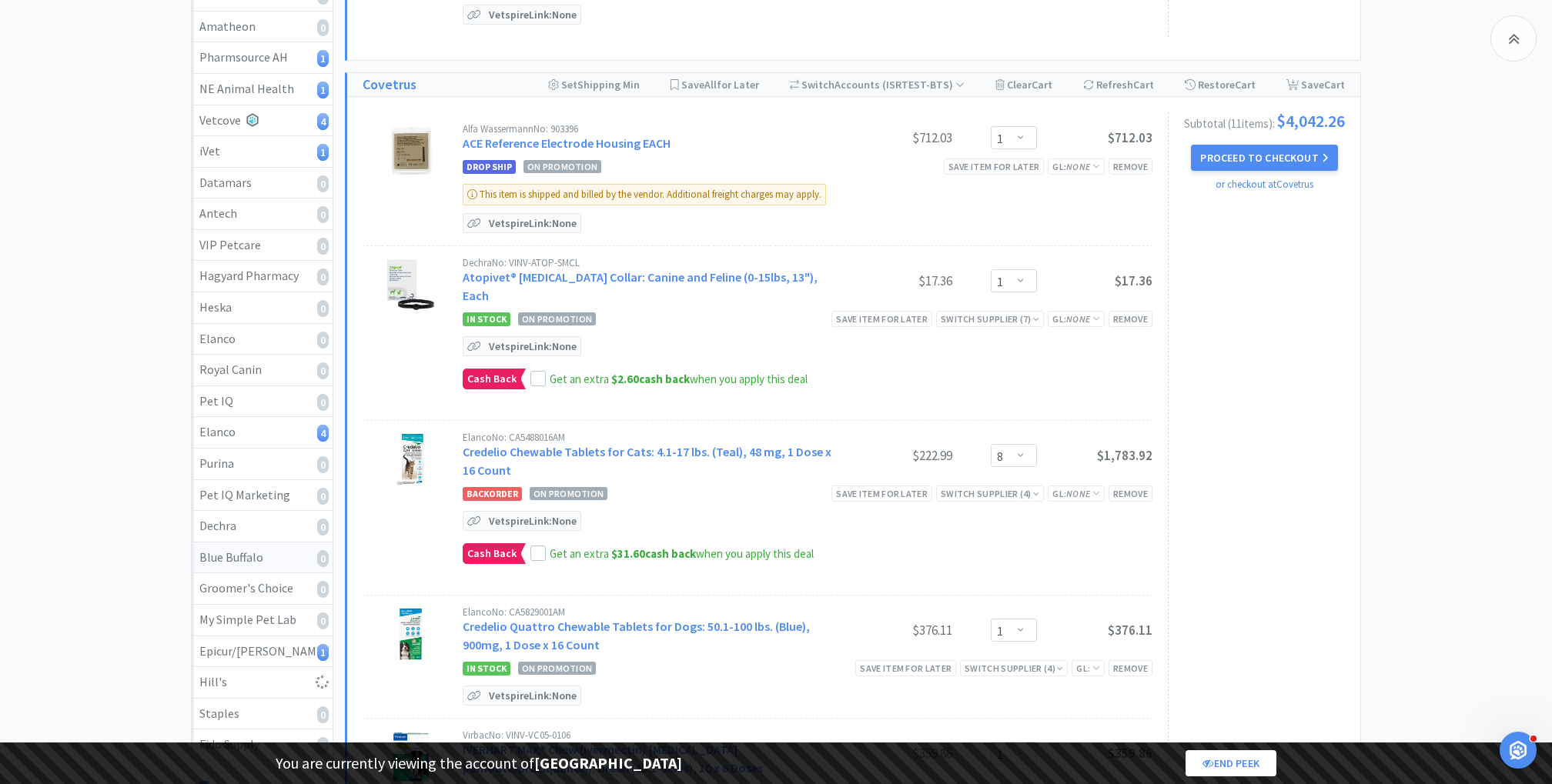
select select "3"
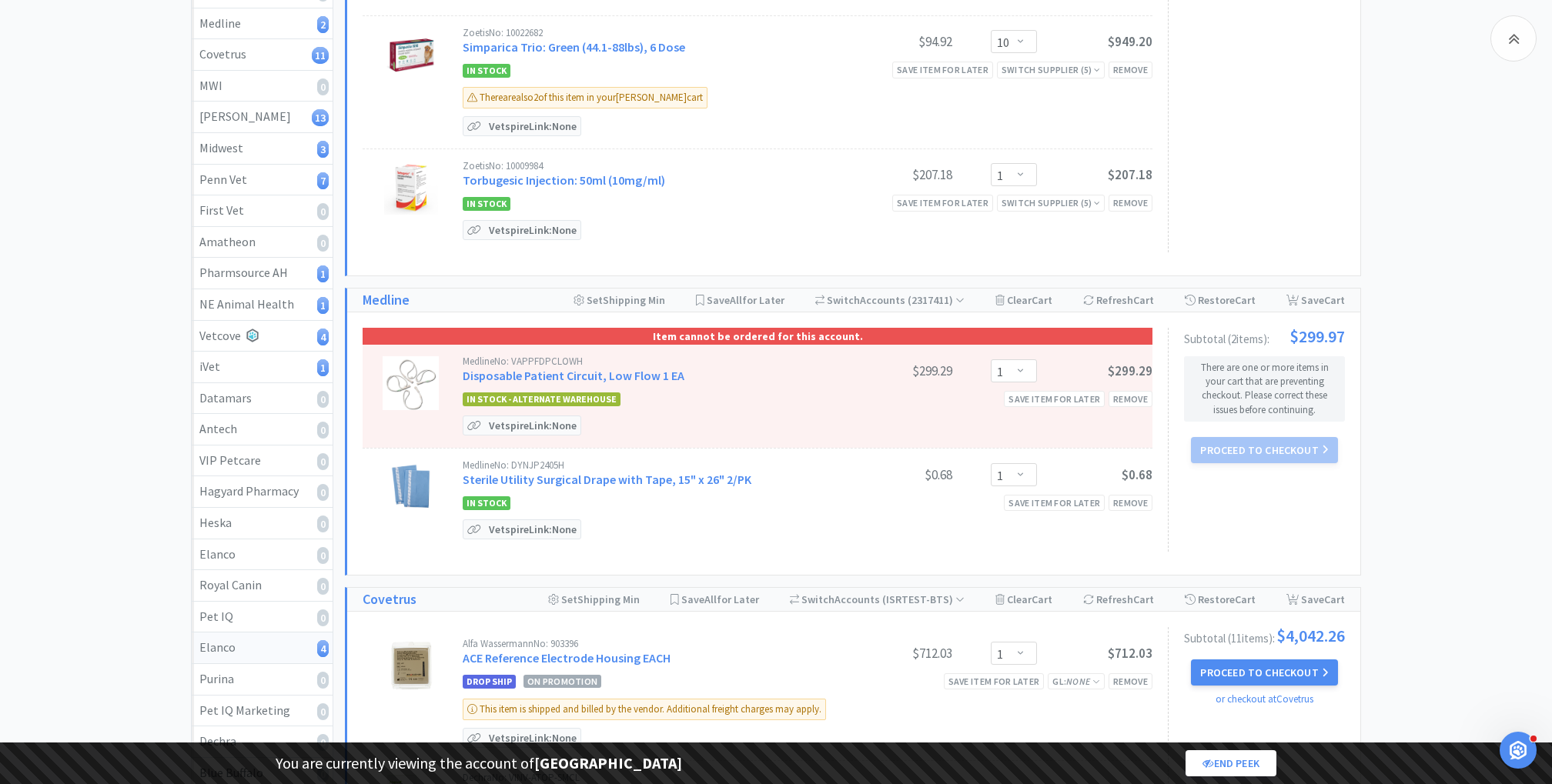
scroll to position [383, 0]
click at [259, 334] on div "Vetcove 4" at bounding box center [261, 336] width 125 height 20
select select "1"
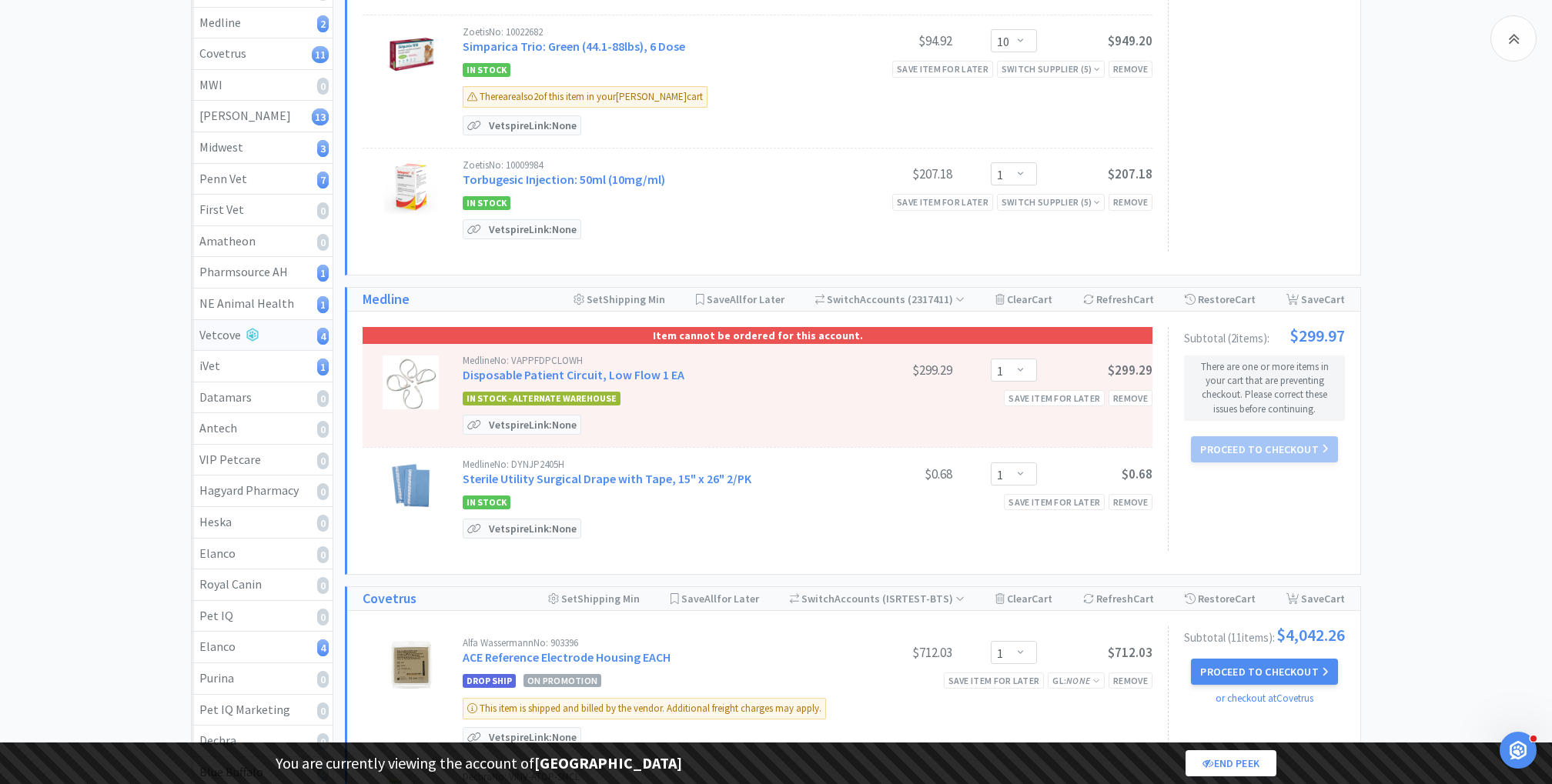
select select "1"
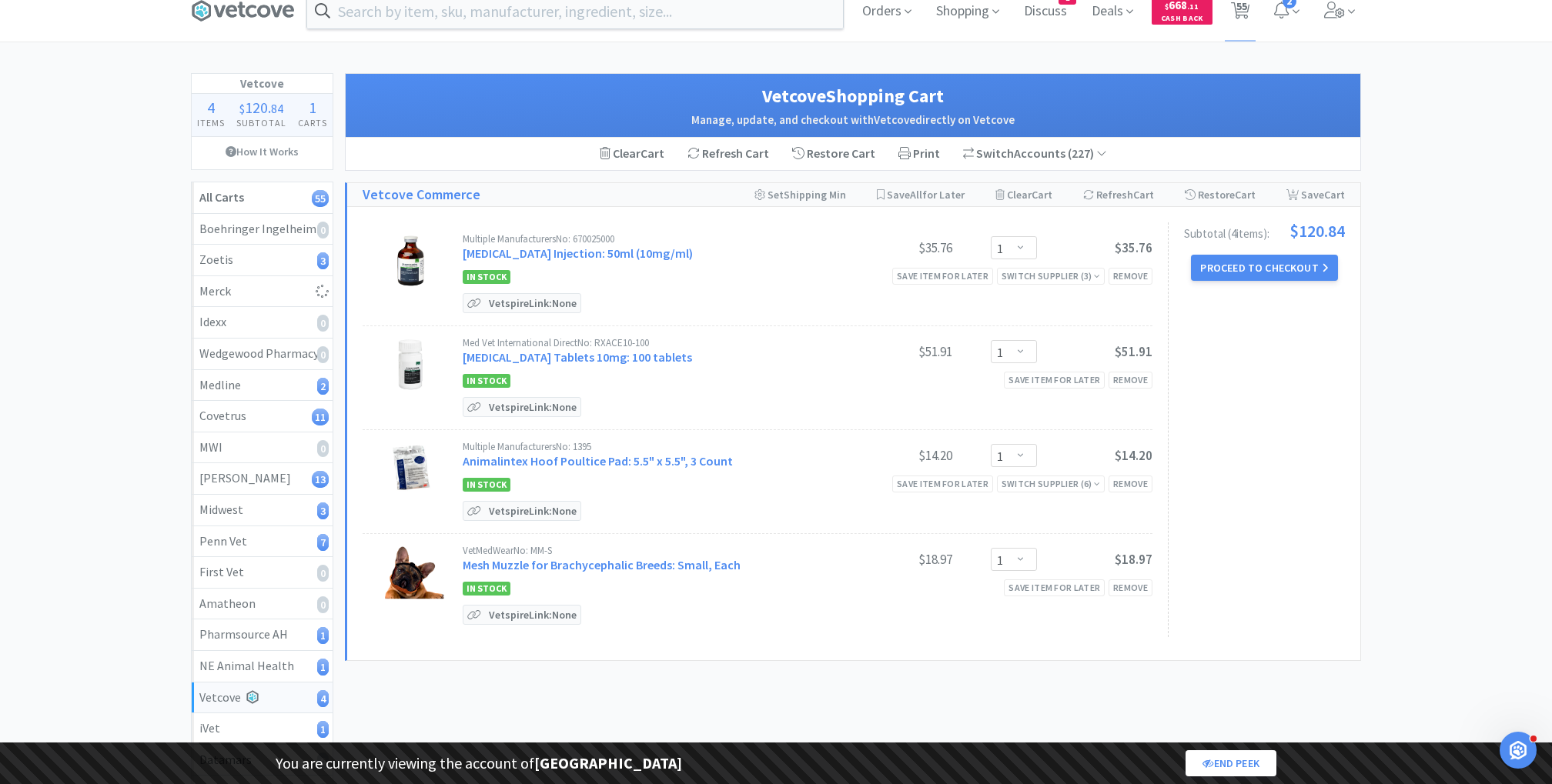
scroll to position [14, 0]
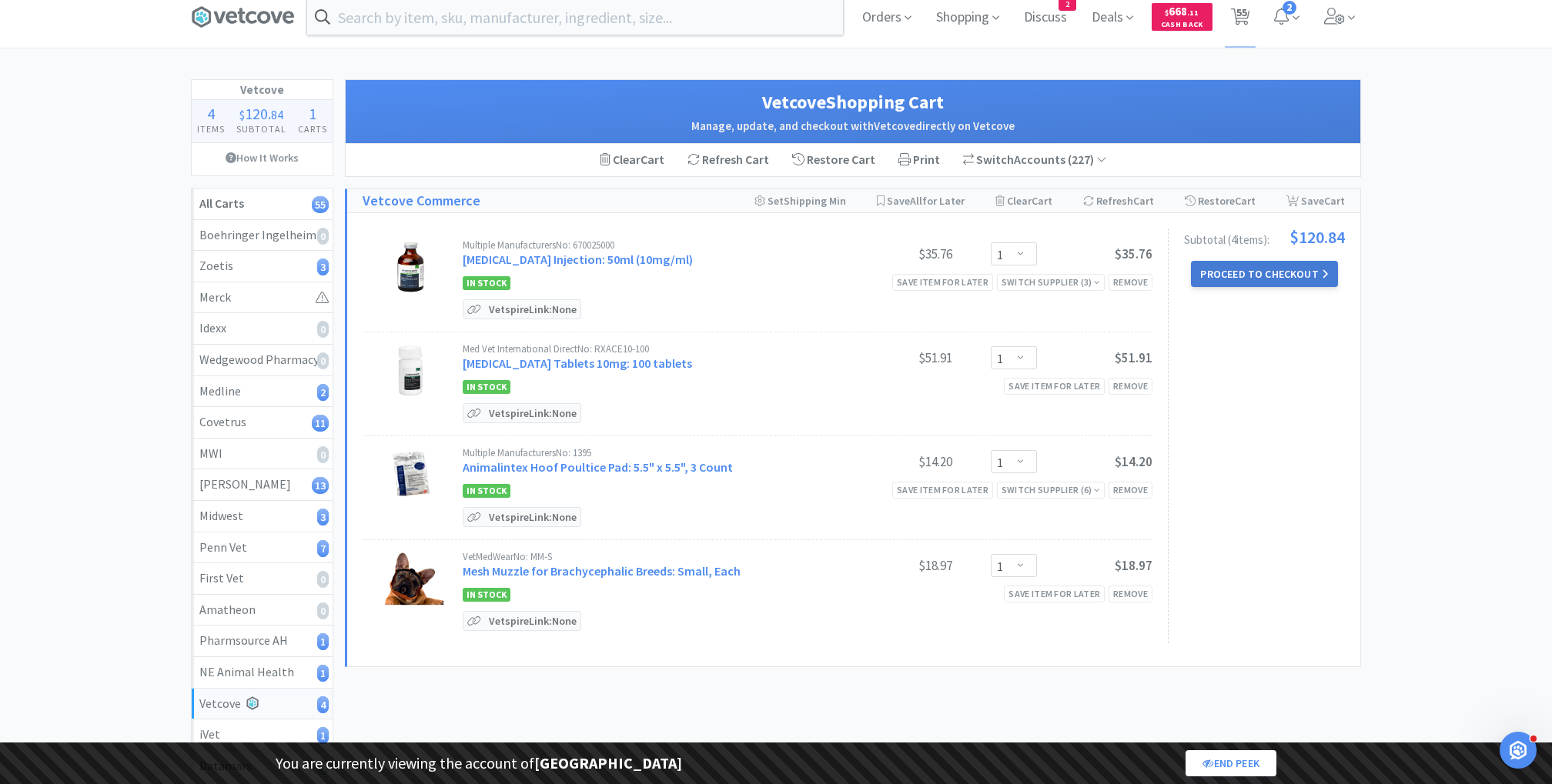
click at [1259, 278] on button "Proceed to Checkout" at bounding box center [1264, 274] width 146 height 26
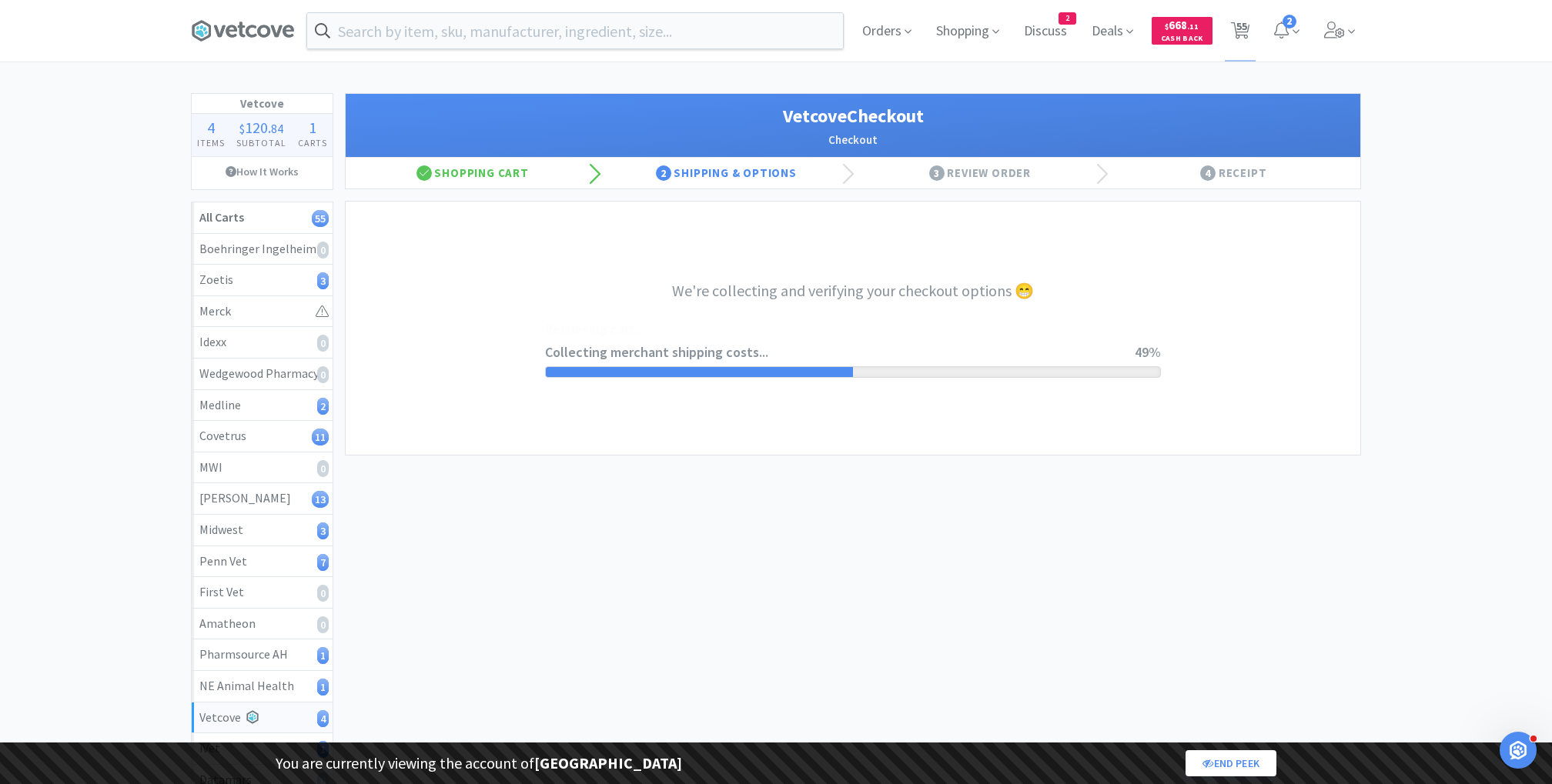
select select "2699"
select select "2489"
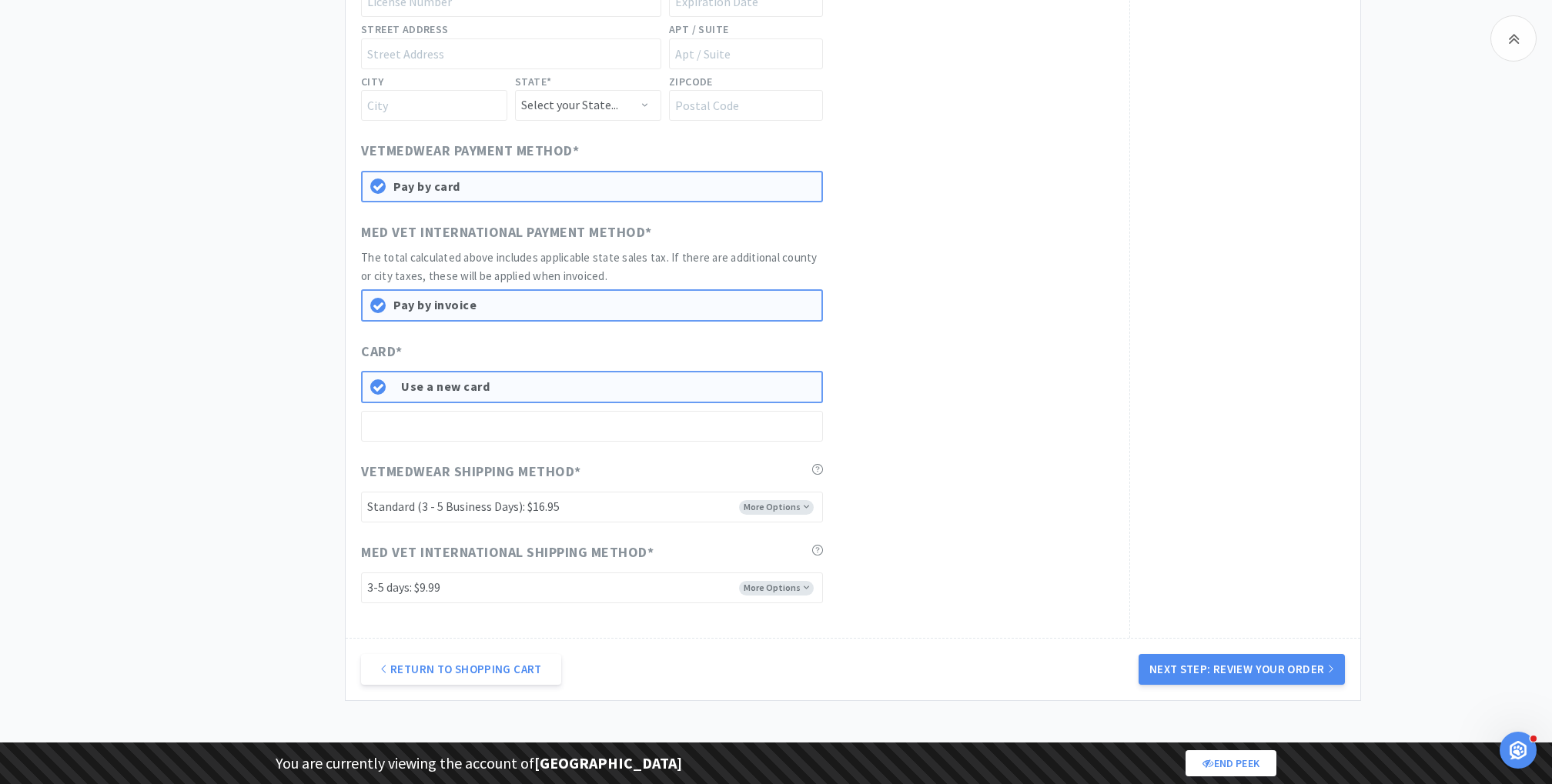
scroll to position [1781, 0]
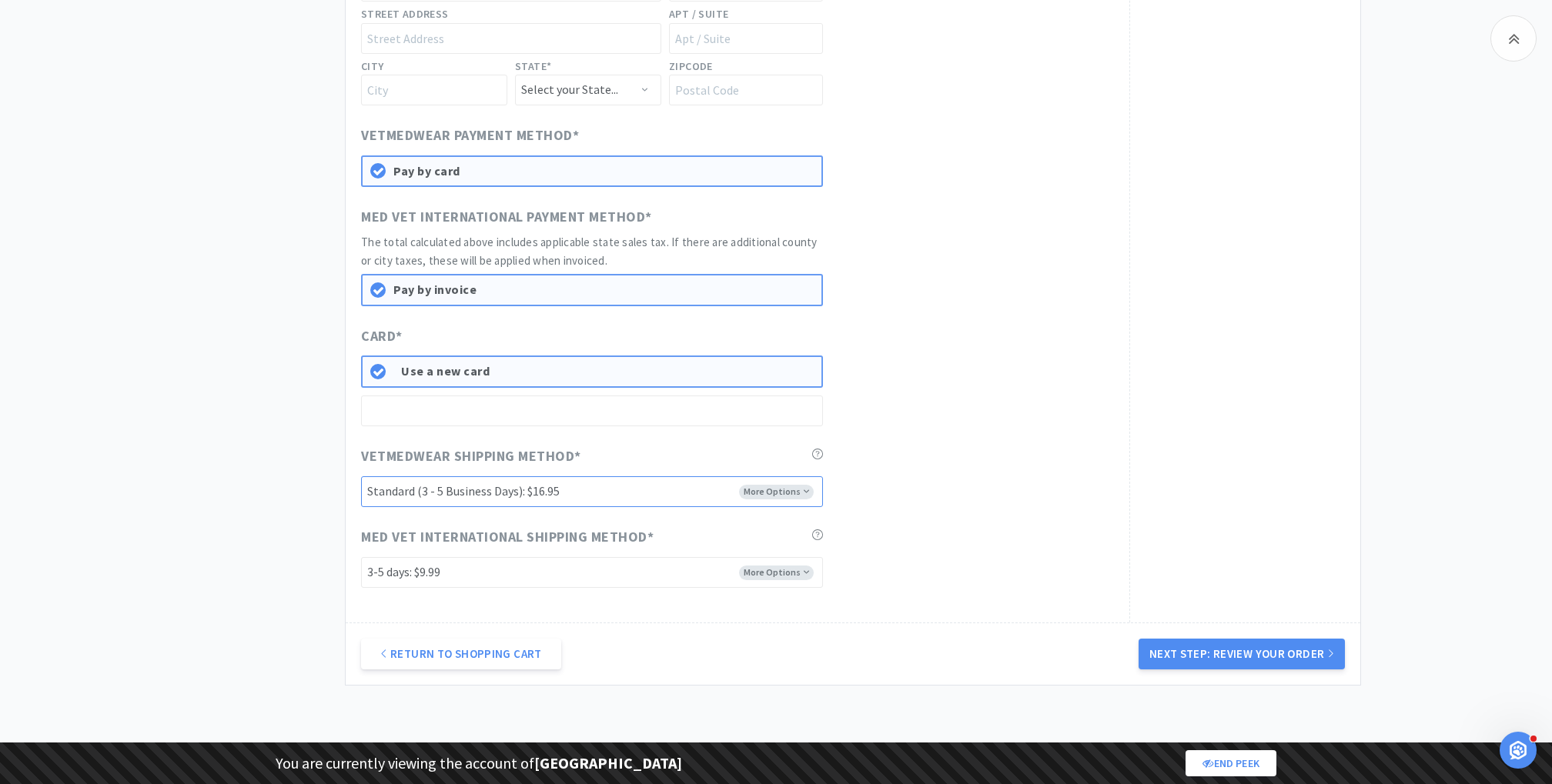
click at [587, 497] on select "-------- Standard (3 - 5 Business Days): $16.95" at bounding box center [592, 492] width 462 height 31
